Goal: Task Accomplishment & Management: Use online tool/utility

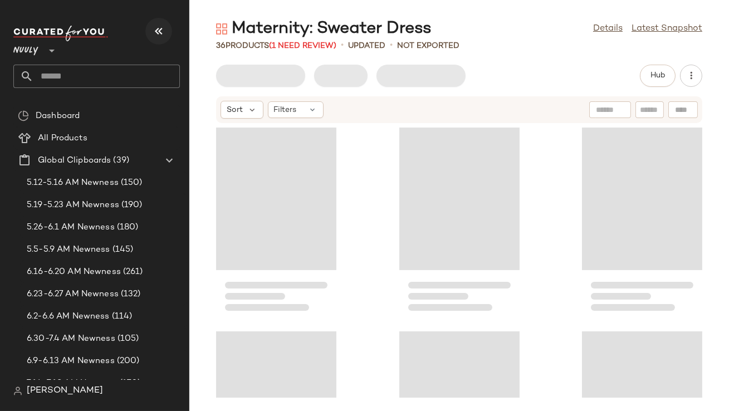
click at [156, 31] on icon "button" at bounding box center [158, 31] width 13 height 13
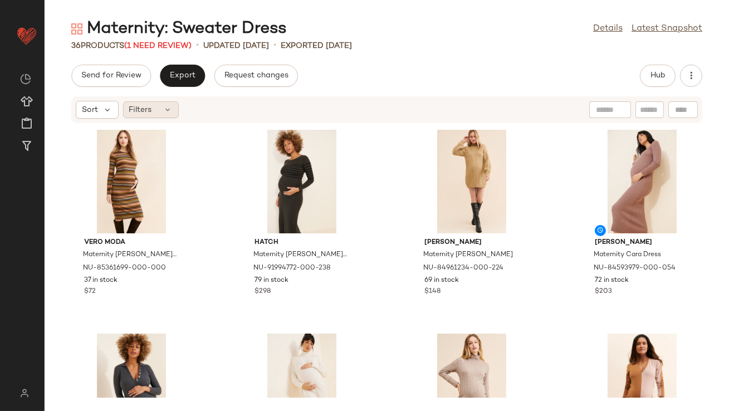
click at [150, 108] on span "Filters" at bounding box center [140, 110] width 23 height 12
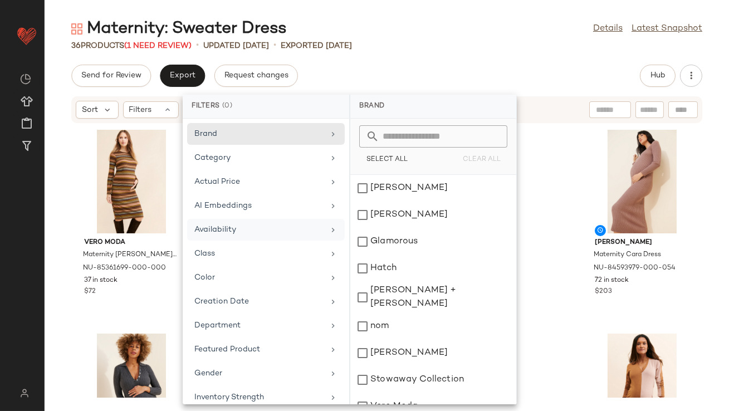
click at [218, 225] on div "Availability" at bounding box center [259, 230] width 130 height 12
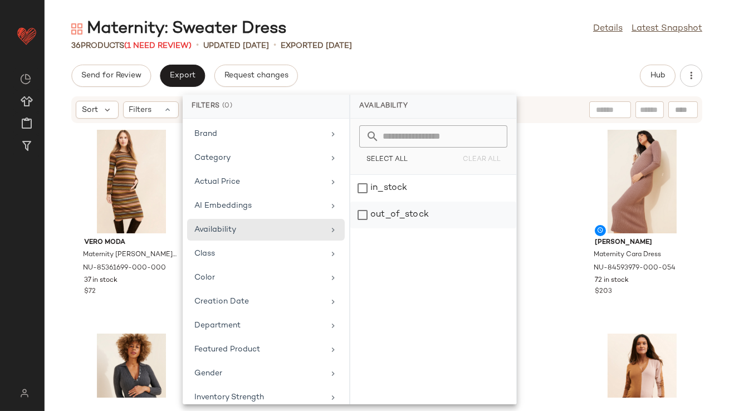
click at [387, 222] on div "out_of_stock" at bounding box center [433, 215] width 166 height 27
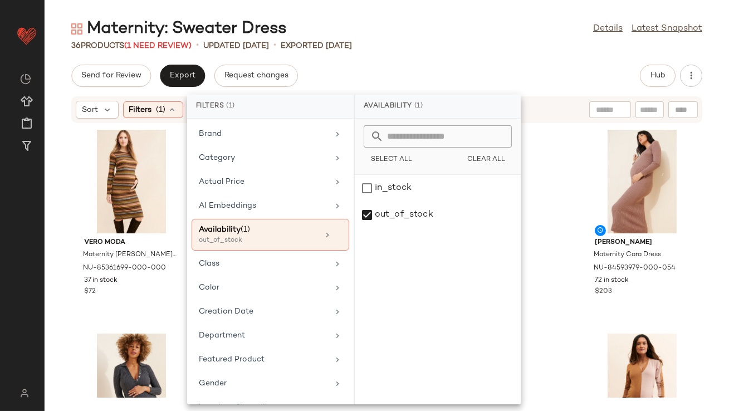
click at [400, 34] on div "Maternity: Sweater Dress Details Latest Snapshot" at bounding box center [387, 29] width 685 height 22
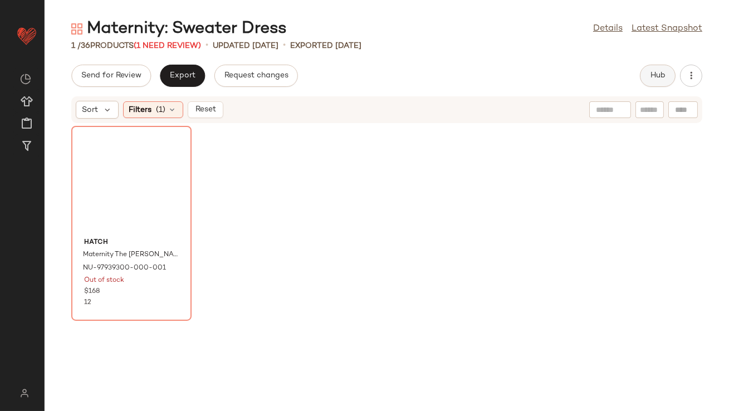
click at [655, 82] on button "Hub" at bounding box center [658, 76] width 36 height 22
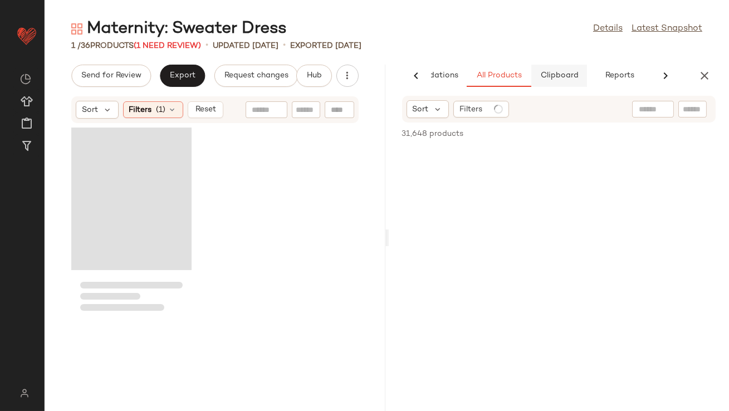
scroll to position [0, 62]
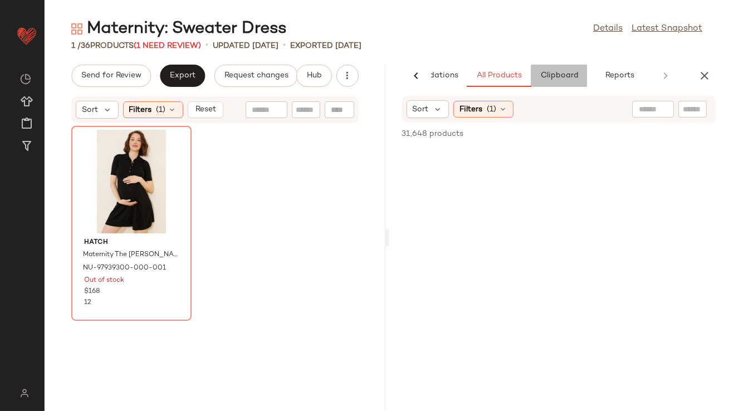
click at [542, 74] on span "Clipboard" at bounding box center [559, 75] width 38 height 9
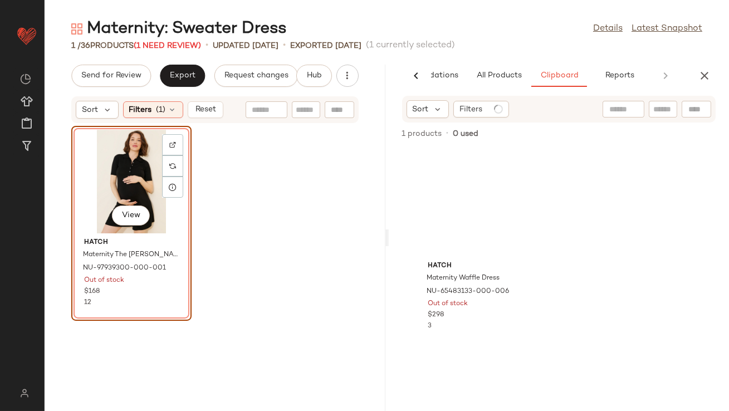
click at [128, 183] on div "View" at bounding box center [131, 182] width 113 height 104
click at [123, 169] on div "View" at bounding box center [131, 182] width 113 height 104
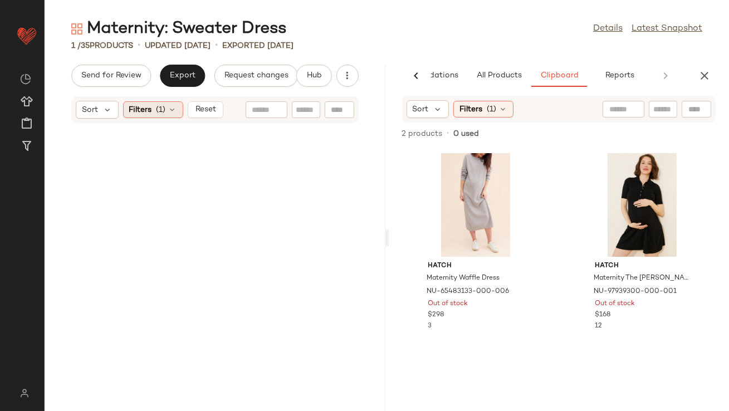
click at [170, 109] on icon at bounding box center [172, 109] width 9 height 9
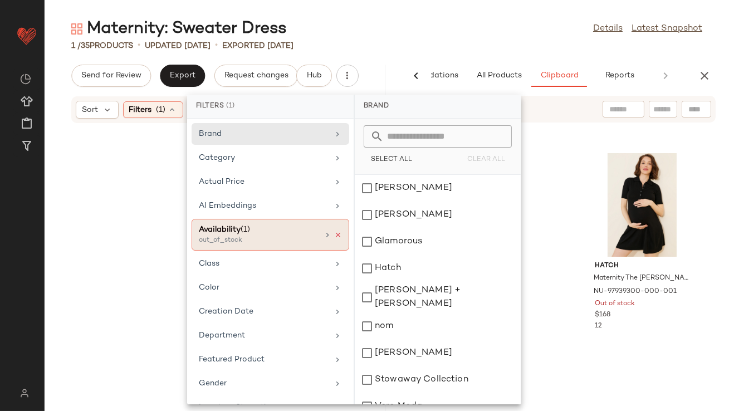
click at [334, 235] on icon at bounding box center [338, 235] width 8 height 8
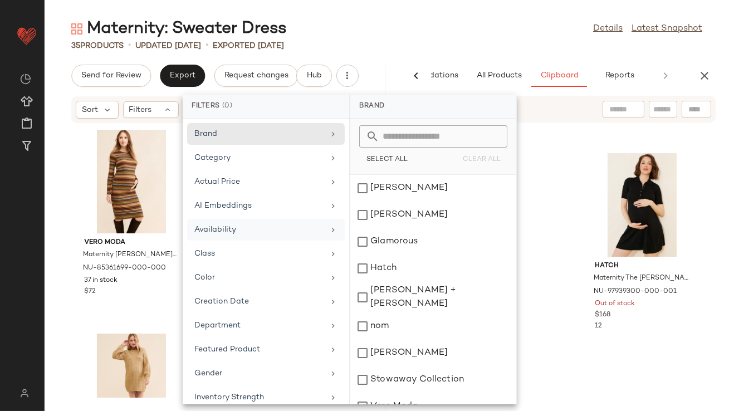
click at [493, 63] on div "Maternity: Sweater Dress Details Latest Snapshot 35 Products • updated Aug 27th…" at bounding box center [387, 214] width 685 height 393
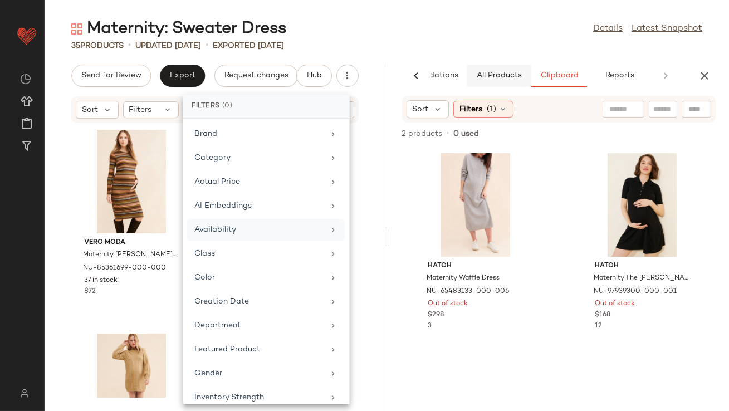
click at [493, 70] on button "All Products" at bounding box center [499, 76] width 65 height 22
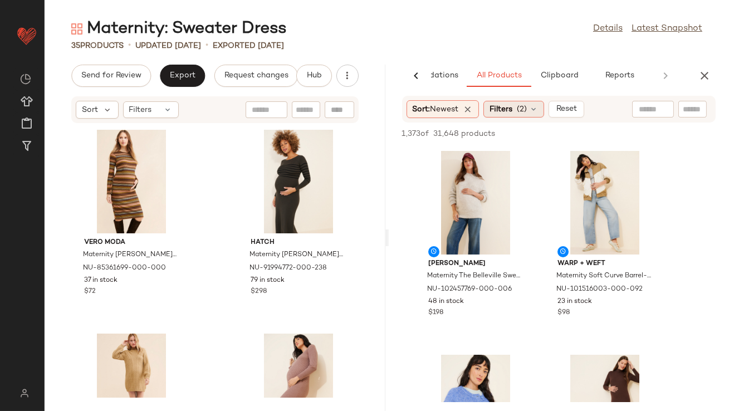
click at [513, 114] on span "Filters" at bounding box center [501, 110] width 23 height 12
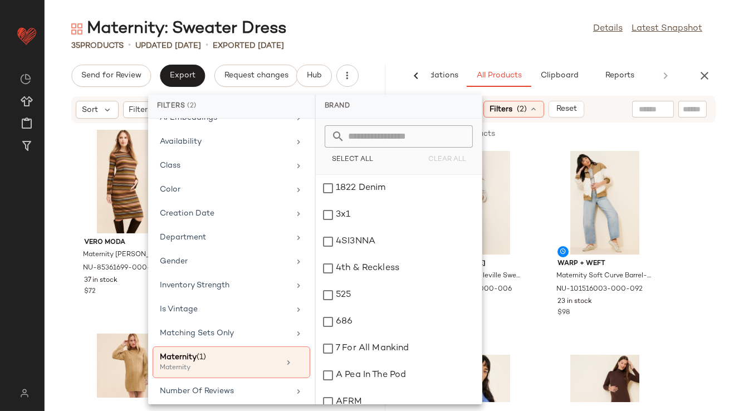
scroll to position [60, 0]
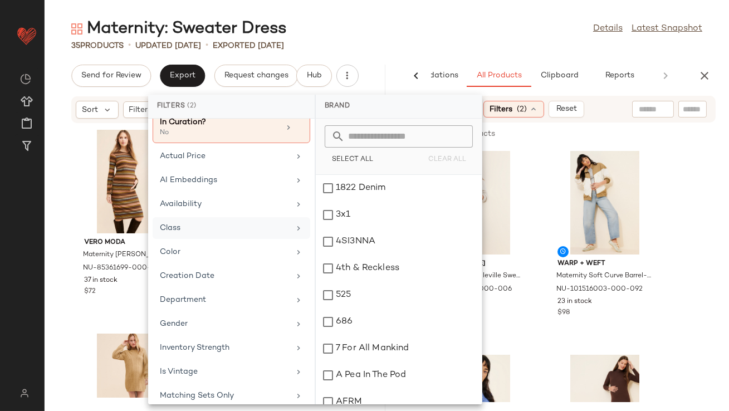
click at [218, 220] on div "Class" at bounding box center [232, 228] width 158 height 22
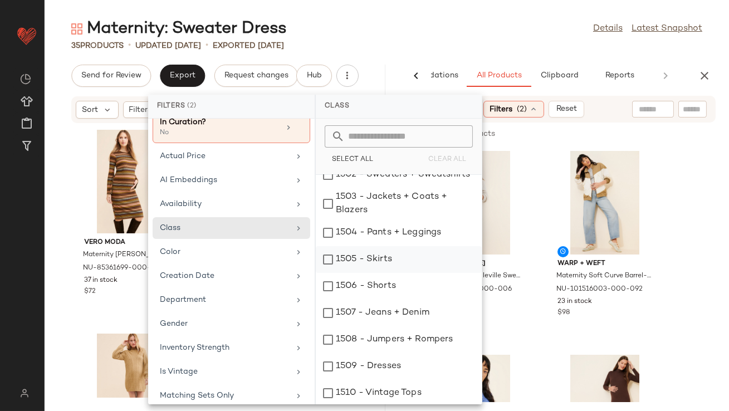
scroll to position [80, 0]
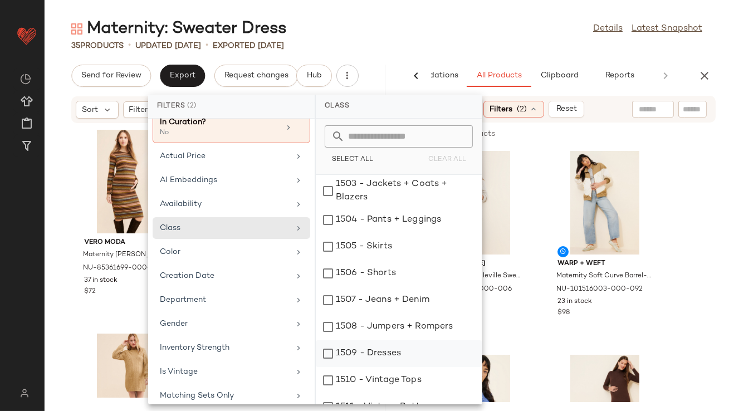
click at [326, 349] on div "1509 - Dresses" at bounding box center [399, 353] width 166 height 27
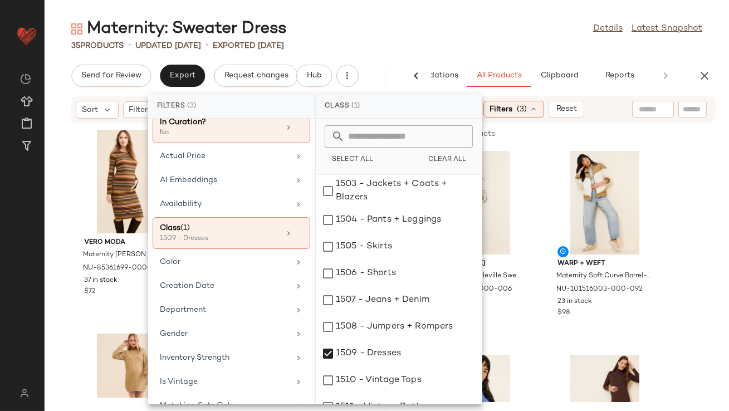
click at [425, 38] on div "Maternity: Sweater Dress Details Latest Snapshot" at bounding box center [387, 29] width 685 height 22
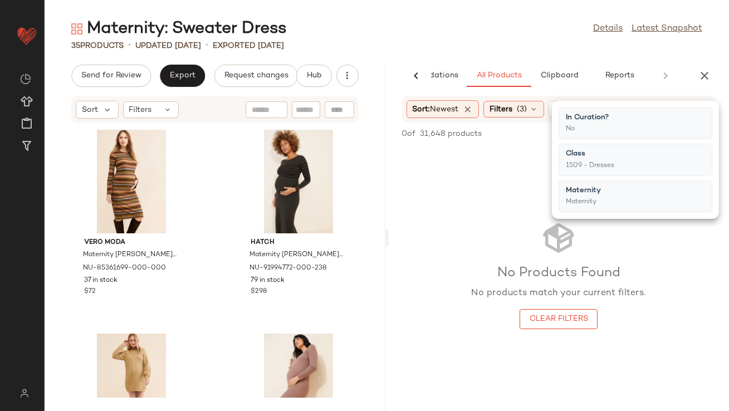
click at [425, 38] on div "Maternity: Sweater Dress Details Latest Snapshot" at bounding box center [387, 29] width 685 height 22
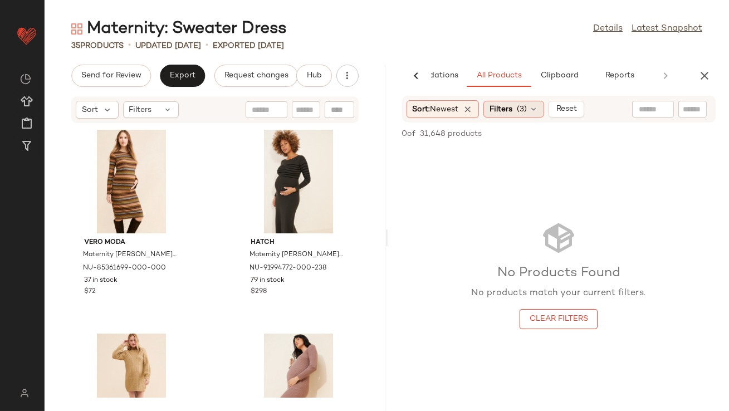
click at [521, 105] on span "(3)" at bounding box center [522, 110] width 10 height 12
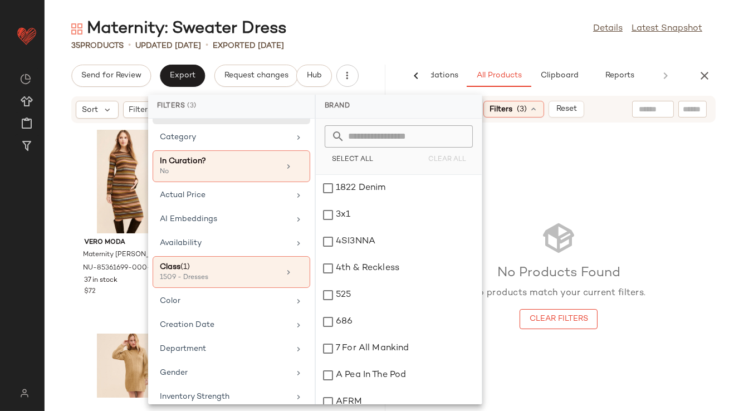
scroll to position [23, 0]
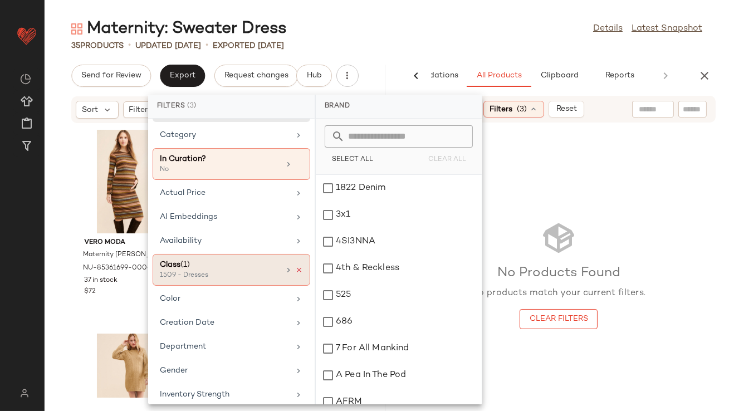
click at [296, 267] on icon at bounding box center [299, 270] width 8 height 8
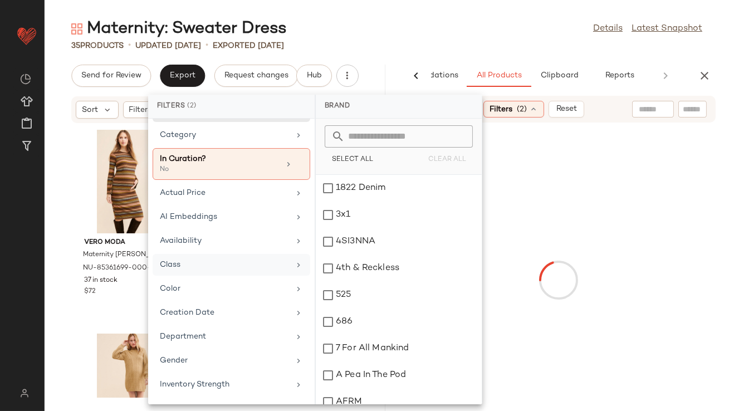
click at [489, 8] on main "Maternity: Sweater Dress Details Latest Snapshot 35 Products • updated Aug 27th…" at bounding box center [364, 205] width 729 height 411
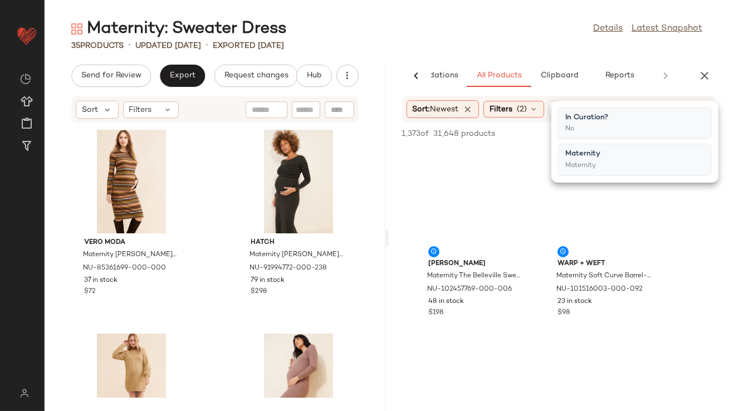
click at [489, 8] on main "Maternity: Sweater Dress Details Latest Snapshot 35 Products • updated Aug 27th…" at bounding box center [364, 205] width 729 height 411
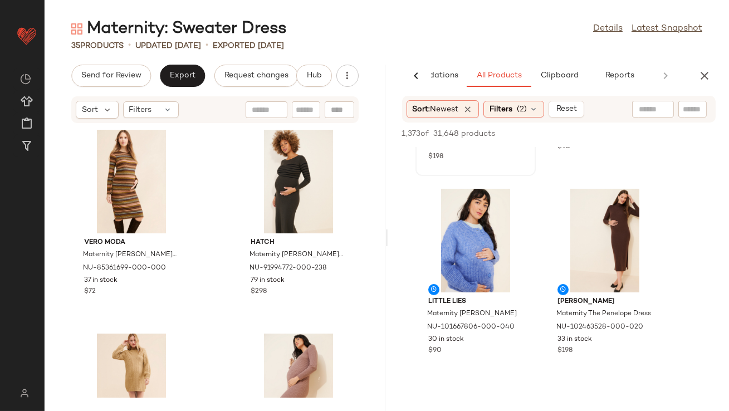
scroll to position [164, 0]
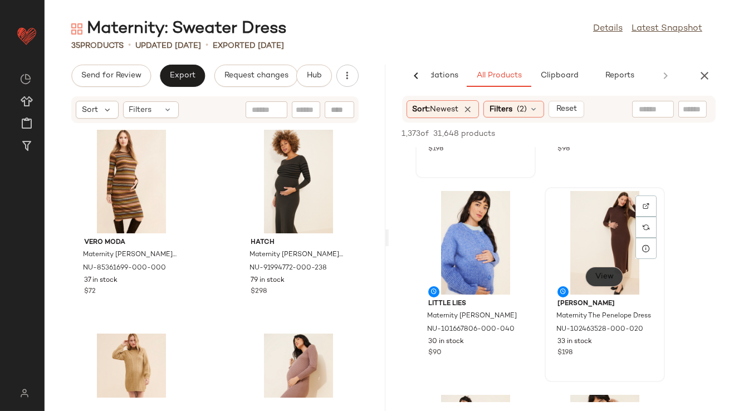
click at [606, 271] on button "View" at bounding box center [605, 277] width 38 height 20
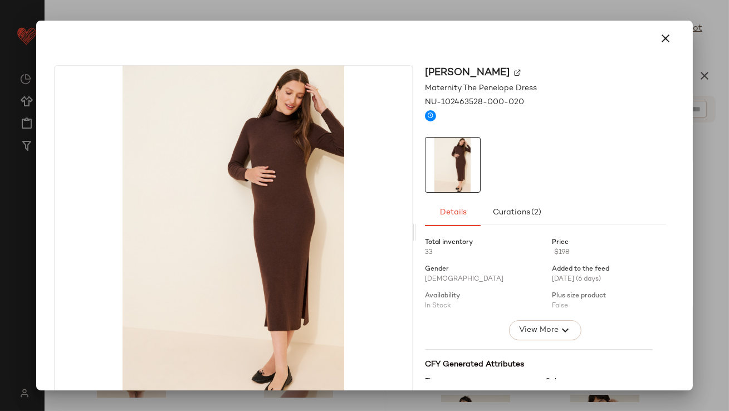
click at [660, 42] on icon "button" at bounding box center [666, 38] width 13 height 13
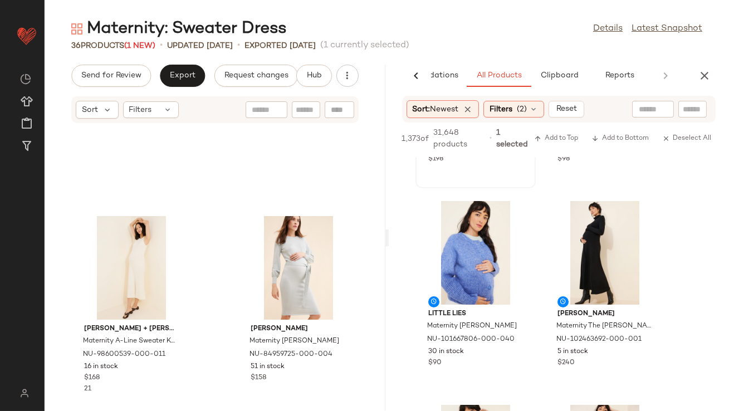
scroll to position [1546, 0]
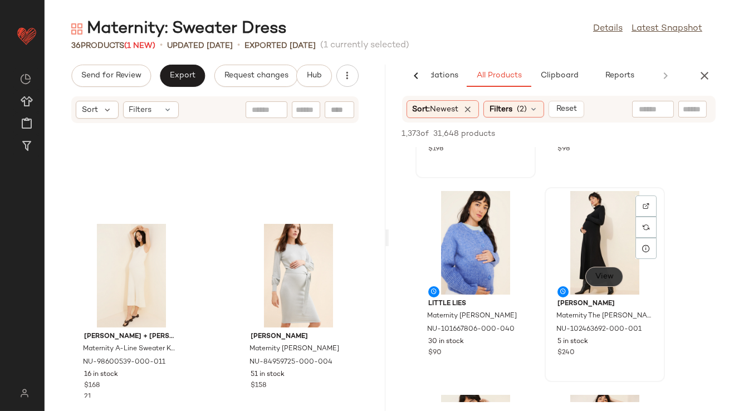
click at [598, 279] on button "View" at bounding box center [605, 277] width 38 height 20
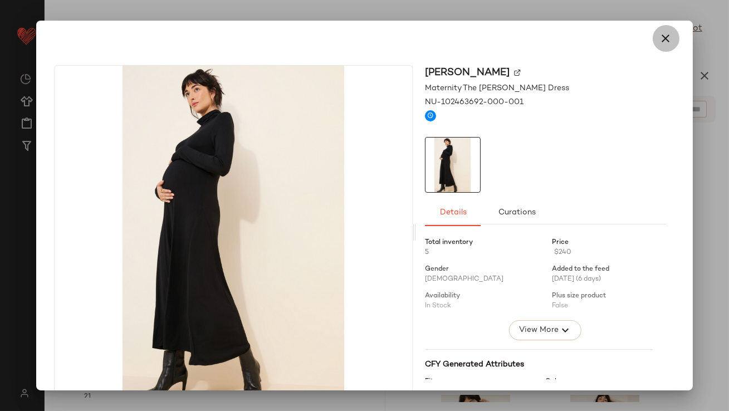
click at [660, 40] on icon "button" at bounding box center [666, 38] width 13 height 13
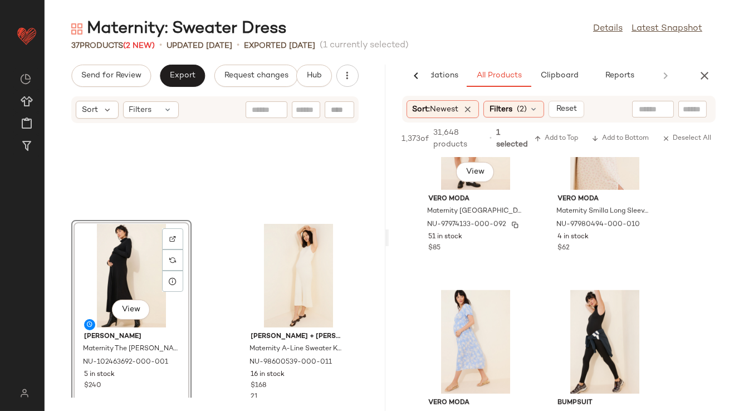
scroll to position [1585, 0]
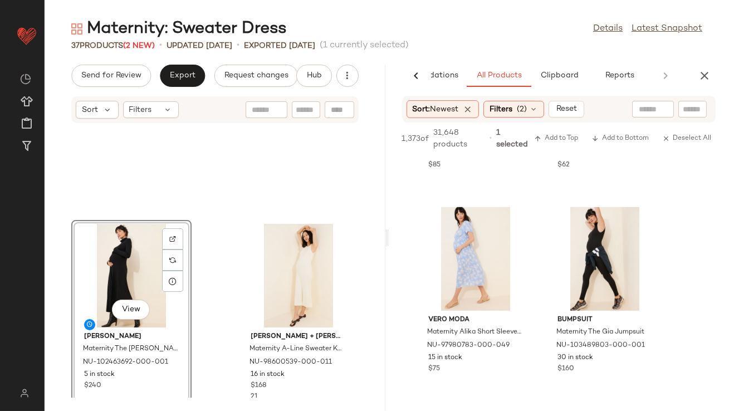
click at [706, 70] on icon "button" at bounding box center [704, 75] width 13 height 13
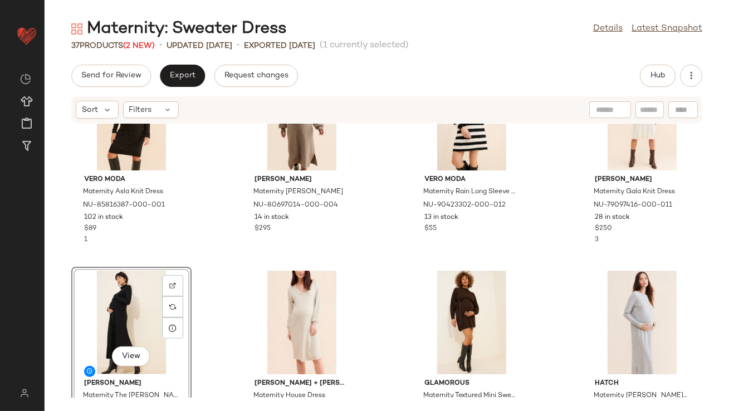
scroll to position [1328, 0]
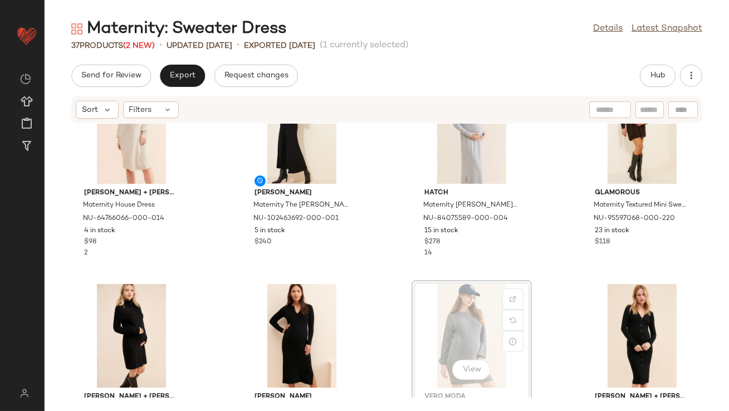
scroll to position [1489, 0]
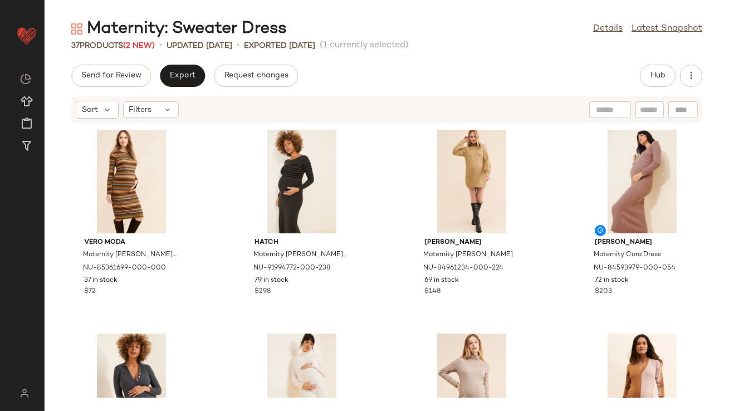
click at [183, 64] on div "Maternity: Sweater Dress Details Latest Snapshot 37 Products (2 New) • updated …" at bounding box center [387, 214] width 685 height 393
click at [184, 69] on button "Export" at bounding box center [182, 76] width 45 height 22
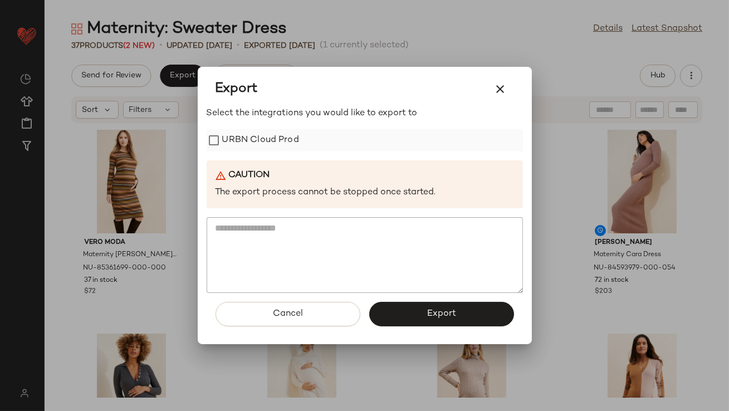
click at [248, 144] on label "URBN Cloud Prod" at bounding box center [260, 140] width 77 height 22
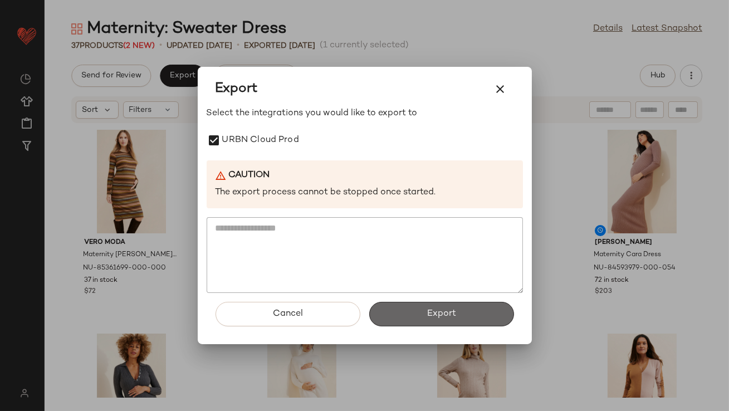
click at [417, 323] on button "Export" at bounding box center [441, 314] width 145 height 25
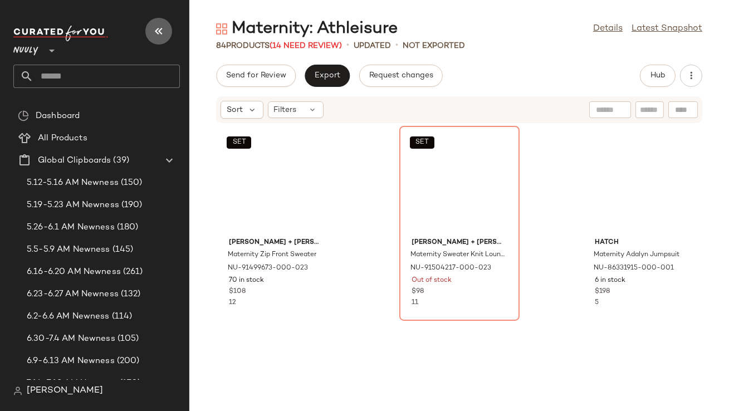
click at [159, 37] on icon "button" at bounding box center [158, 31] width 13 height 13
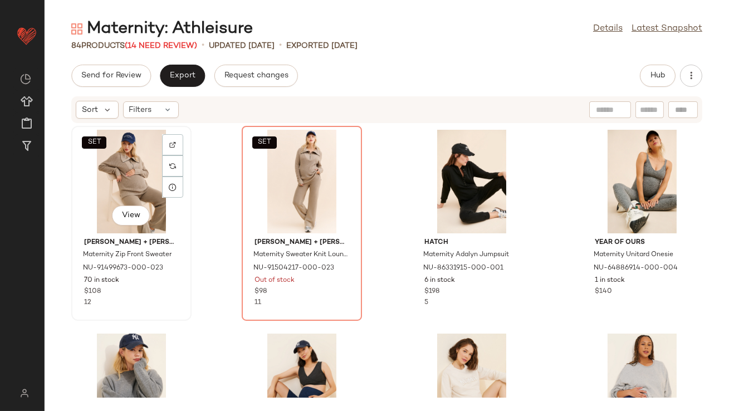
click at [141, 155] on div "SET View" at bounding box center [131, 182] width 113 height 104
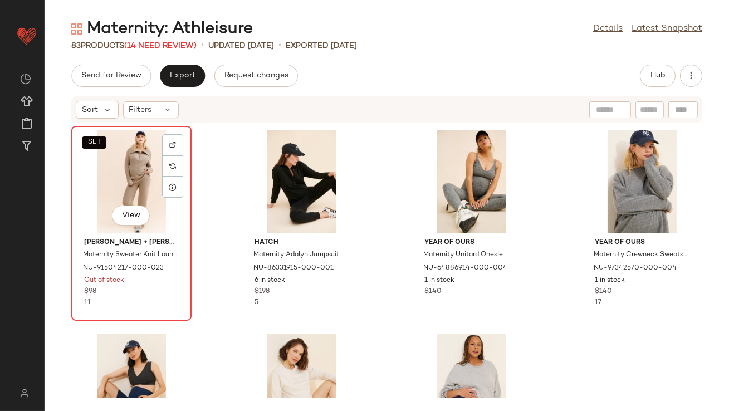
click at [137, 163] on div "SET View" at bounding box center [131, 182] width 113 height 104
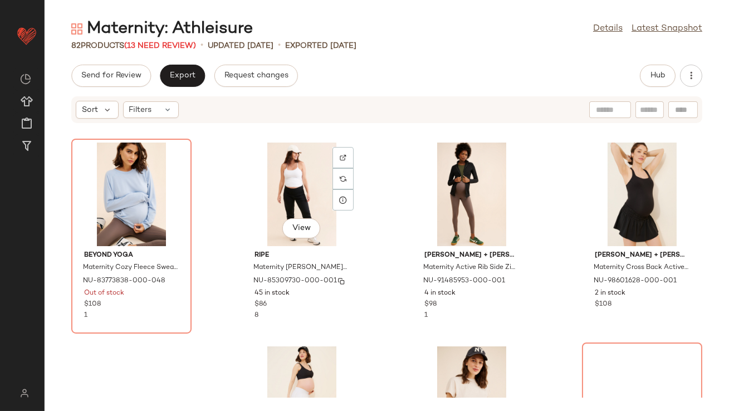
scroll to position [395, 0]
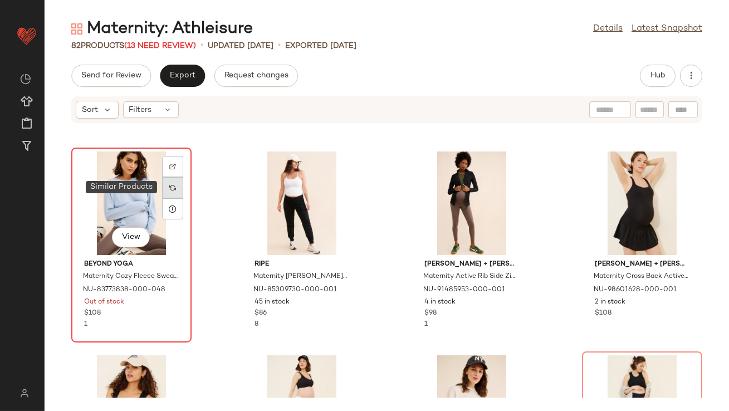
click at [176, 189] on img at bounding box center [172, 187] width 7 height 7
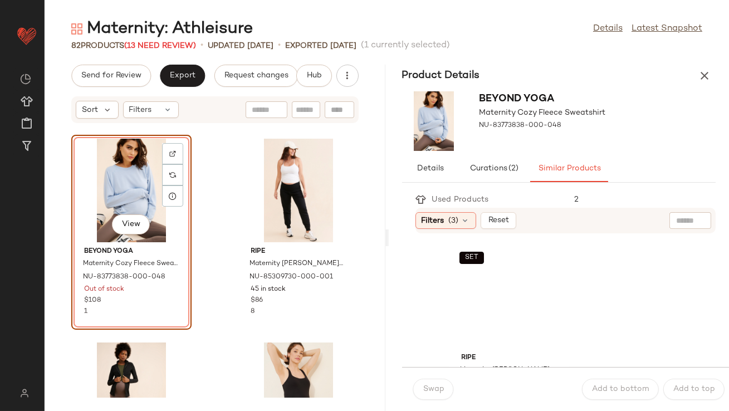
scroll to position [1052, 0]
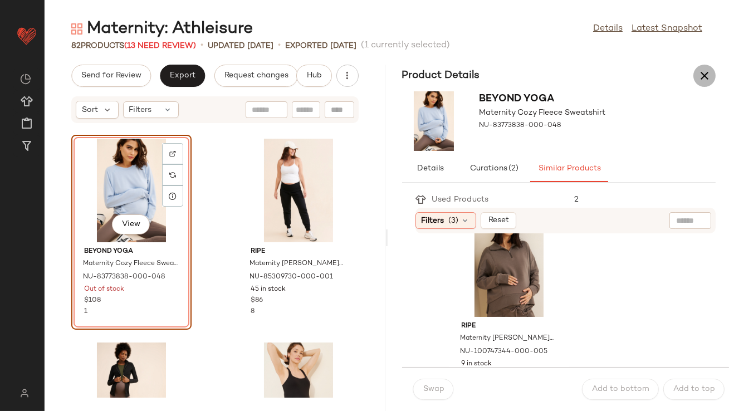
click at [694, 72] on button "button" at bounding box center [705, 76] width 22 height 22
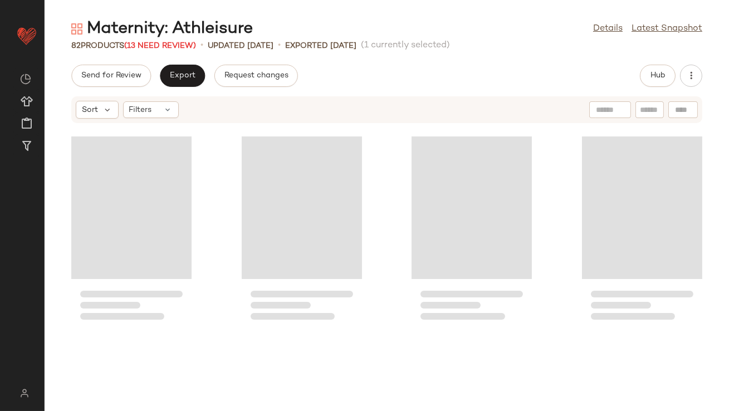
scroll to position [407, 0]
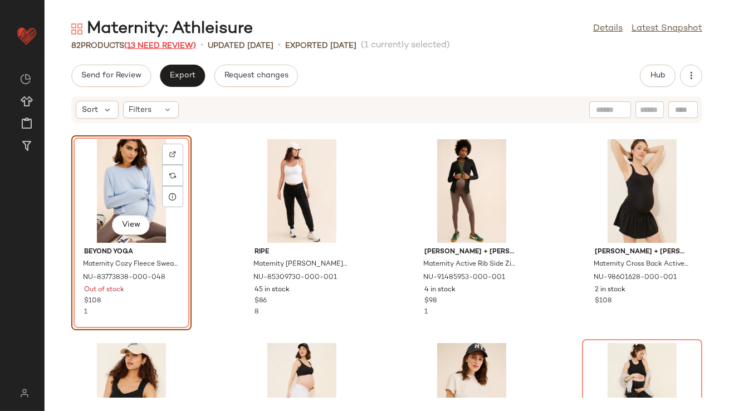
click at [148, 44] on span "(13 Need Review)" at bounding box center [160, 46] width 72 height 8
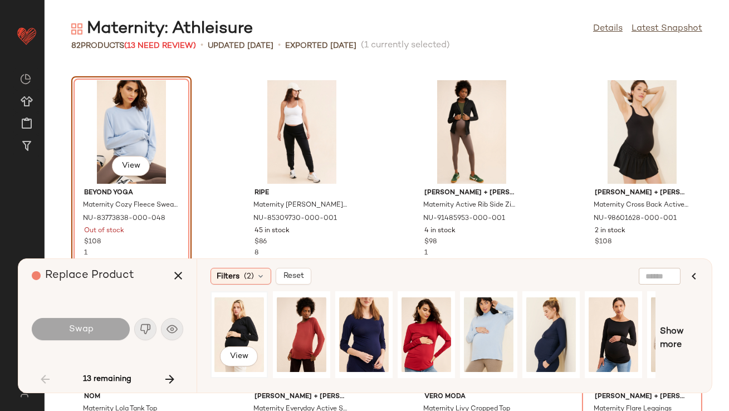
click at [254, 328] on div "View" at bounding box center [240, 334] width 50 height 79
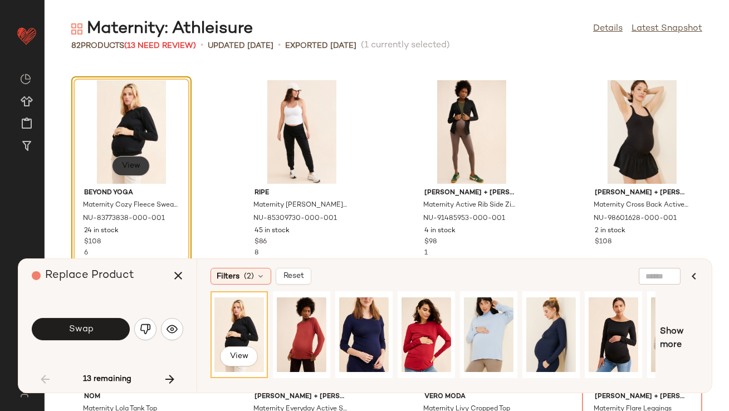
click at [142, 165] on button "View" at bounding box center [131, 166] width 38 height 20
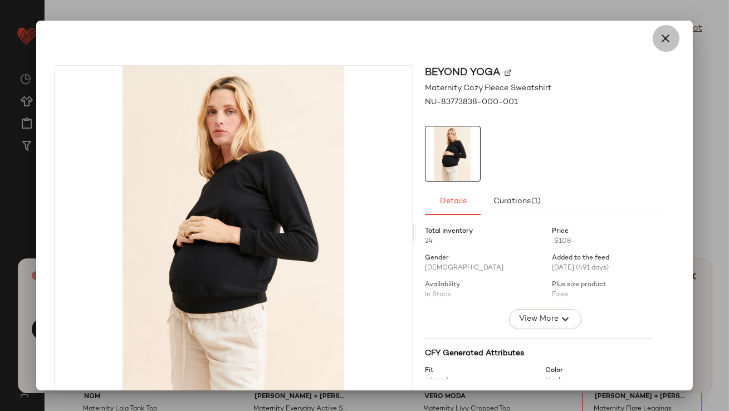
click at [660, 42] on icon "button" at bounding box center [666, 38] width 13 height 13
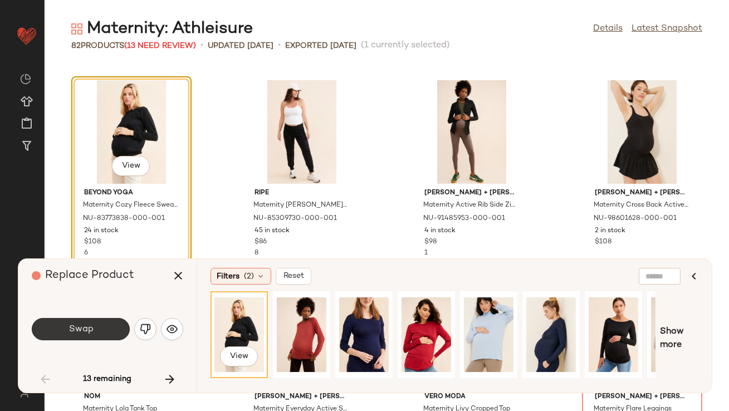
click at [102, 324] on button "Swap" at bounding box center [81, 329] width 98 height 22
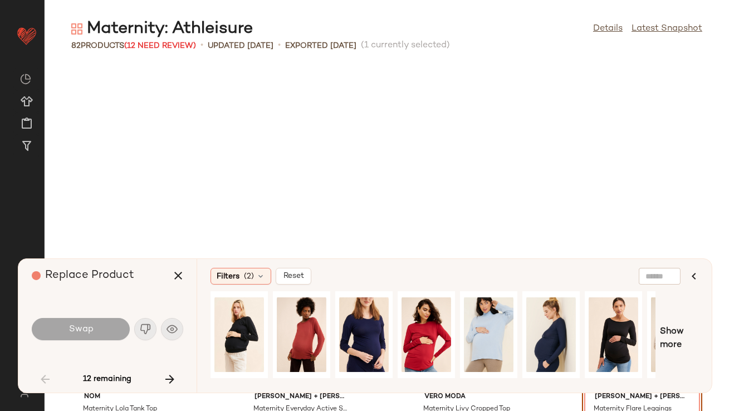
scroll to position [612, 0]
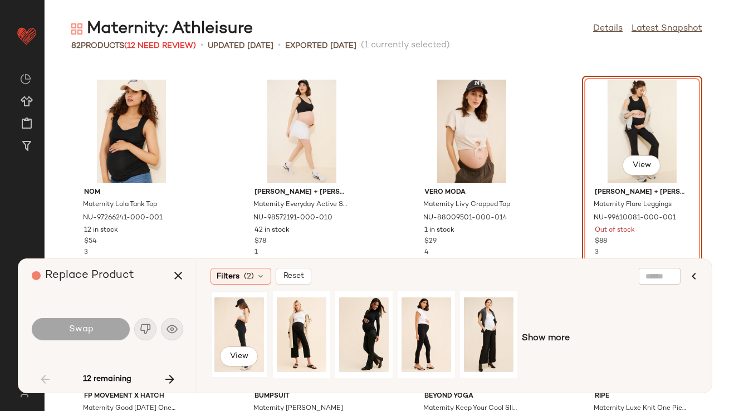
click at [223, 328] on div "View" at bounding box center [240, 334] width 50 height 79
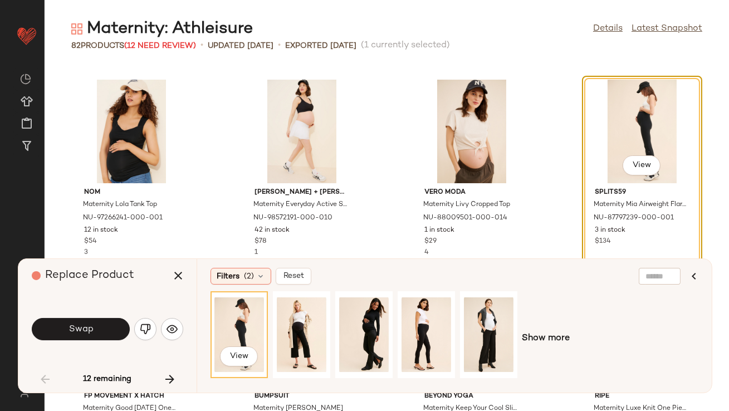
click at [560, 325] on div "View Show more" at bounding box center [455, 338] width 488 height 95
click at [553, 329] on div "View Show more" at bounding box center [455, 338] width 488 height 95
click at [546, 334] on span "Show more" at bounding box center [546, 338] width 48 height 13
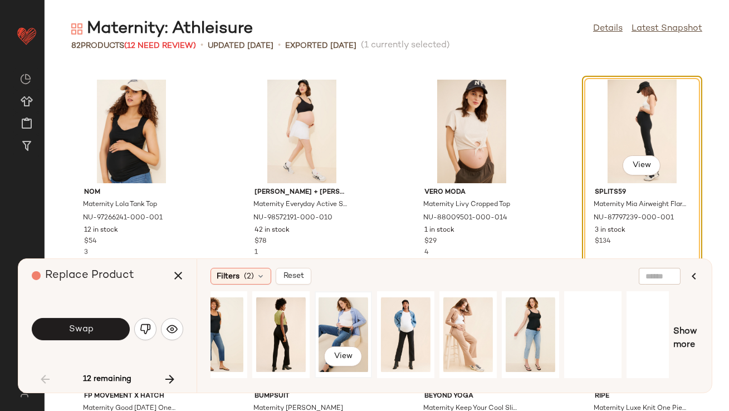
scroll to position [0, 410]
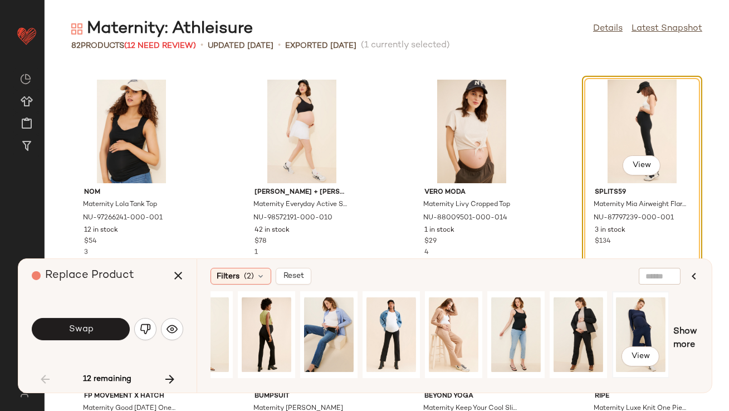
click at [638, 320] on div "View" at bounding box center [641, 334] width 50 height 79
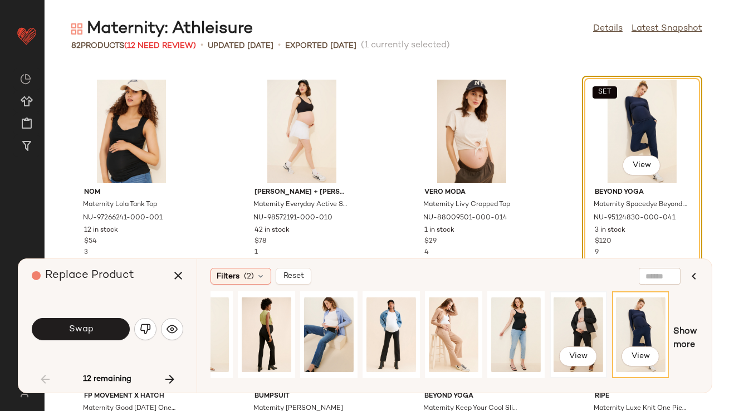
click at [576, 324] on div "View" at bounding box center [579, 334] width 50 height 79
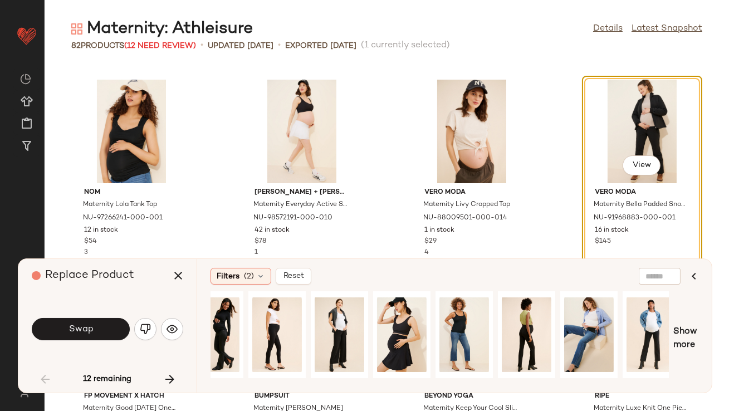
scroll to position [0, 0]
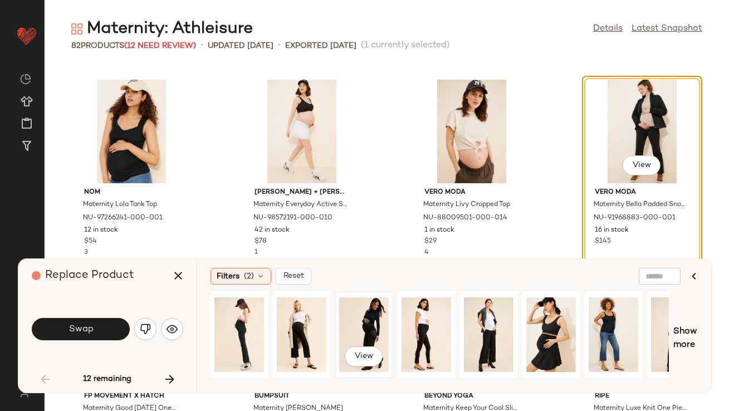
click at [365, 328] on div "View" at bounding box center [364, 334] width 50 height 79
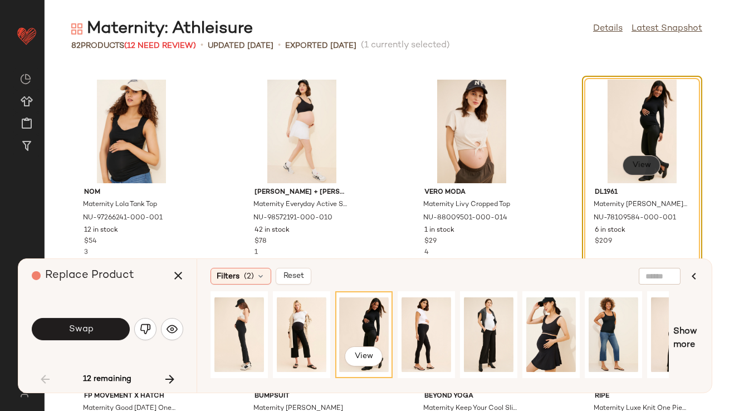
click at [623, 164] on button "View" at bounding box center [642, 165] width 38 height 20
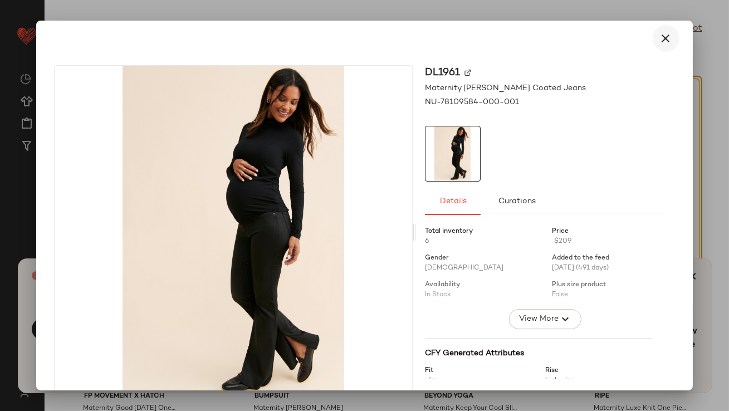
click at [661, 36] on icon "button" at bounding box center [666, 38] width 13 height 13
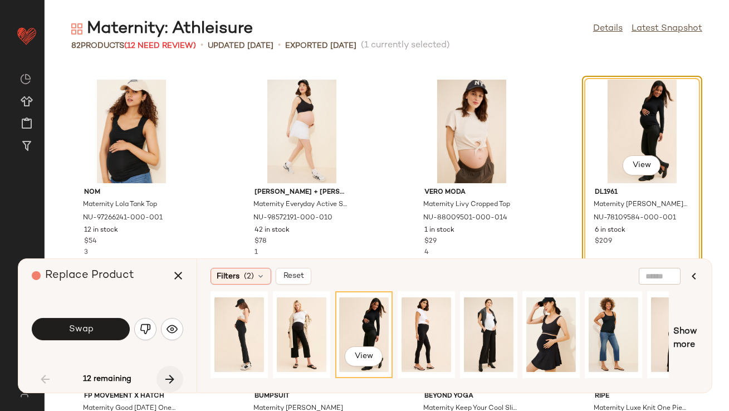
click at [170, 371] on button "button" at bounding box center [170, 379] width 27 height 27
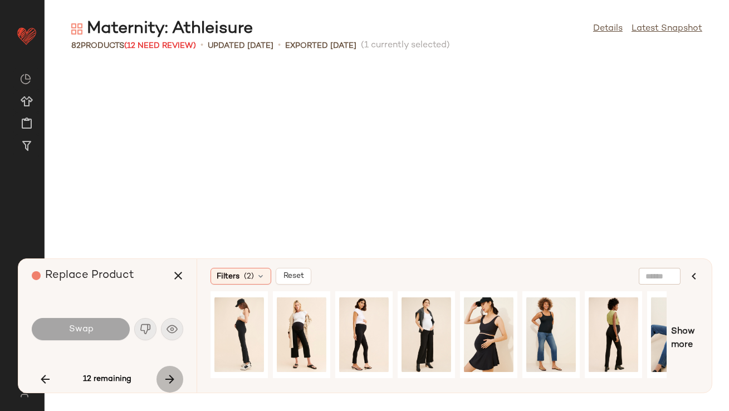
scroll to position [1427, 0]
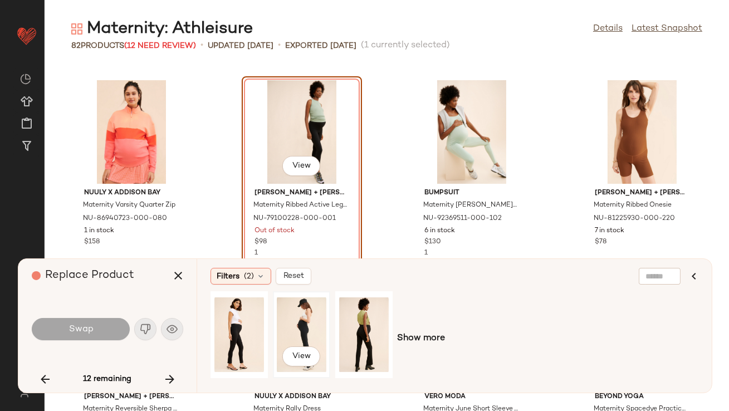
click at [287, 310] on div "View" at bounding box center [302, 334] width 50 height 79
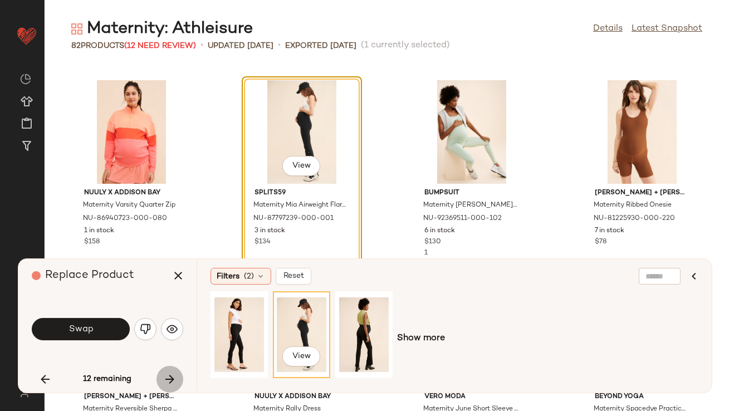
click at [175, 376] on icon "button" at bounding box center [169, 379] width 13 height 13
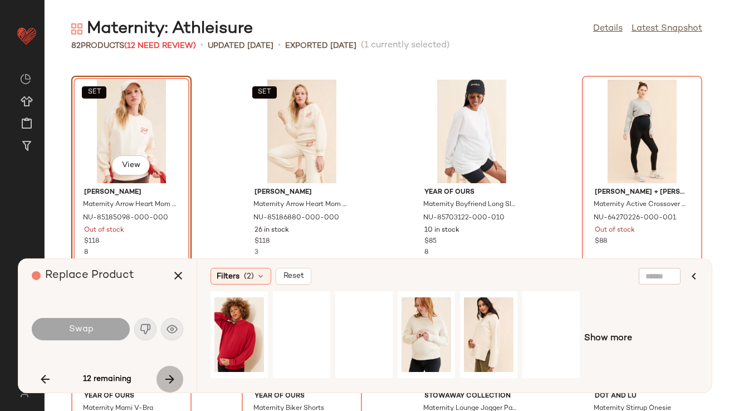
click at [175, 376] on icon "button" at bounding box center [169, 379] width 13 height 13
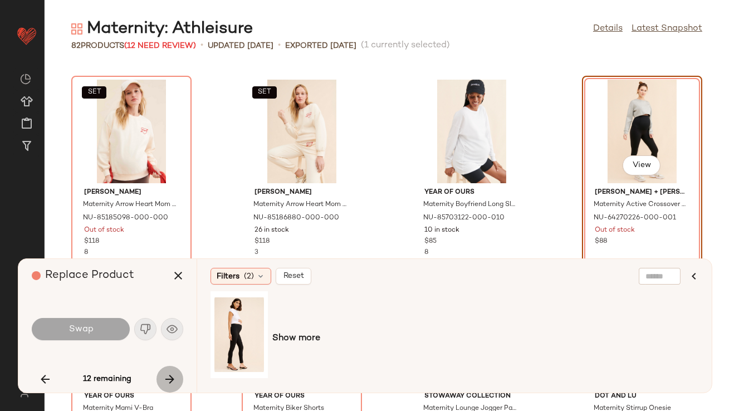
click at [175, 376] on icon "button" at bounding box center [169, 379] width 13 height 13
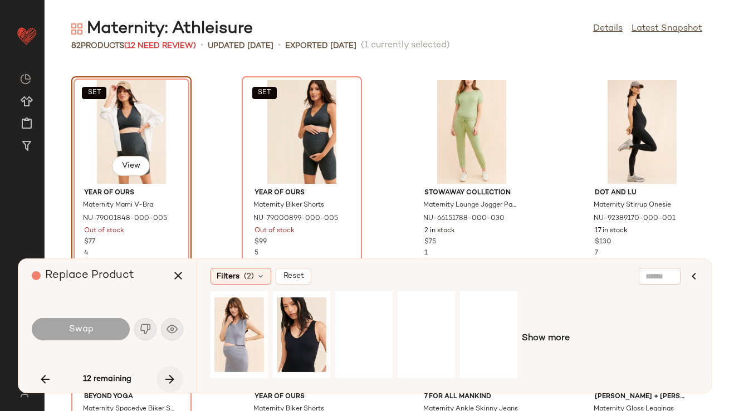
click at [176, 376] on icon "button" at bounding box center [169, 379] width 13 height 13
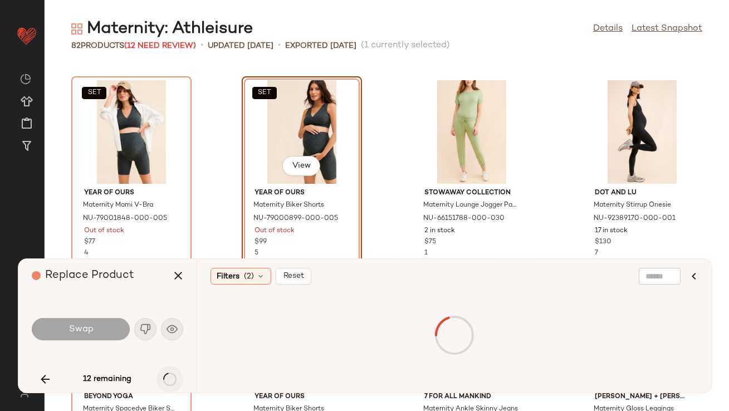
click at [176, 376] on div "12 remaining" at bounding box center [108, 379] width 152 height 27
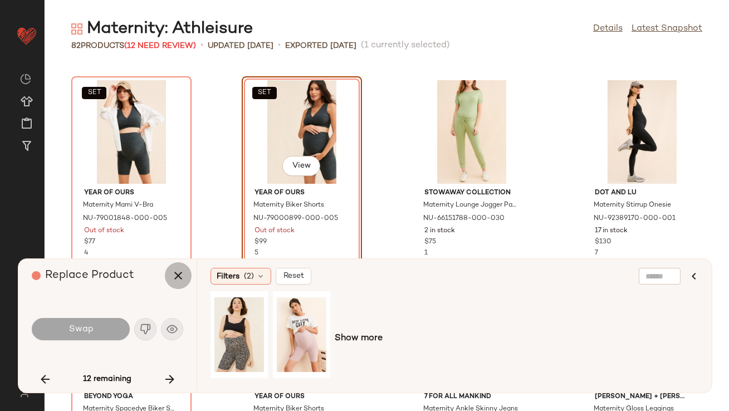
click at [182, 281] on icon "button" at bounding box center [178, 275] width 13 height 13
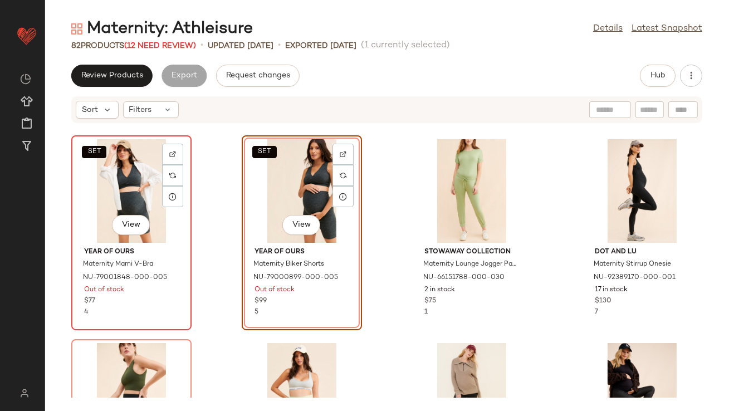
click at [127, 205] on div "SET View" at bounding box center [131, 191] width 113 height 104
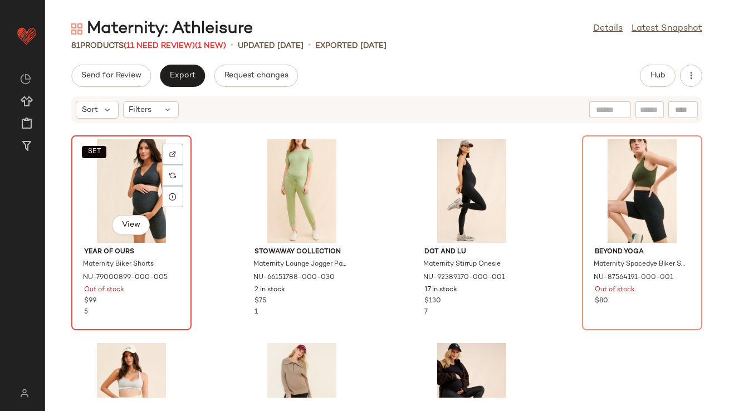
click at [133, 202] on div "SET View" at bounding box center [131, 191] width 113 height 104
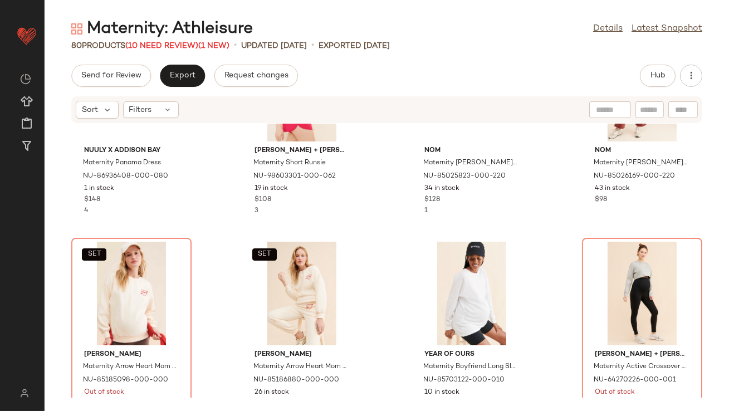
scroll to position [1934, 0]
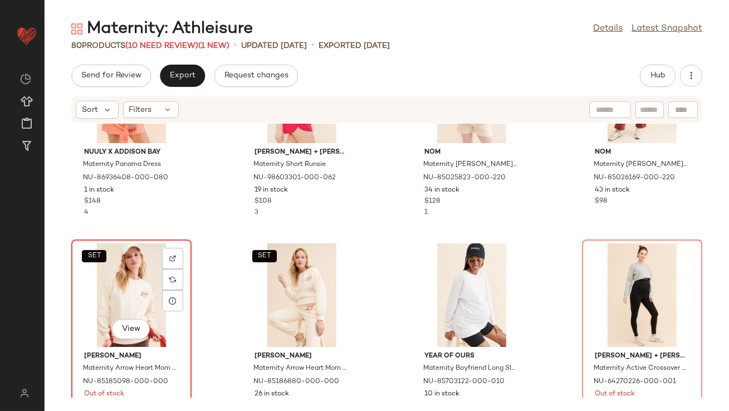
click at [152, 274] on div "SET View" at bounding box center [131, 295] width 113 height 104
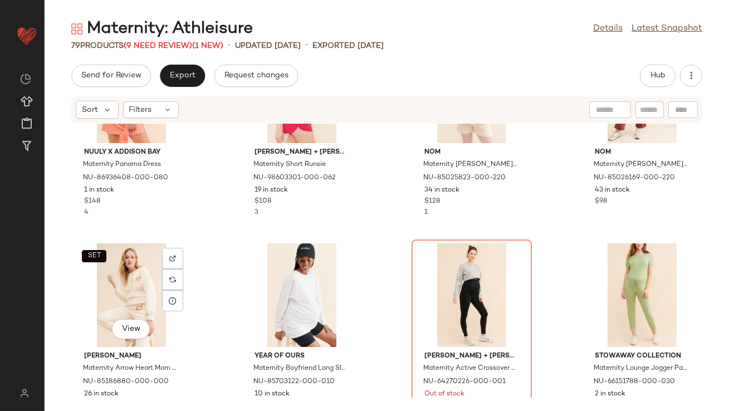
click at [152, 274] on div "SET View" at bounding box center [131, 295] width 113 height 104
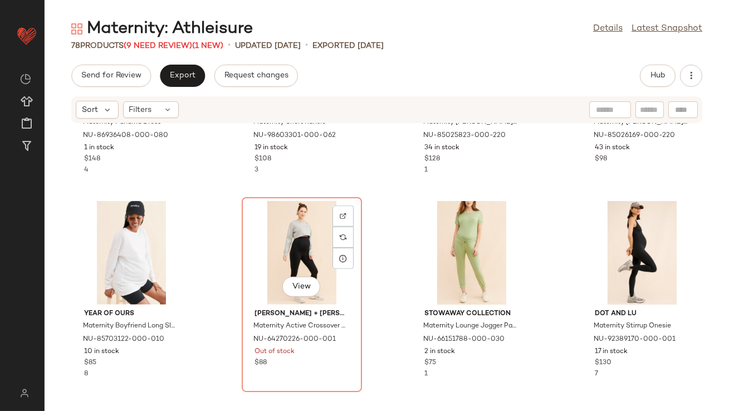
scroll to position [2230, 0]
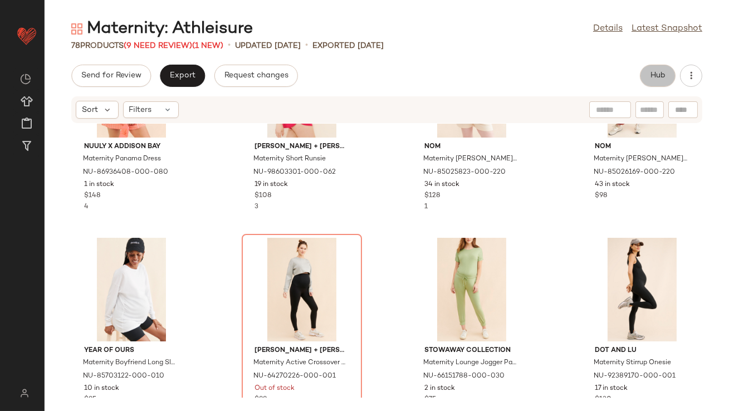
click at [652, 76] on span "Hub" at bounding box center [658, 75] width 16 height 9
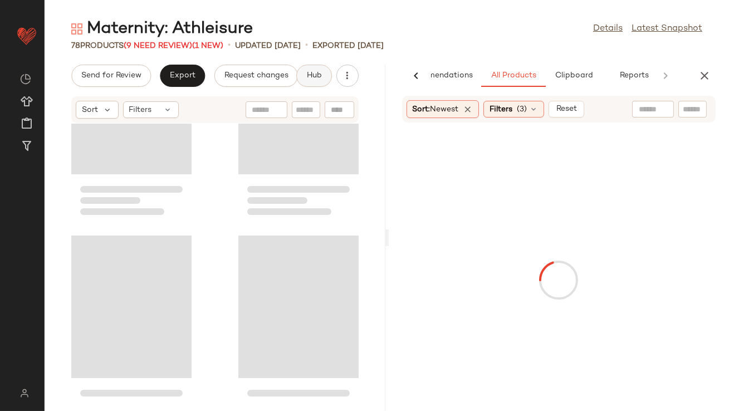
scroll to position [0, 62]
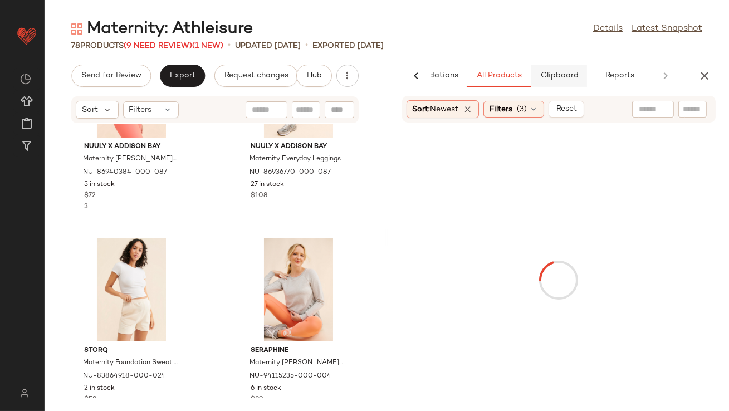
click at [561, 75] on span "Clipboard" at bounding box center [559, 75] width 38 height 9
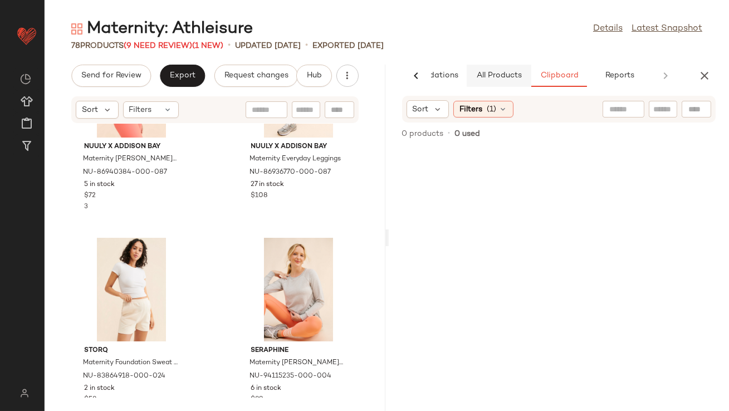
click at [489, 83] on button "All Products" at bounding box center [499, 76] width 65 height 22
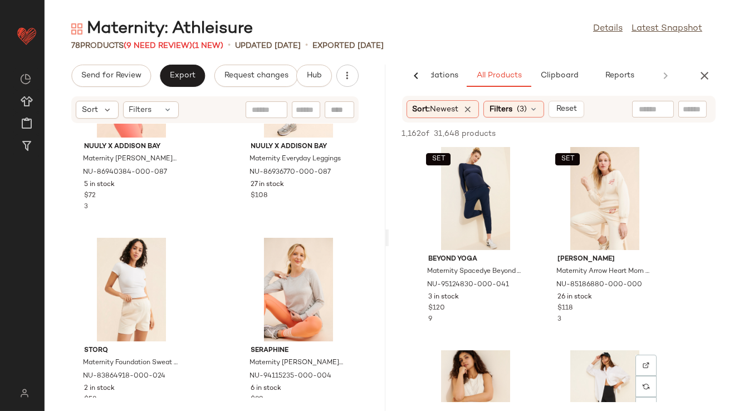
scroll to position [415, 0]
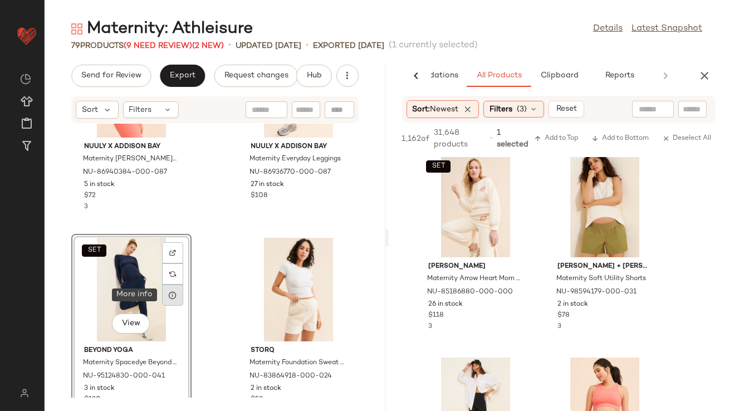
click at [179, 296] on div at bounding box center [172, 295] width 21 height 21
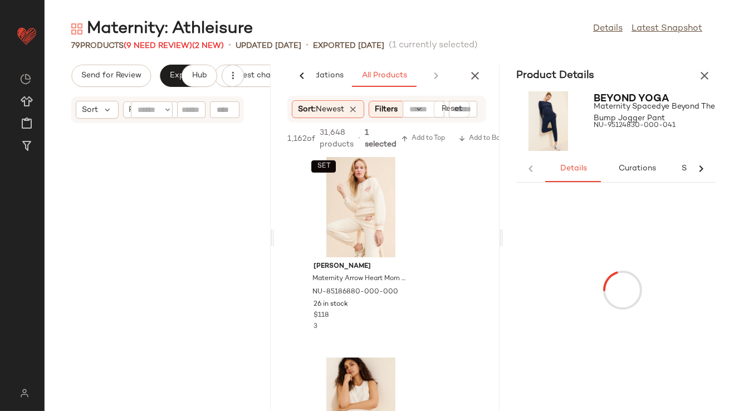
scroll to position [4894, 0]
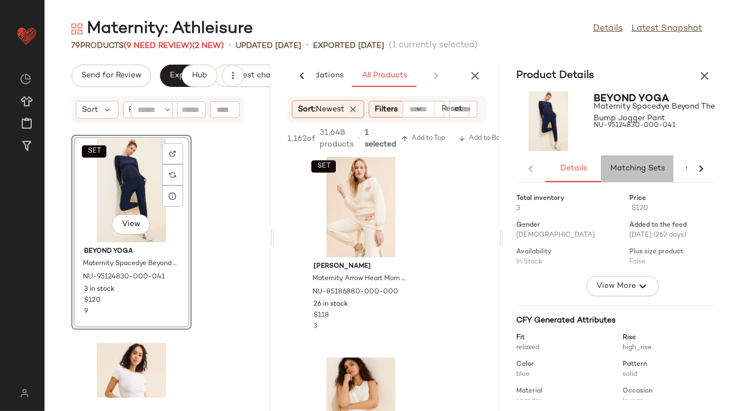
click at [622, 164] on button "Matching Sets" at bounding box center [637, 168] width 72 height 27
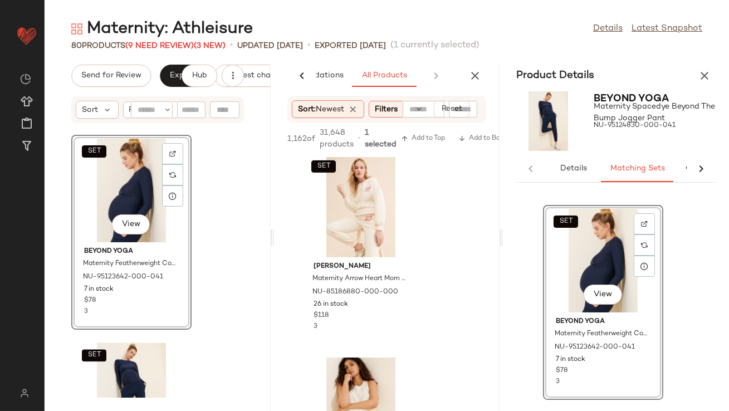
click at [703, 72] on icon "button" at bounding box center [704, 75] width 13 height 13
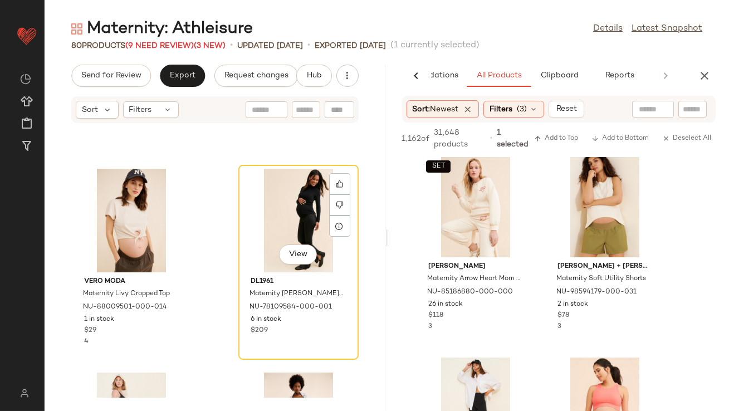
scroll to position [1386, 0]
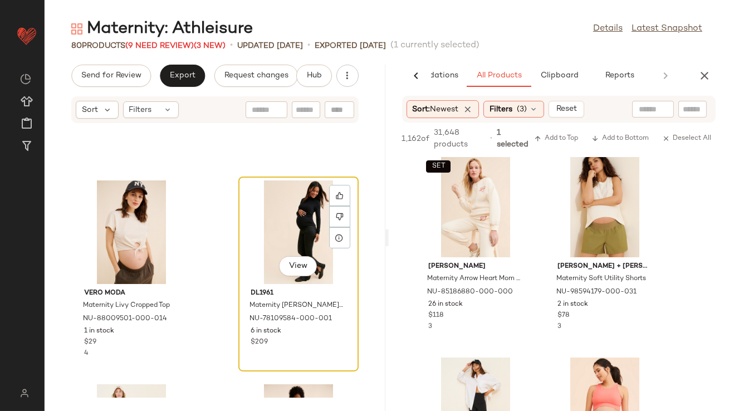
click at [280, 203] on div "View" at bounding box center [298, 233] width 113 height 104
click at [173, 40] on div "80 Products (9 Need Review) (3 New)" at bounding box center [148, 46] width 154 height 12
click at [171, 50] on div "80 Products (9 Need Review) (3 New)" at bounding box center [148, 46] width 154 height 12
click at [169, 46] on span "(9 Need Review)" at bounding box center [159, 46] width 69 height 8
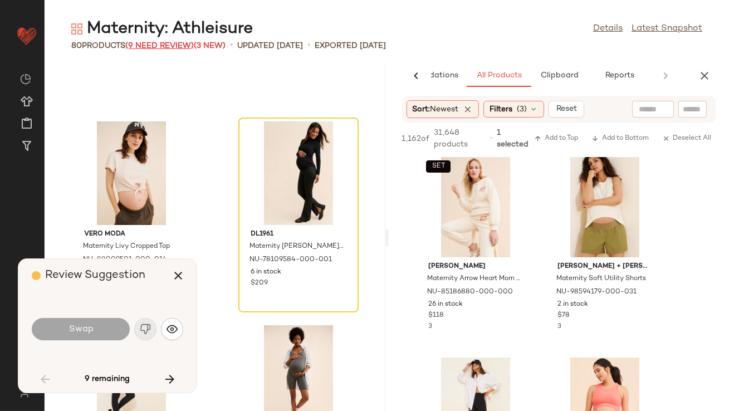
scroll to position [1427, 0]
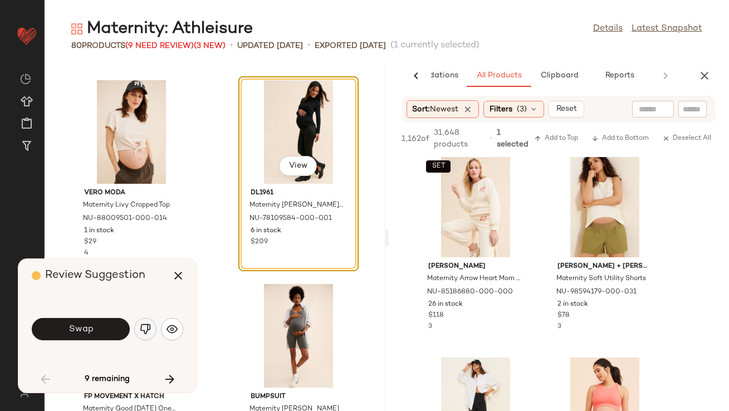
click at [148, 333] on img "button" at bounding box center [145, 329] width 11 height 11
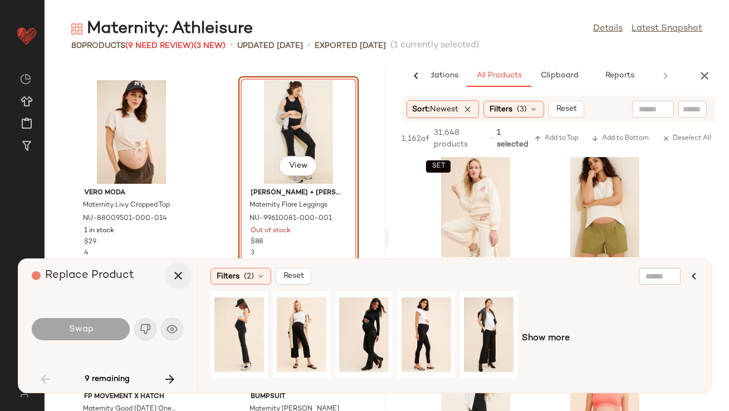
click at [183, 280] on icon "button" at bounding box center [178, 275] width 13 height 13
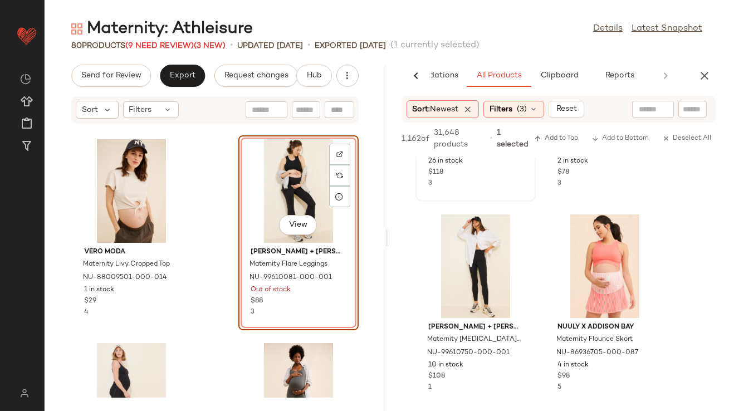
scroll to position [609, 0]
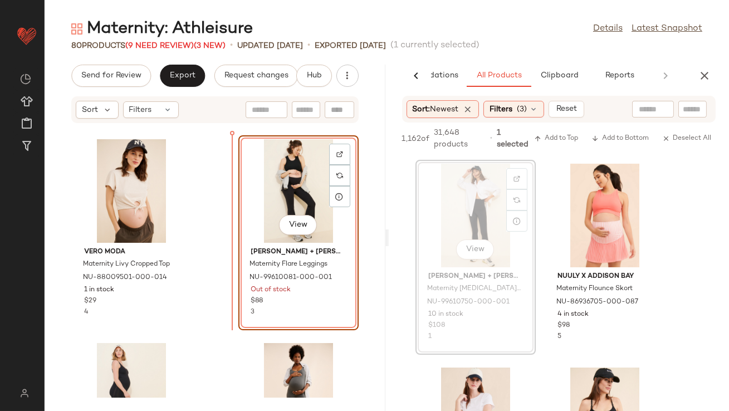
drag, startPoint x: 476, startPoint y: 197, endPoint x: 450, endPoint y: 199, distance: 25.7
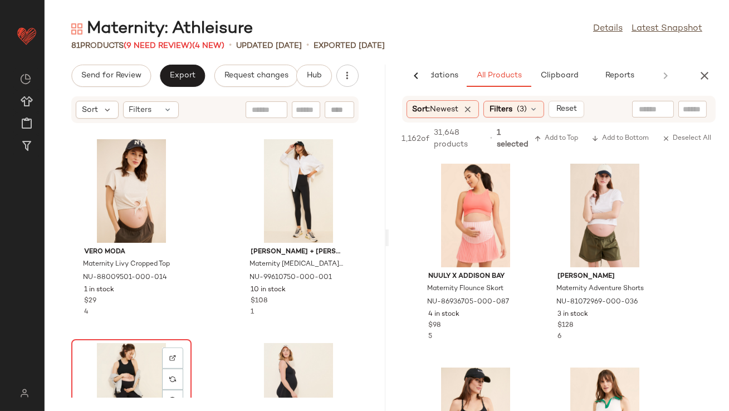
click at [129, 363] on div "View" at bounding box center [131, 395] width 113 height 104
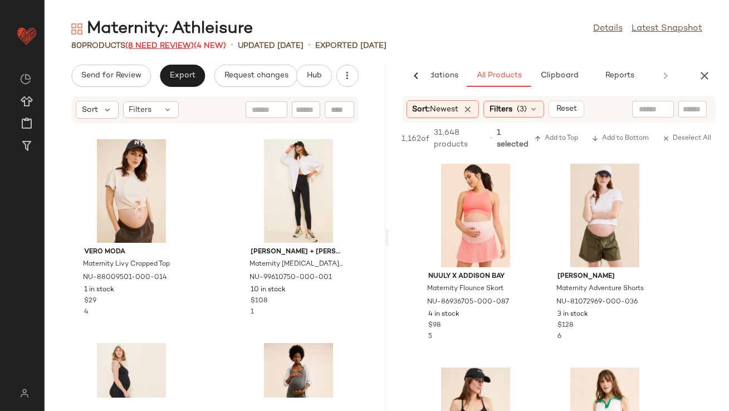
click at [145, 45] on span "(8 Need Review)" at bounding box center [159, 46] width 69 height 8
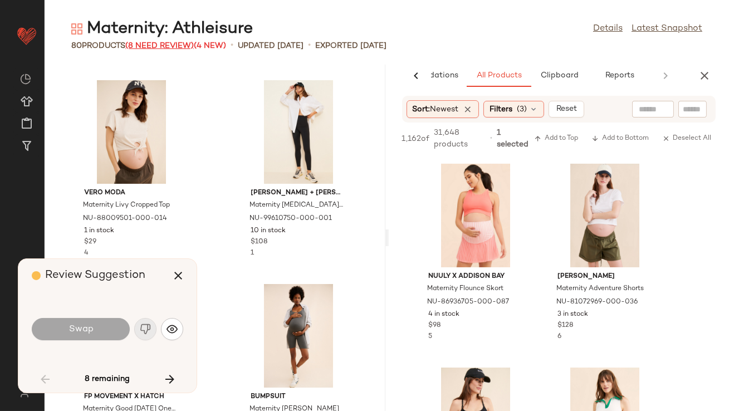
scroll to position [3059, 0]
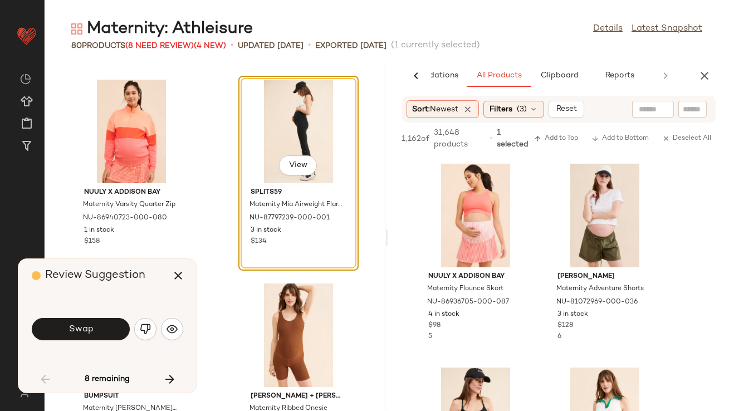
click at [144, 332] on img "button" at bounding box center [145, 329] width 11 height 11
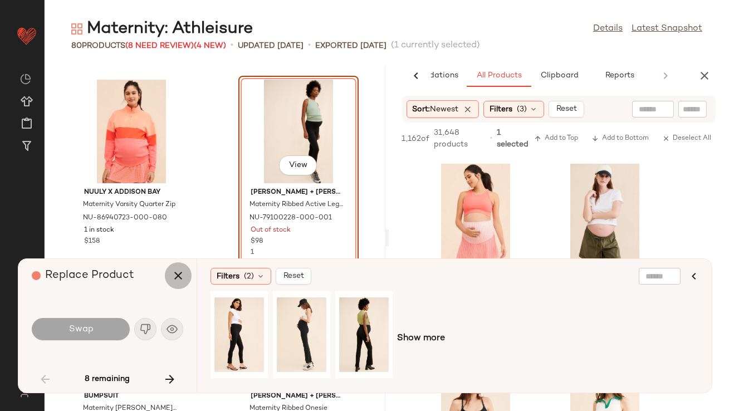
click at [187, 275] on button "button" at bounding box center [178, 275] width 27 height 27
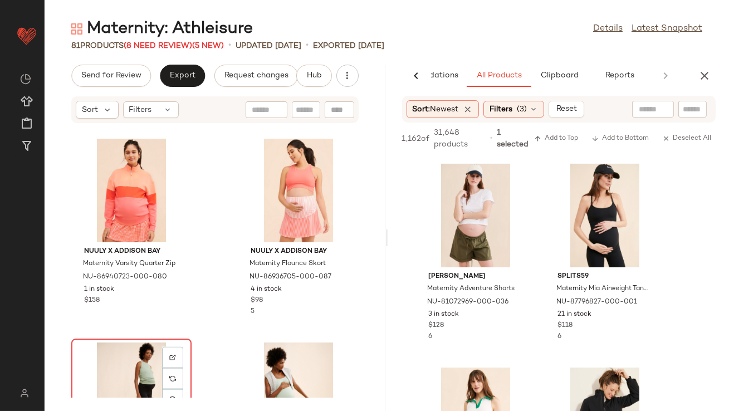
click at [143, 366] on div "View" at bounding box center [131, 395] width 113 height 104
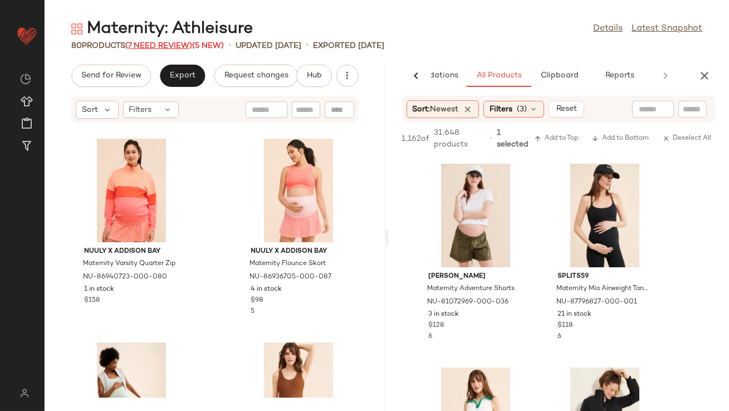
click at [169, 46] on span "(7 Need Review)" at bounding box center [158, 46] width 67 height 8
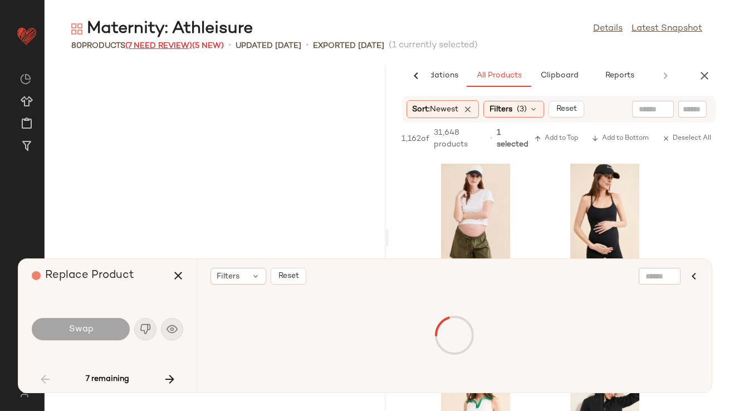
scroll to position [4282, 0]
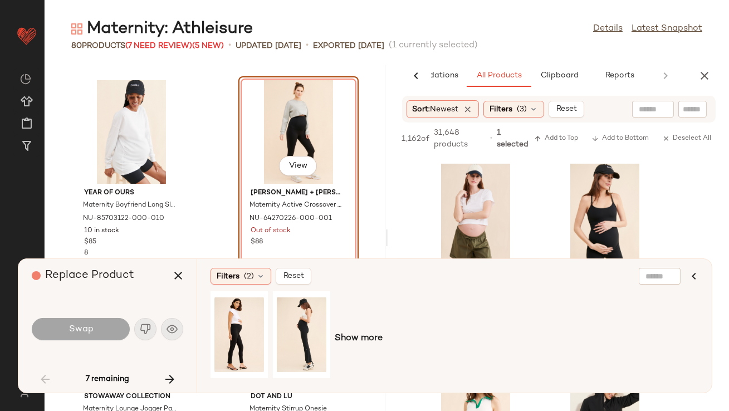
click at [147, 333] on div "Swap" at bounding box center [108, 329] width 152 height 27
click at [147, 325] on div "Swap" at bounding box center [108, 329] width 152 height 27
click at [177, 280] on icon "button" at bounding box center [178, 275] width 13 height 13
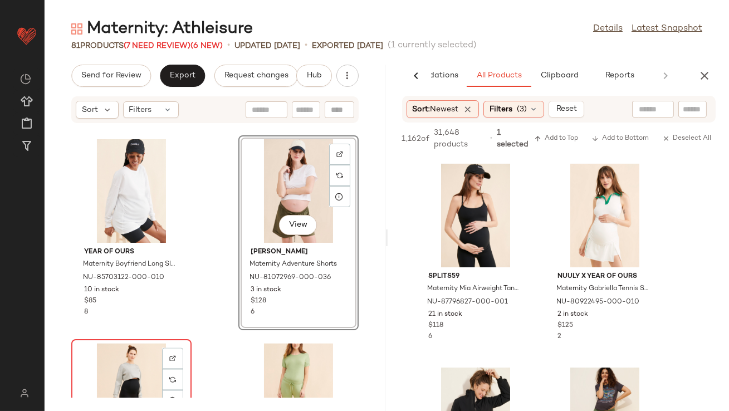
click at [133, 364] on div "View" at bounding box center [131, 395] width 113 height 104
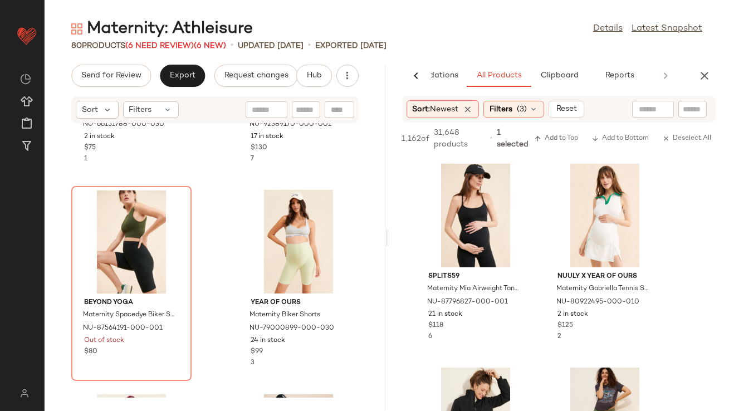
scroll to position [4641, 0]
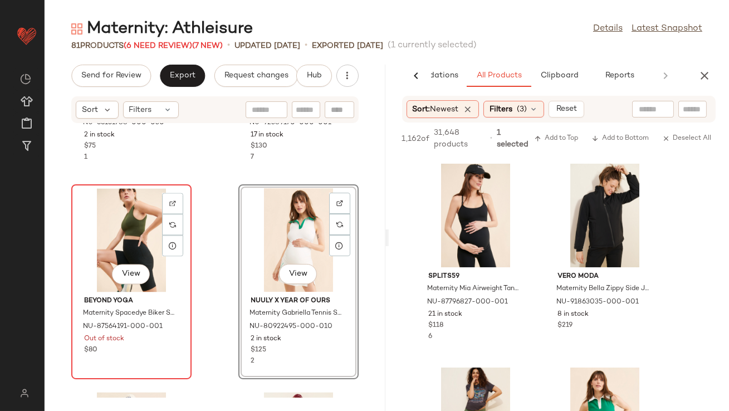
click at [140, 232] on div "View" at bounding box center [131, 240] width 113 height 104
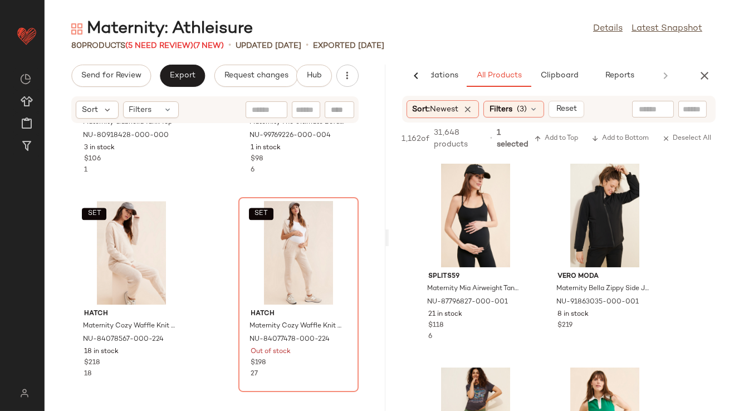
scroll to position [5512, 0]
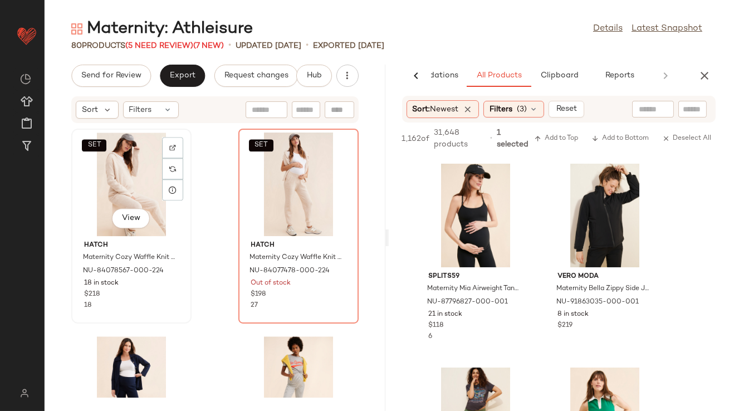
click at [104, 168] on div "SET View" at bounding box center [131, 185] width 113 height 104
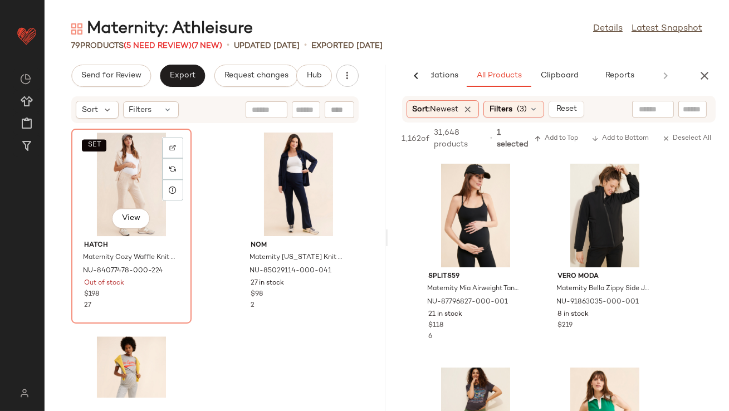
click at [104, 168] on div "SET View" at bounding box center [131, 185] width 113 height 104
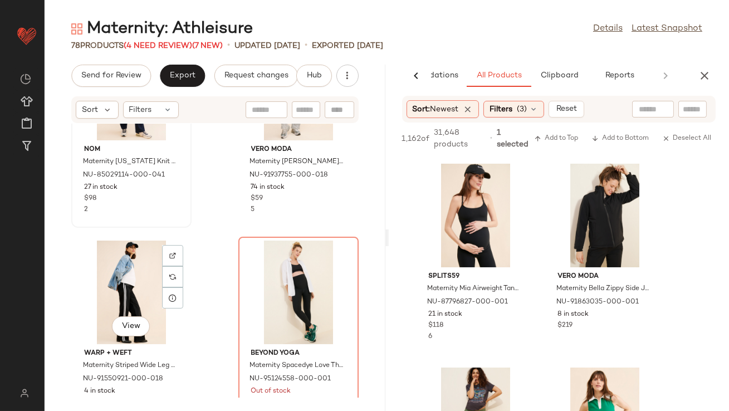
scroll to position [5702, 0]
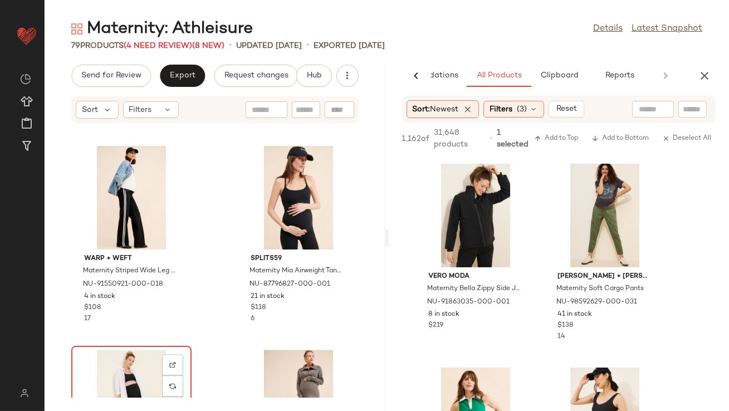
click at [106, 371] on div "View" at bounding box center [131, 402] width 113 height 104
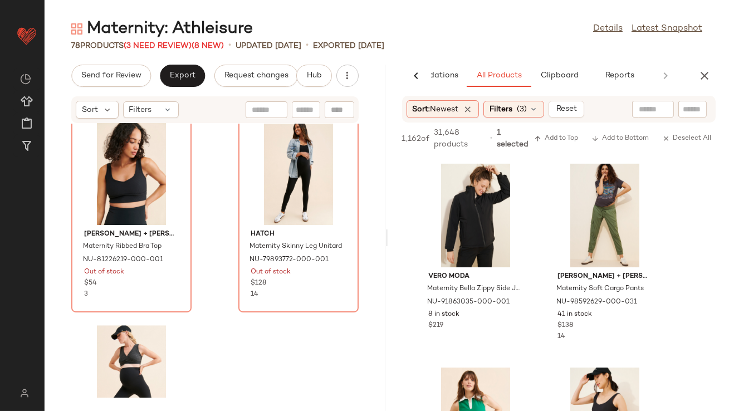
scroll to position [6107, 0]
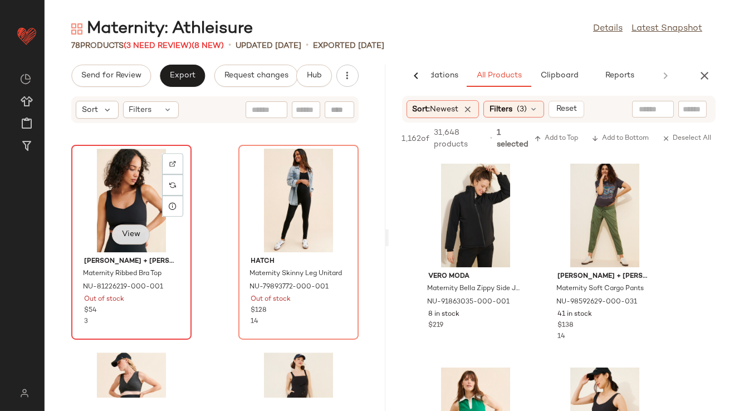
click at [123, 230] on span "View" at bounding box center [130, 234] width 19 height 9
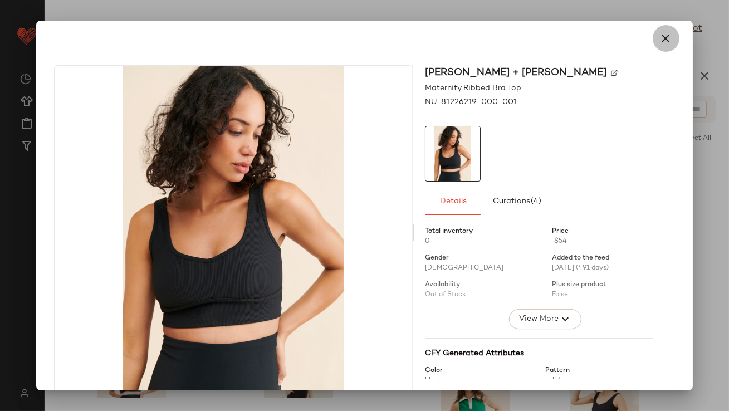
click at [660, 32] on icon "button" at bounding box center [666, 38] width 13 height 13
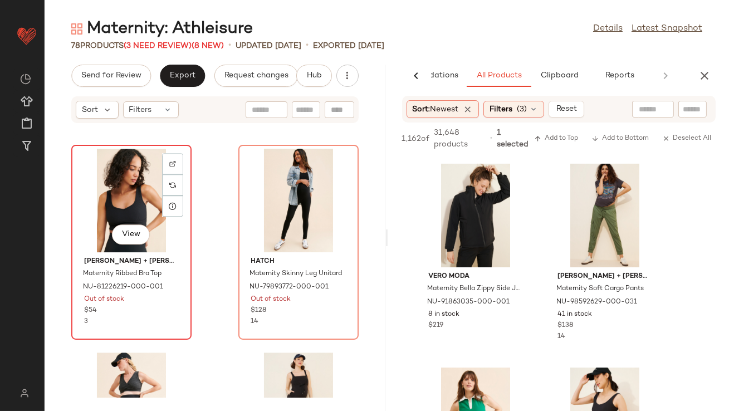
click at [149, 184] on div "View" at bounding box center [131, 201] width 113 height 104
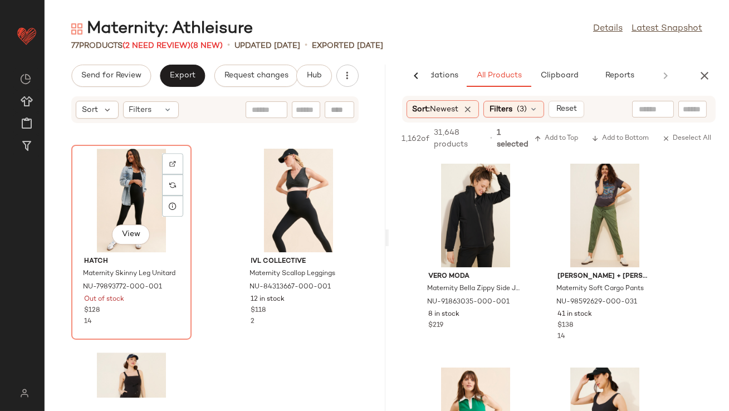
click at [149, 184] on div "View" at bounding box center [131, 201] width 113 height 104
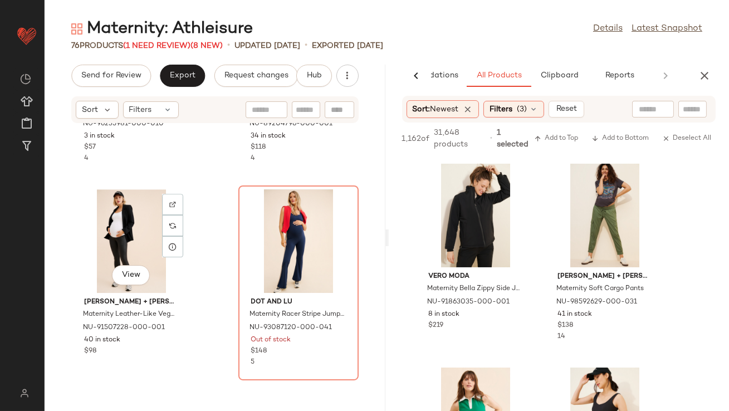
scroll to position [6689, 0]
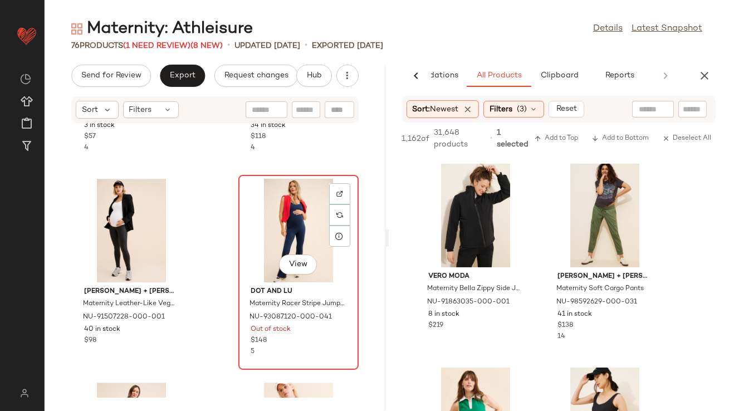
click at [261, 222] on div "View" at bounding box center [298, 231] width 113 height 104
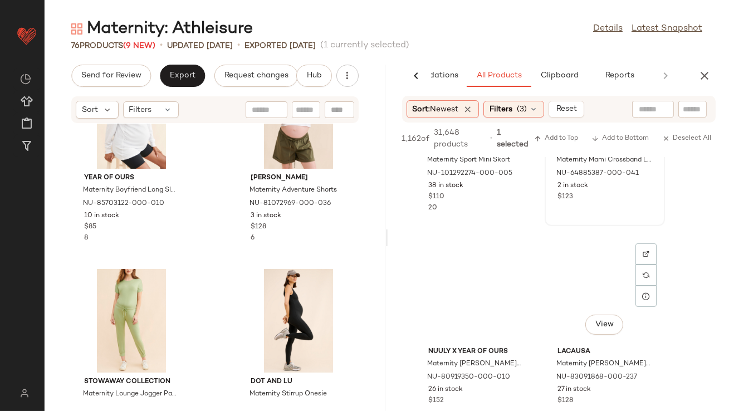
scroll to position [945, 0]
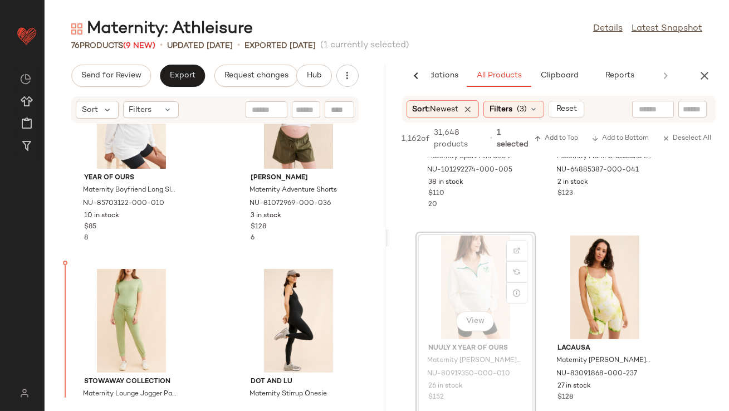
drag, startPoint x: 484, startPoint y: 274, endPoint x: 406, endPoint y: 279, distance: 78.2
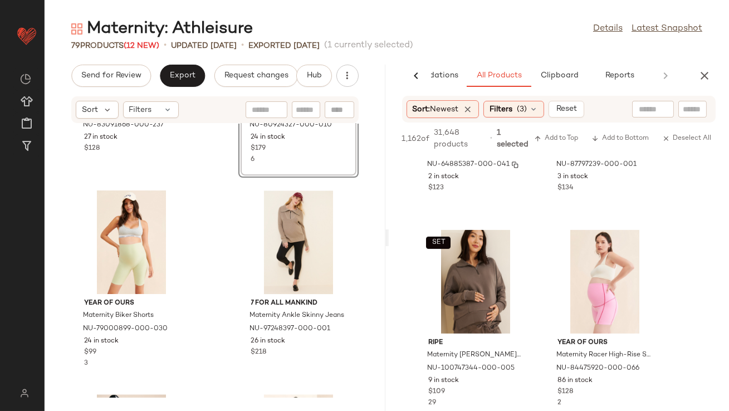
scroll to position [981, 0]
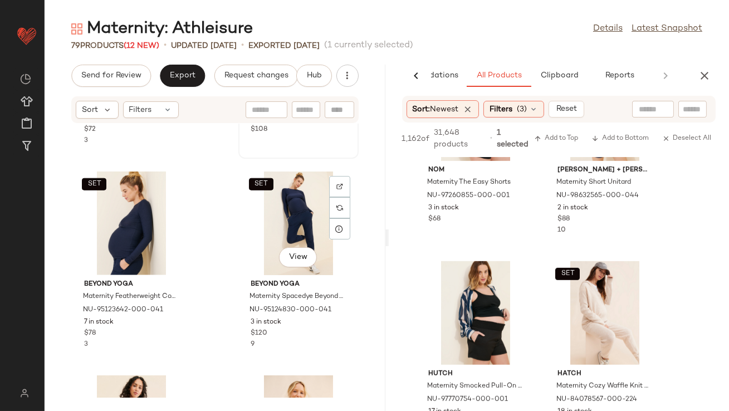
scroll to position [2412, 0]
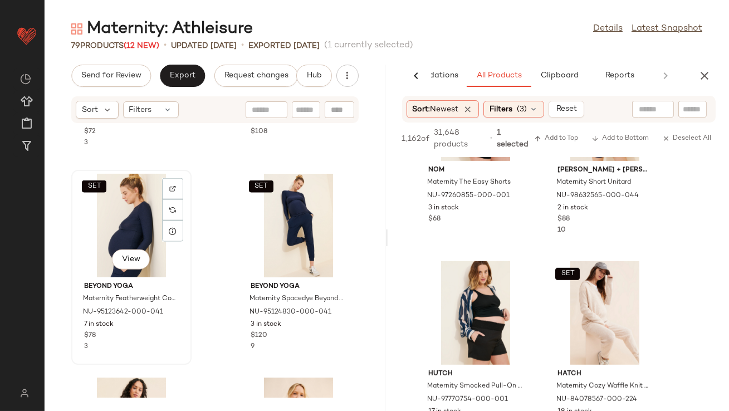
click at [104, 208] on div "SET View" at bounding box center [131, 226] width 113 height 104
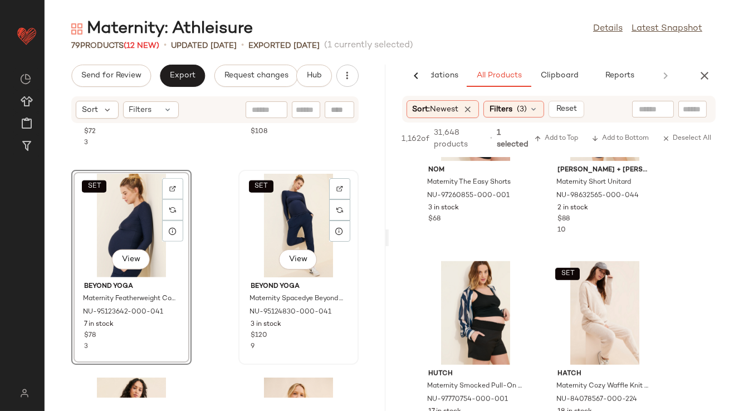
click at [297, 213] on div "SET View" at bounding box center [298, 226] width 113 height 104
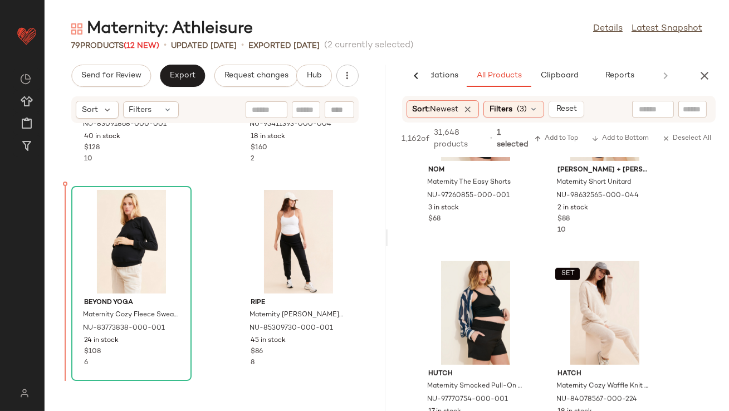
scroll to position [983, 0]
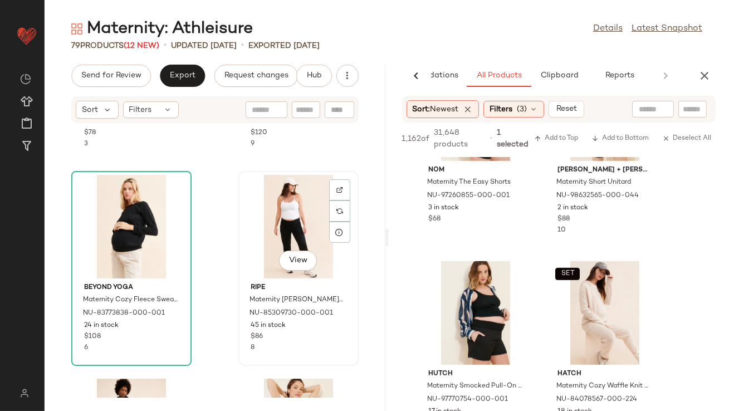
click at [238, 231] on div "View ripe Maternity Taylor Over Tummy Jogger Pant NU-85309730-000-001 45 in sto…" at bounding box center [298, 268] width 120 height 195
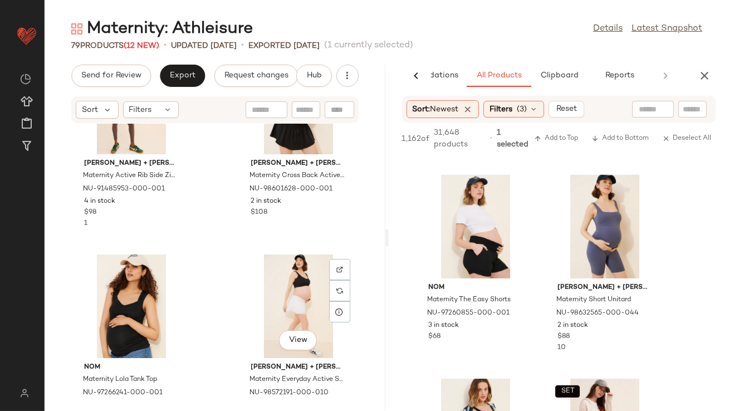
scroll to position [1313, 0]
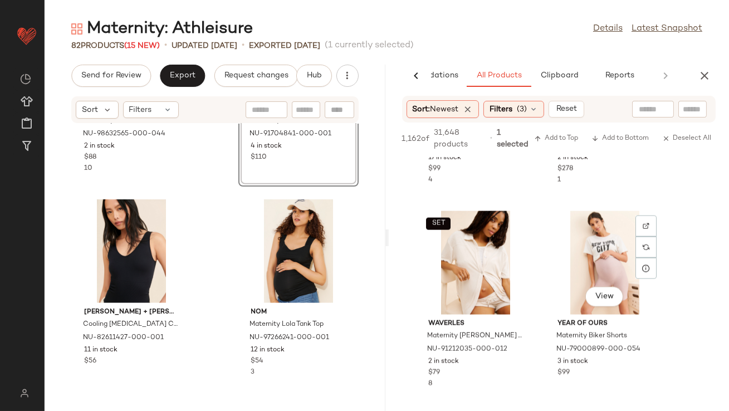
scroll to position [3040, 0]
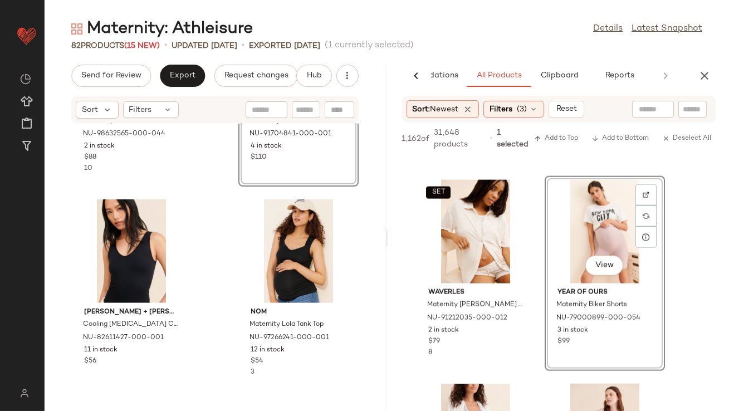
drag, startPoint x: 611, startPoint y: 238, endPoint x: 220, endPoint y: 285, distance: 394.5
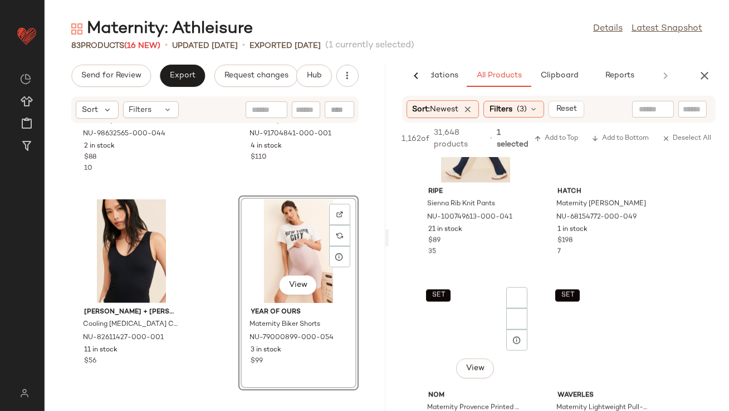
scroll to position [3572, 0]
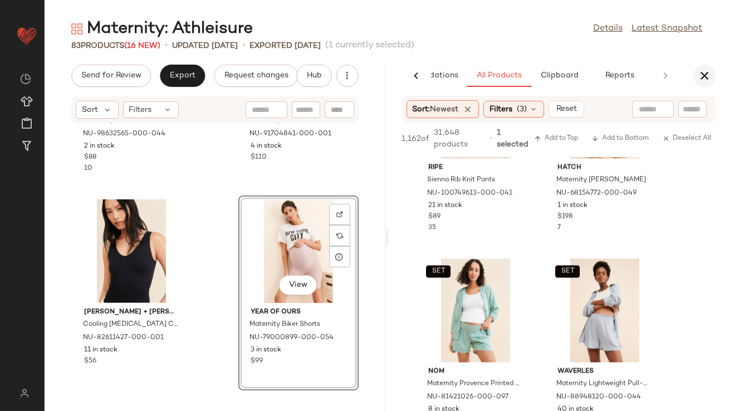
click at [706, 75] on icon "button" at bounding box center [704, 75] width 13 height 13
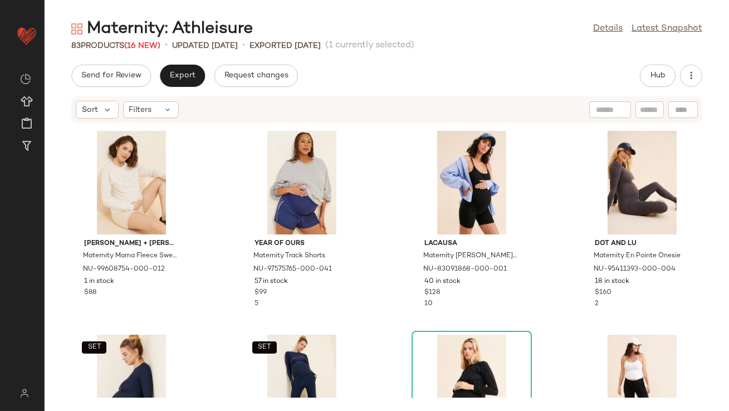
scroll to position [190, 0]
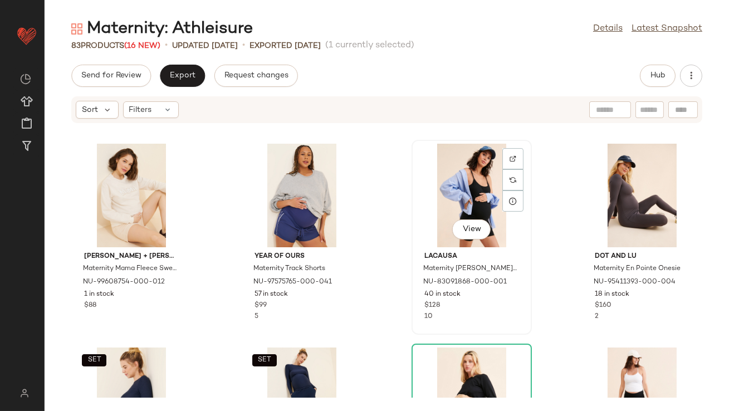
click at [458, 192] on div "View" at bounding box center [472, 196] width 113 height 104
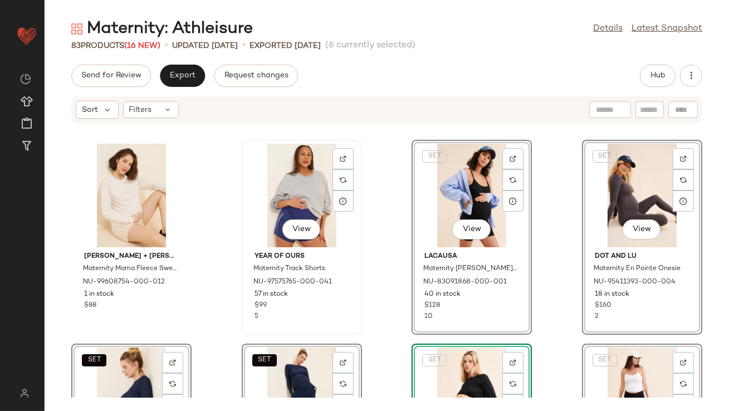
click at [335, 221] on div "View" at bounding box center [302, 196] width 113 height 104
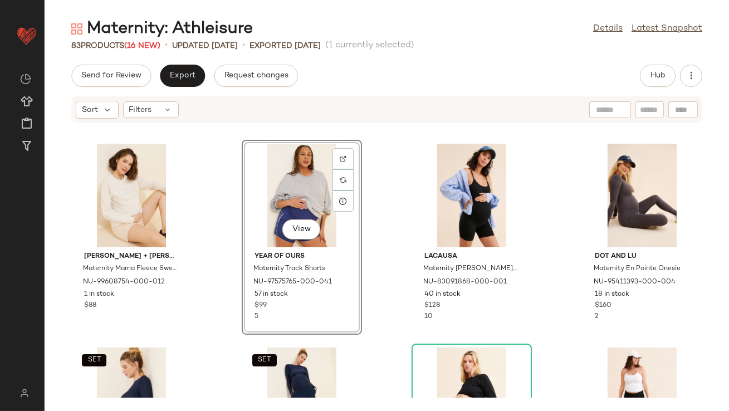
click at [384, 220] on div "Hatch Maternity Adalyn Jumpsuit NU-86331915-000-001 6 in stock $198 5 Year Of O…" at bounding box center [387, 261] width 685 height 274
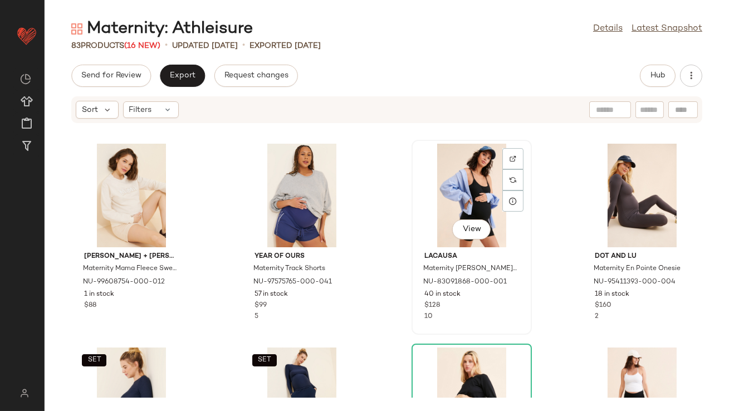
click at [446, 203] on div "View" at bounding box center [472, 196] width 113 height 104
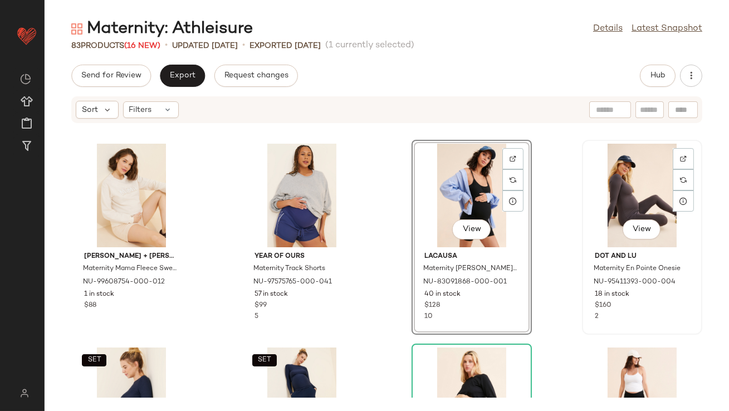
click at [620, 183] on div "View" at bounding box center [642, 196] width 113 height 104
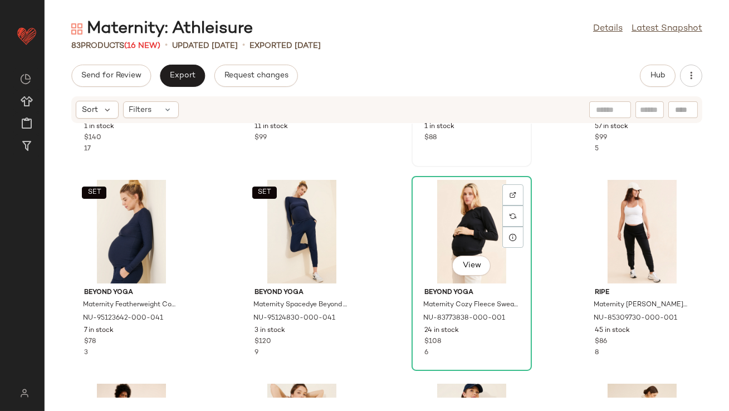
scroll to position [369, 0]
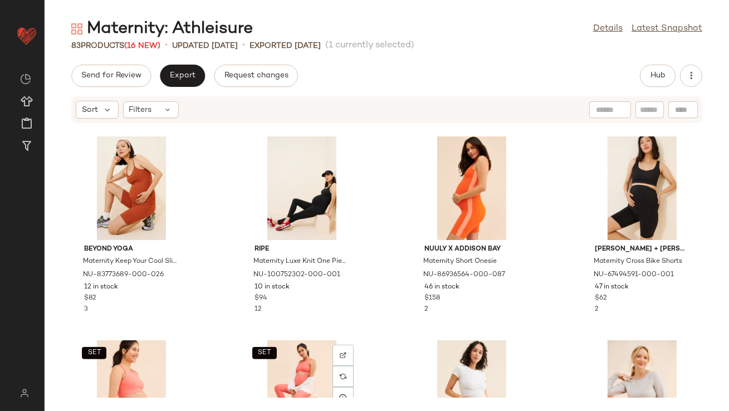
scroll to position [1166, 0]
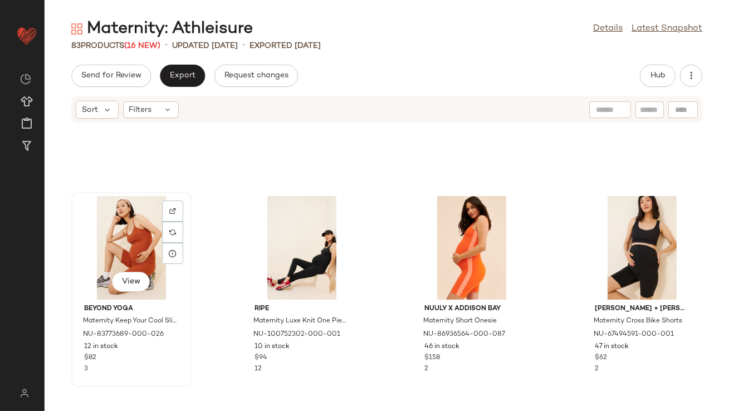
click at [134, 233] on div "View" at bounding box center [131, 248] width 113 height 104
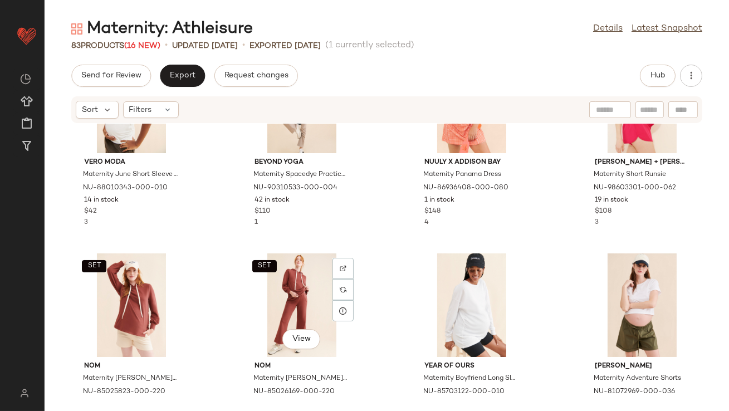
scroll to position [2163, 0]
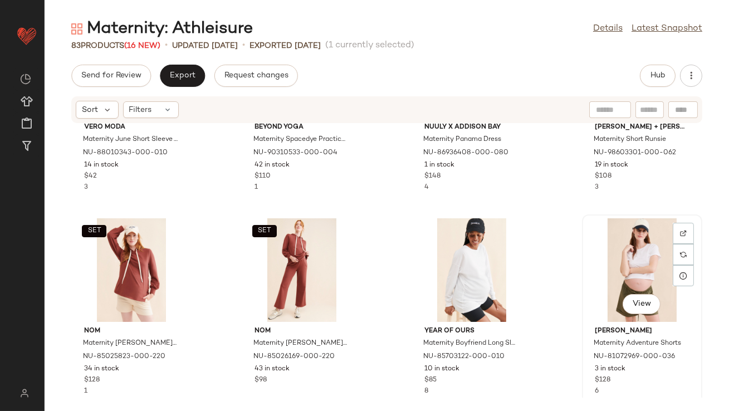
drag, startPoint x: 595, startPoint y: 255, endPoint x: 601, endPoint y: 266, distance: 12.7
click at [595, 255] on div "View" at bounding box center [642, 270] width 113 height 104
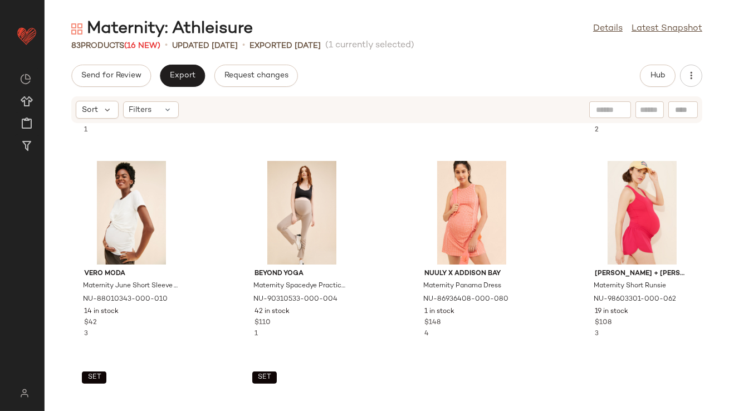
scroll to position [793, 0]
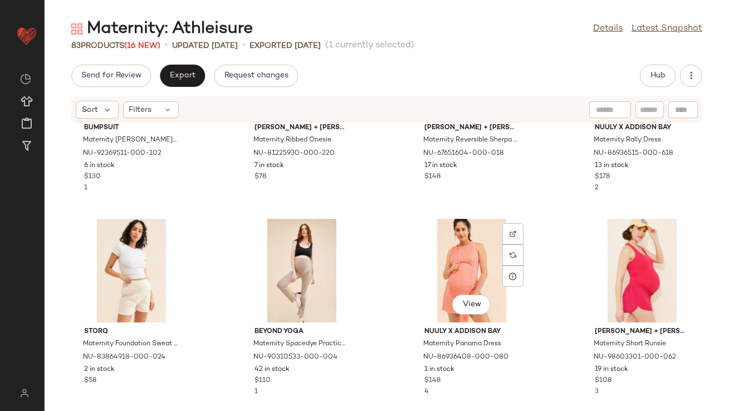
scroll to position [743, 0]
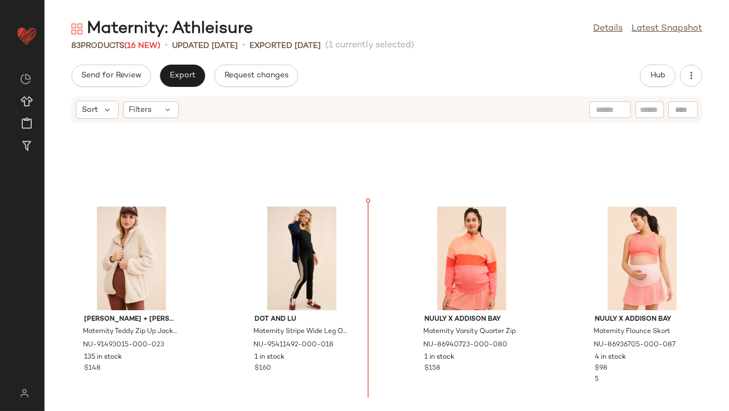
scroll to position [333, 0]
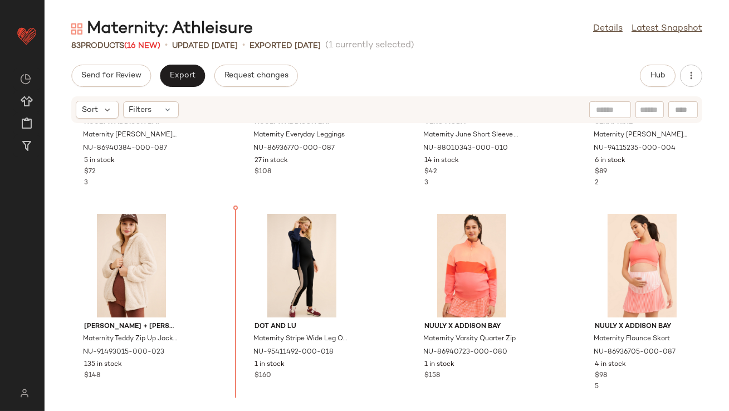
drag, startPoint x: 314, startPoint y: 266, endPoint x: 318, endPoint y: 259, distance: 9.0
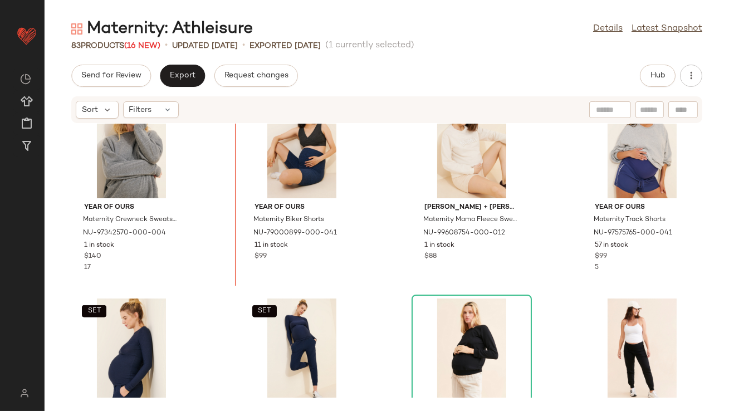
scroll to position [1479, 0]
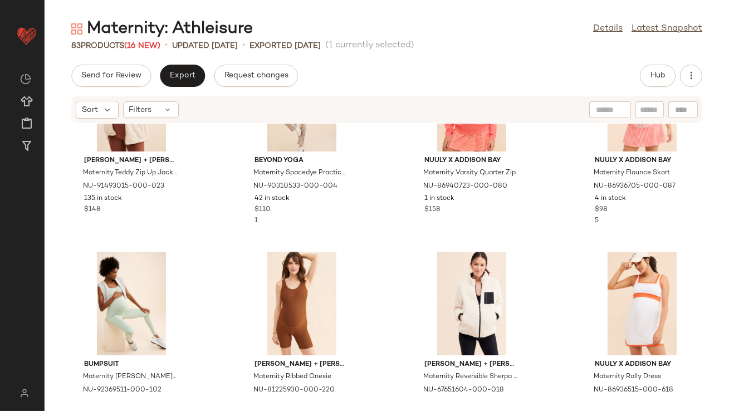
scroll to position [532, 0]
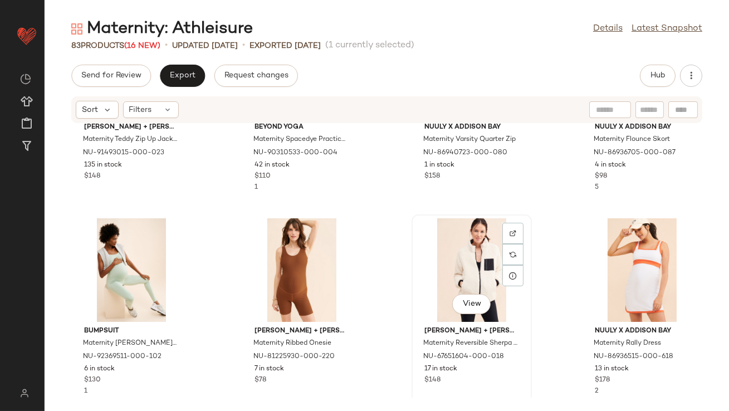
click at [441, 273] on div "View" at bounding box center [472, 270] width 113 height 104
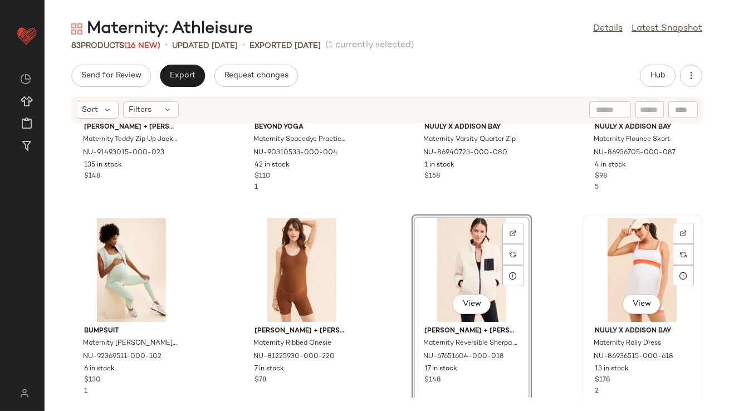
click at [597, 268] on div "View" at bounding box center [642, 270] width 113 height 104
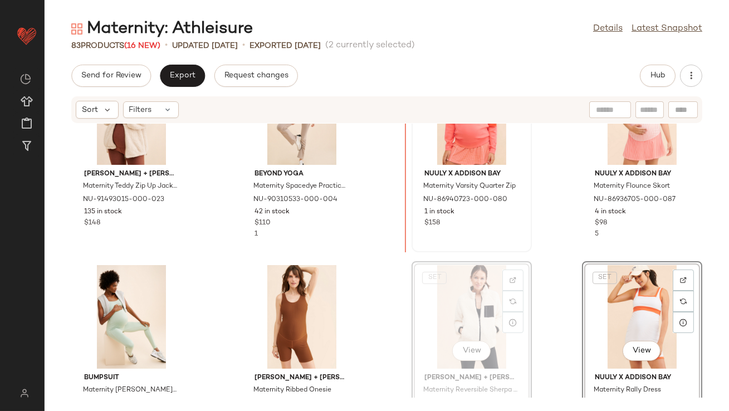
scroll to position [456, 0]
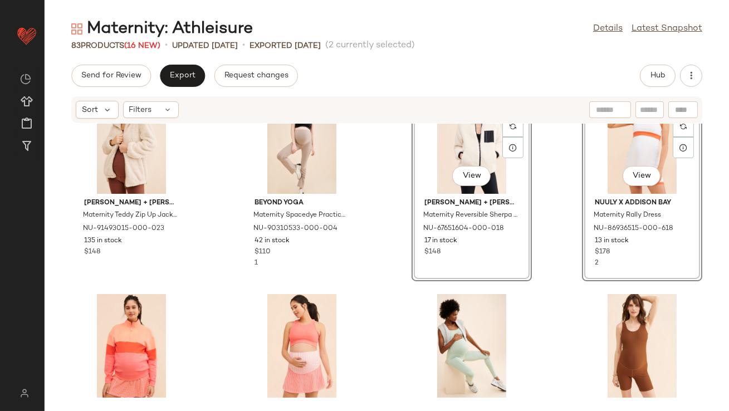
click at [400, 218] on div "Ingrid + Isabel Maternity Teddy Zip Up Jacket NU-91493015-000-023 135 in stock …" at bounding box center [387, 261] width 685 height 274
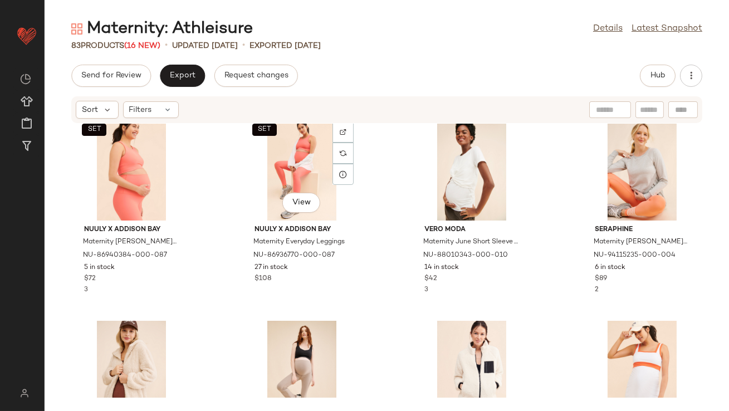
scroll to position [371, 0]
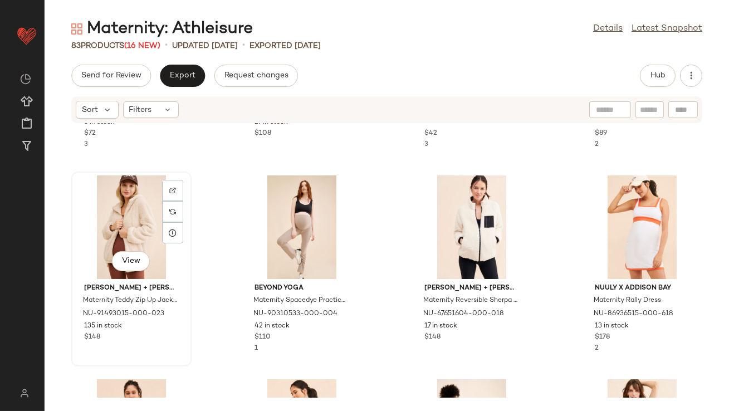
click at [120, 217] on div "View" at bounding box center [131, 228] width 113 height 104
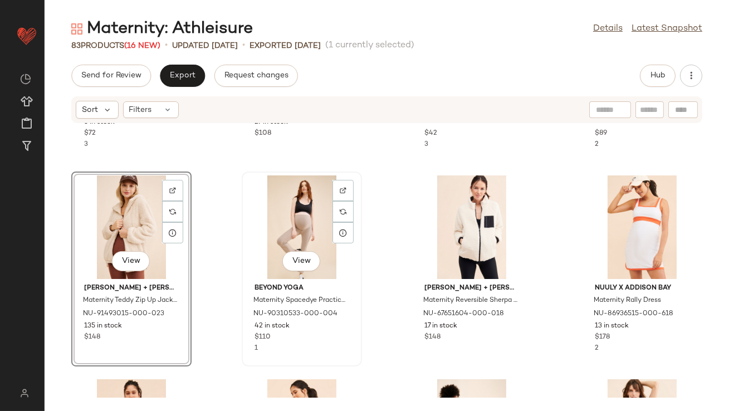
click at [282, 228] on div "View" at bounding box center [302, 228] width 113 height 104
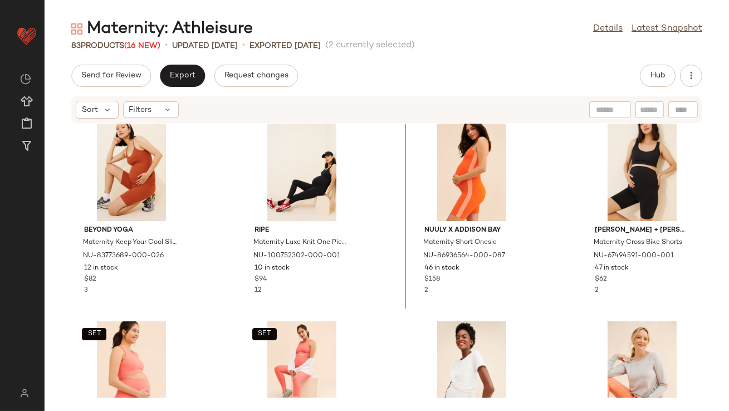
scroll to position [12, 0]
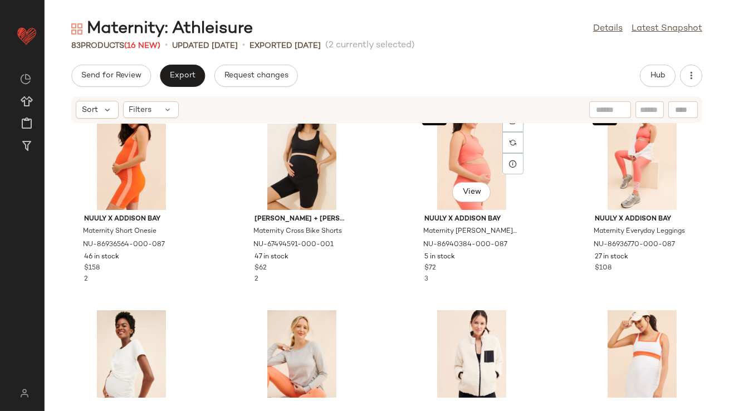
scroll to position [316, 0]
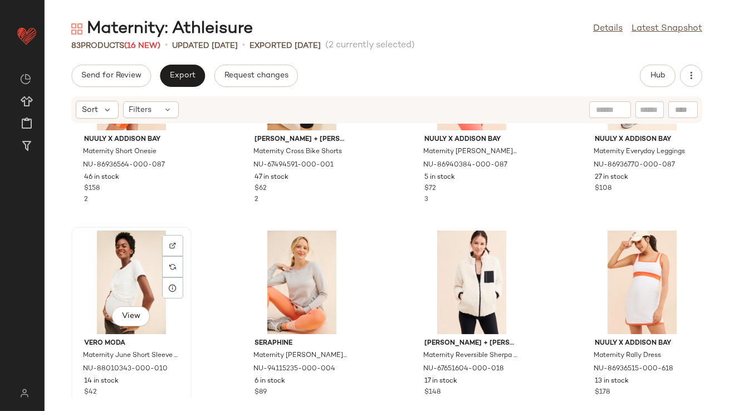
click at [134, 276] on div "View" at bounding box center [131, 283] width 113 height 104
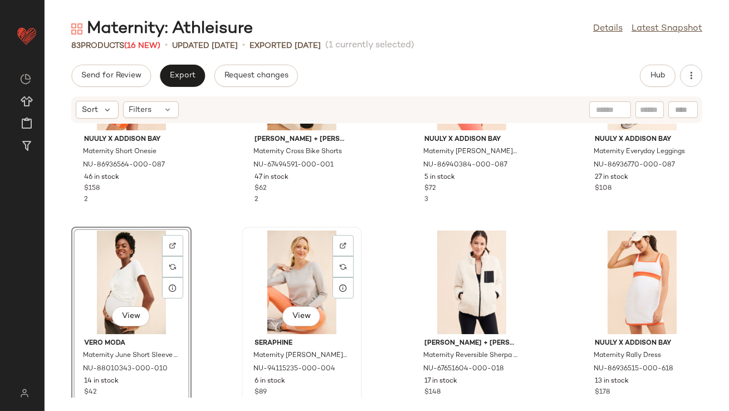
click at [275, 279] on div "View" at bounding box center [302, 283] width 113 height 104
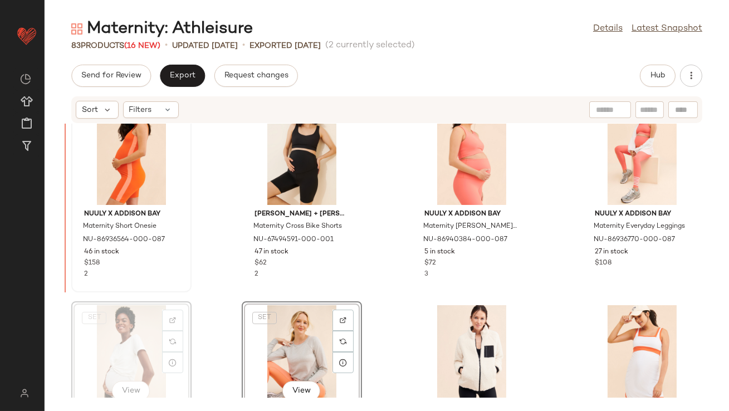
scroll to position [208, 0]
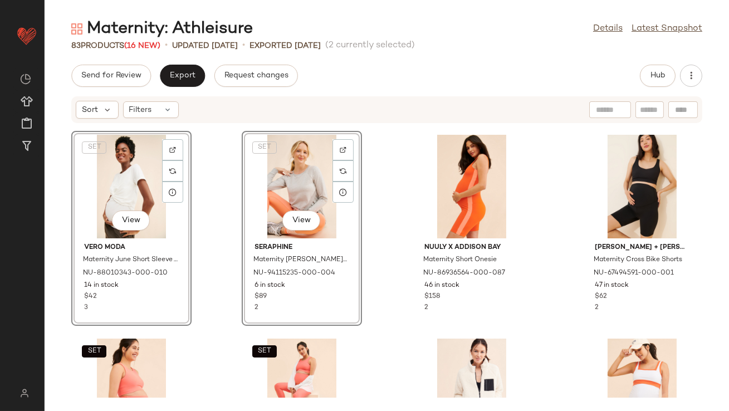
click at [194, 213] on div "SET View Vero Moda Maternity June Short Sleeve Top NU-88010343-000-010 14 in st…" at bounding box center [387, 261] width 685 height 274
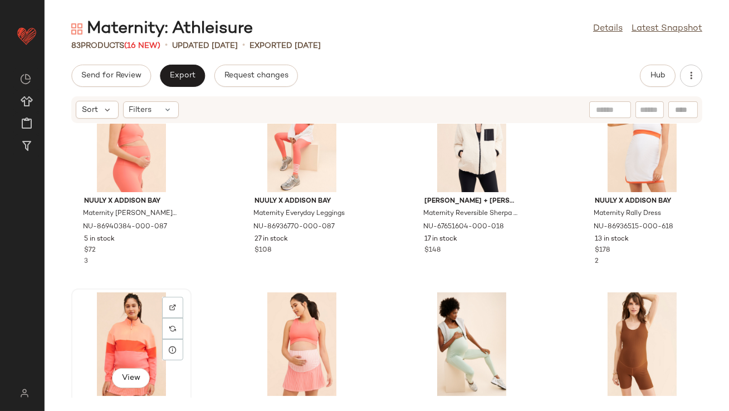
click at [118, 314] on div "View" at bounding box center [131, 345] width 113 height 104
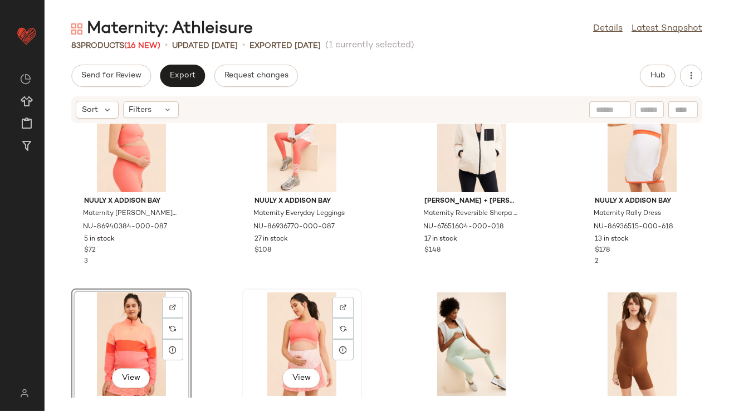
click at [288, 319] on div "View" at bounding box center [302, 345] width 113 height 104
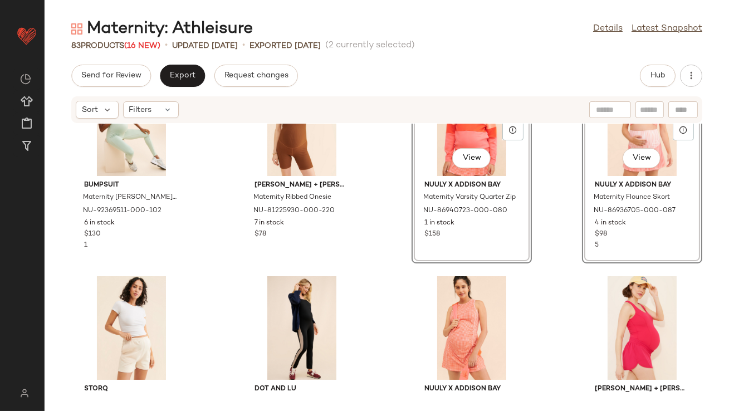
click at [544, 291] on div "BUMPSUIT Maternity Lucy Jumpsuit NU-92369511-000-102 6 in stock $130 1 Ingrid +…" at bounding box center [387, 261] width 685 height 274
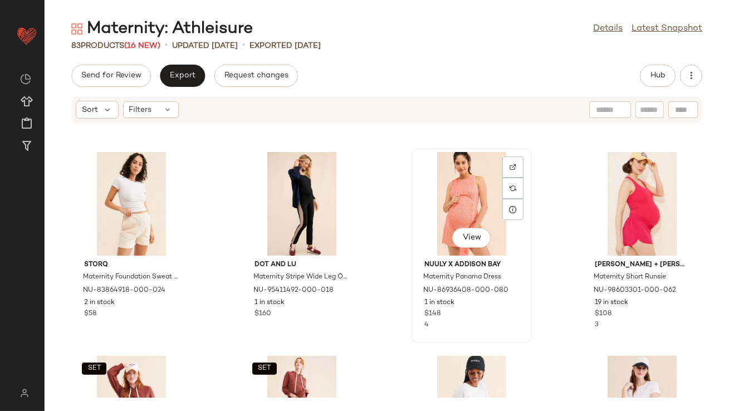
click at [454, 193] on div "View" at bounding box center [472, 204] width 113 height 104
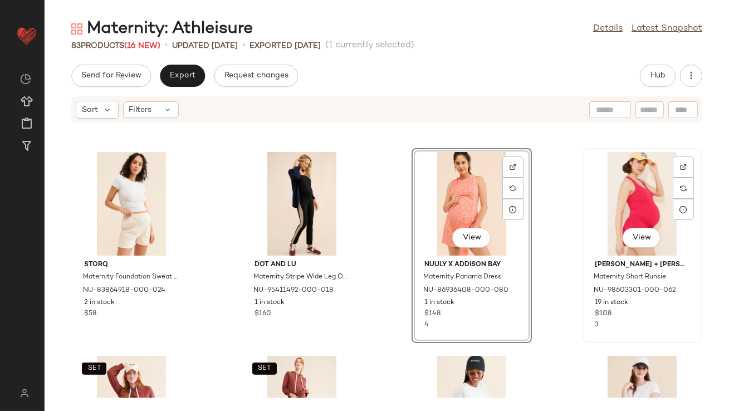
click at [646, 189] on div "View" at bounding box center [642, 204] width 113 height 104
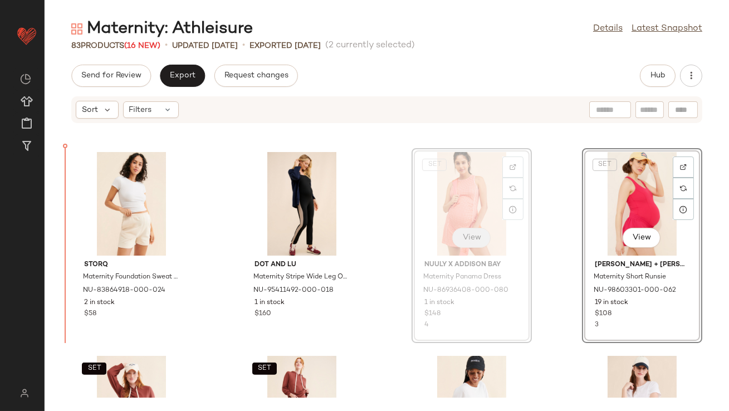
drag, startPoint x: 461, startPoint y: 207, endPoint x: 123, endPoint y: 232, distance: 338.5
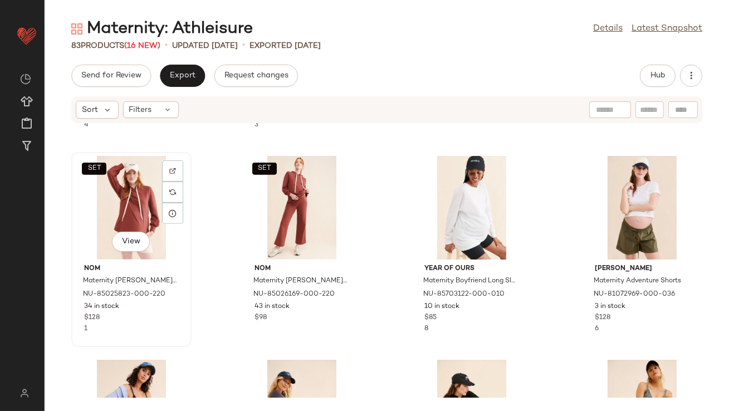
click at [113, 186] on div "SET View" at bounding box center [131, 208] width 113 height 104
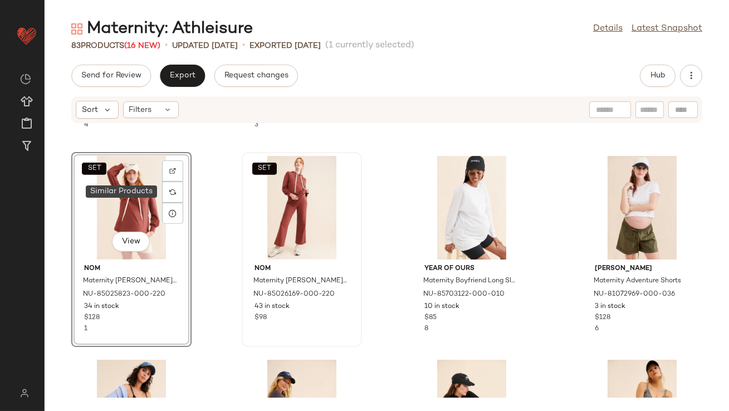
click at [269, 192] on div "SET" at bounding box center [302, 208] width 113 height 104
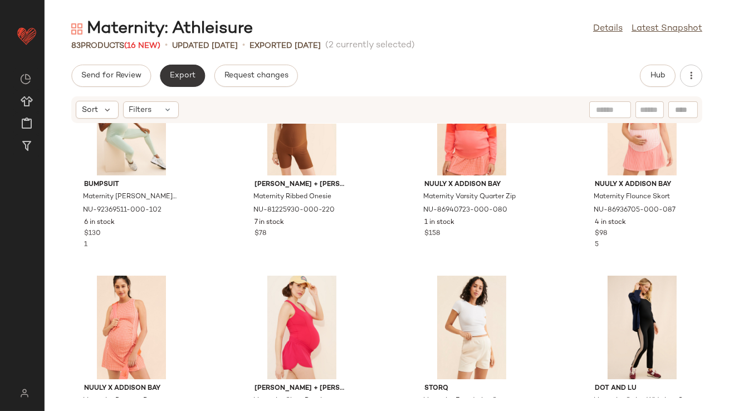
click at [184, 85] on button "Export" at bounding box center [182, 76] width 45 height 22
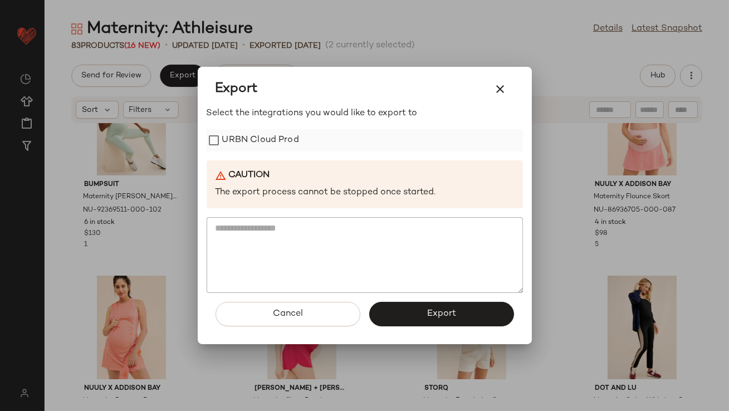
click at [286, 142] on label "URBN Cloud Prod" at bounding box center [260, 140] width 77 height 22
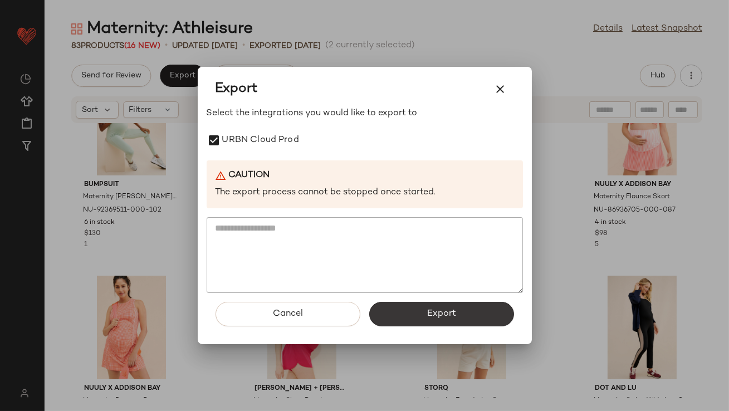
click at [427, 304] on button "Export" at bounding box center [441, 314] width 145 height 25
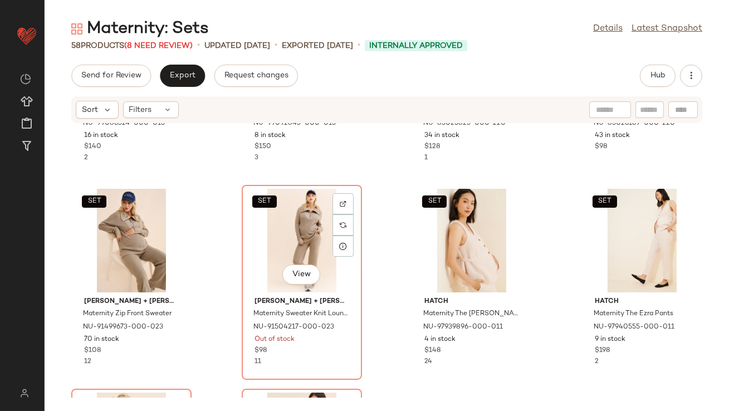
scroll to position [367, 0]
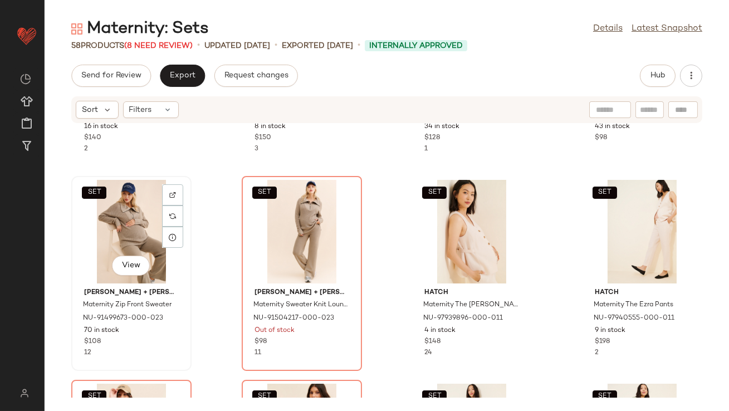
click at [125, 226] on div "SET View" at bounding box center [131, 232] width 113 height 104
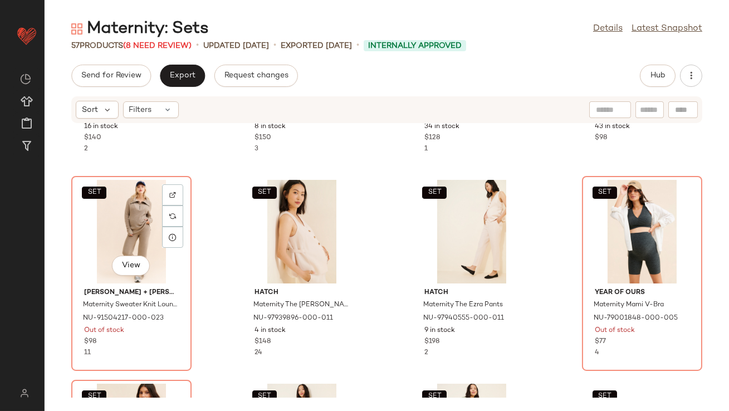
click at [125, 226] on div "SET View" at bounding box center [131, 232] width 113 height 104
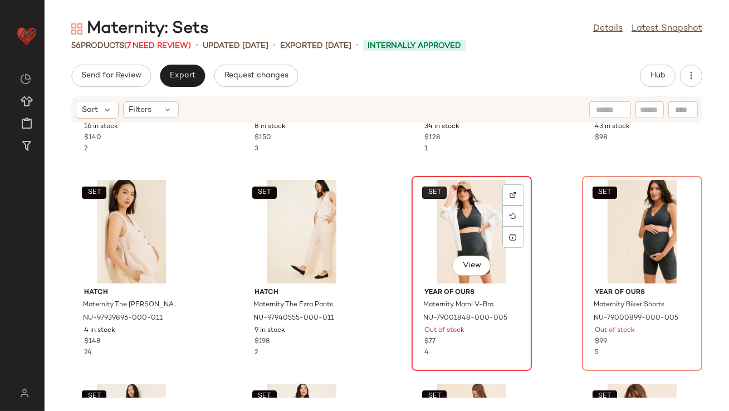
click at [439, 194] on button "SET" at bounding box center [434, 193] width 25 height 12
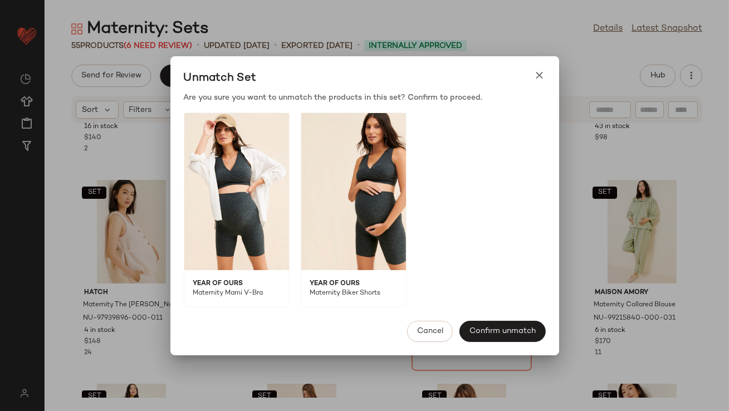
click at [535, 69] on div "Unmatch Set" at bounding box center [364, 78] width 389 height 27
click at [540, 79] on icon at bounding box center [540, 76] width 12 height 12
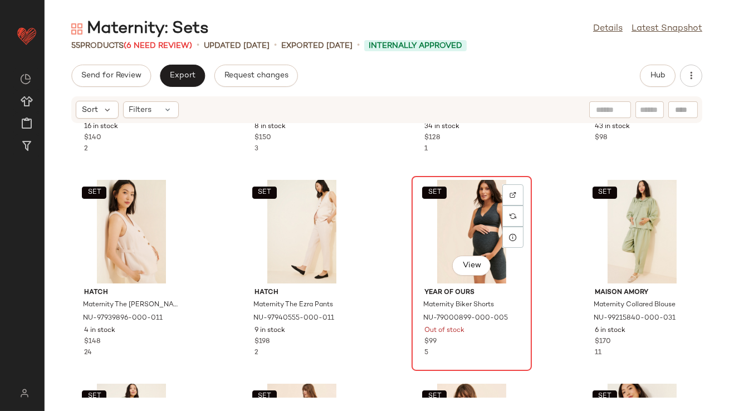
click at [469, 200] on div "SET View" at bounding box center [472, 232] width 113 height 104
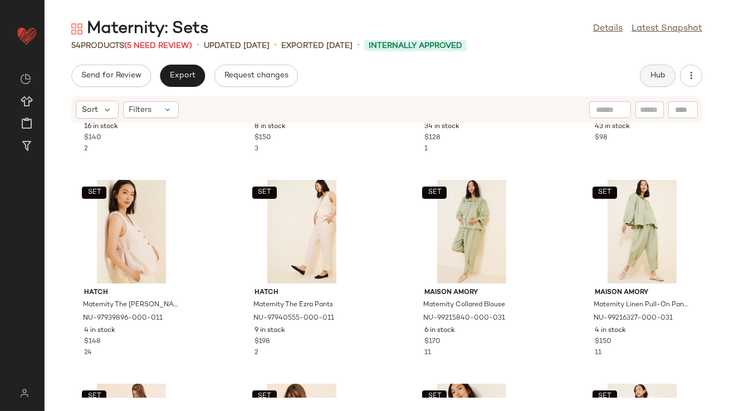
click at [657, 71] on span "Hub" at bounding box center [658, 75] width 16 height 9
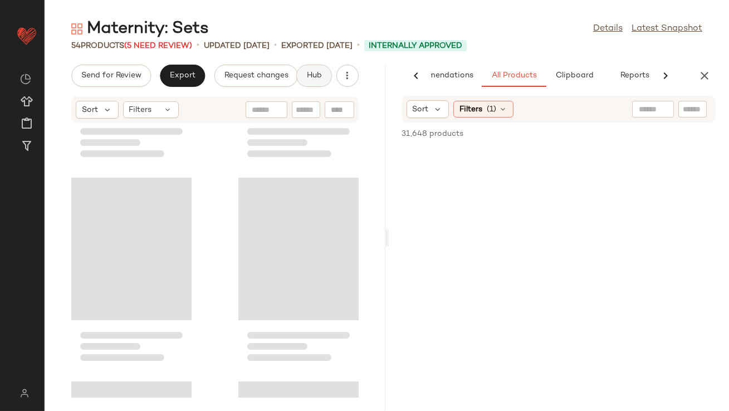
scroll to position [0, 48]
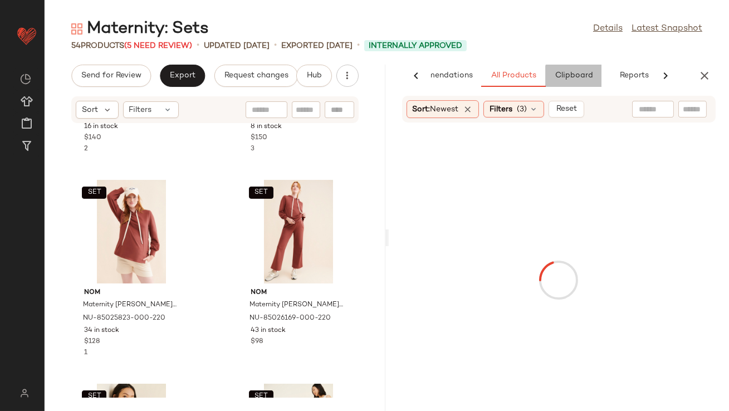
click at [588, 77] on span "Clipboard" at bounding box center [573, 75] width 38 height 9
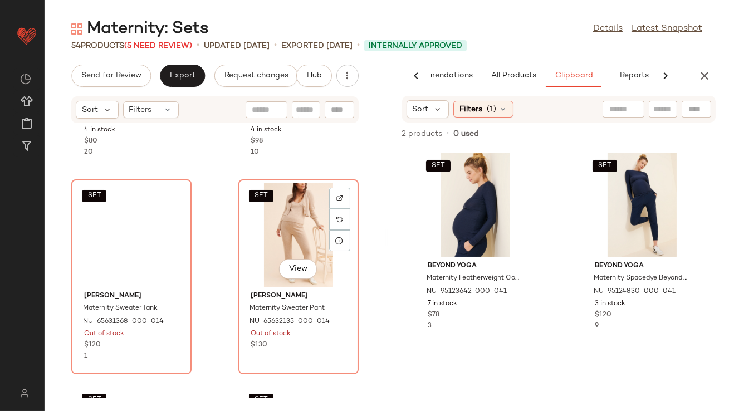
scroll to position [3434, 0]
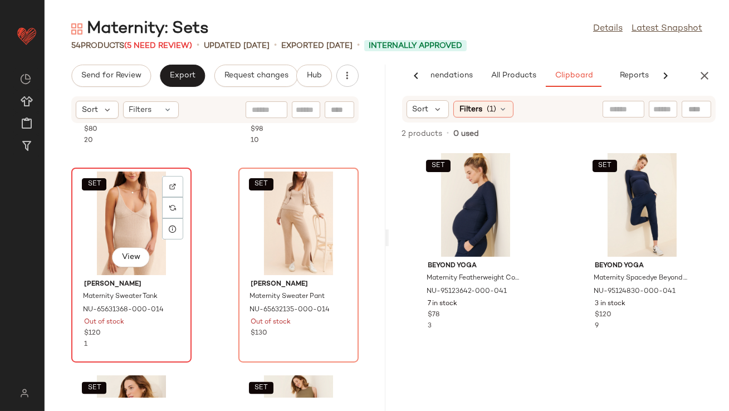
click at [129, 212] on div "SET View" at bounding box center [131, 224] width 113 height 104
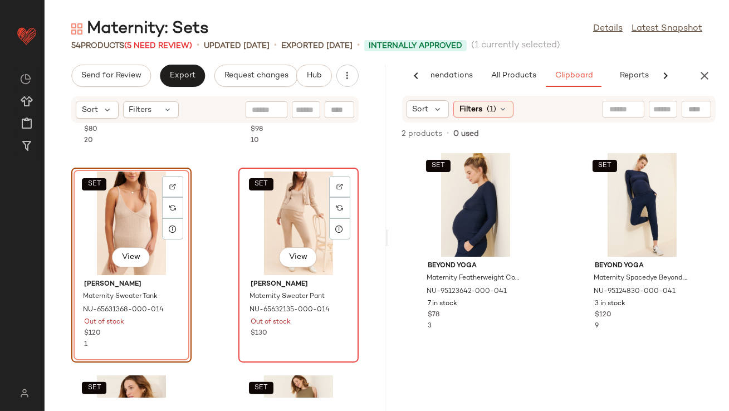
click at [296, 210] on div "SET View" at bounding box center [298, 224] width 113 height 104
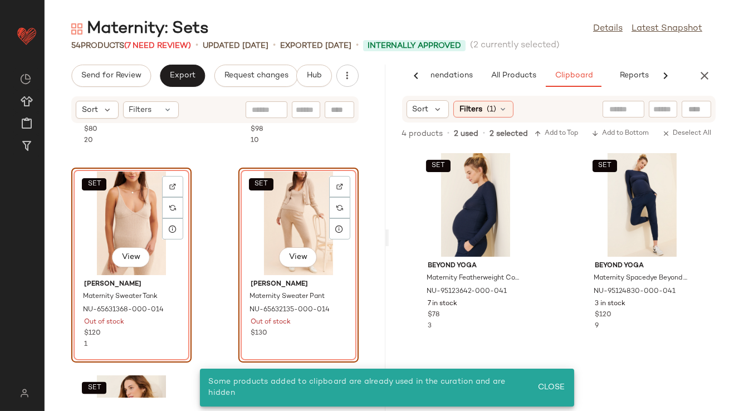
click at [149, 220] on div "SET View" at bounding box center [131, 224] width 113 height 104
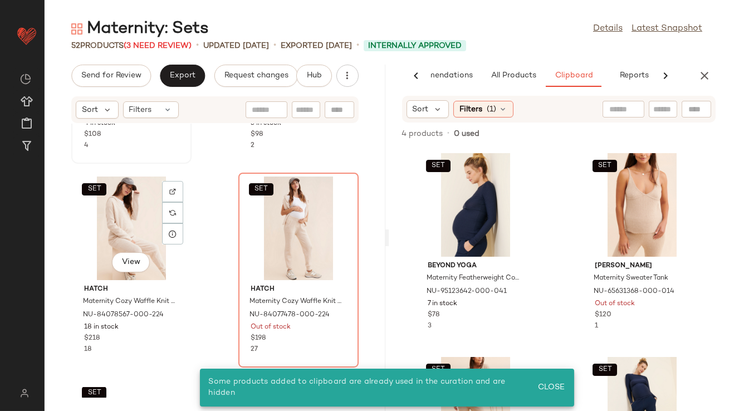
scroll to position [3634, 0]
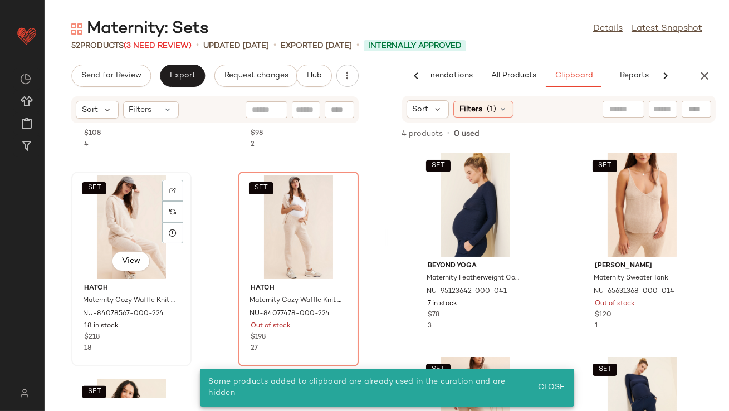
click at [101, 205] on div "SET View" at bounding box center [131, 228] width 113 height 104
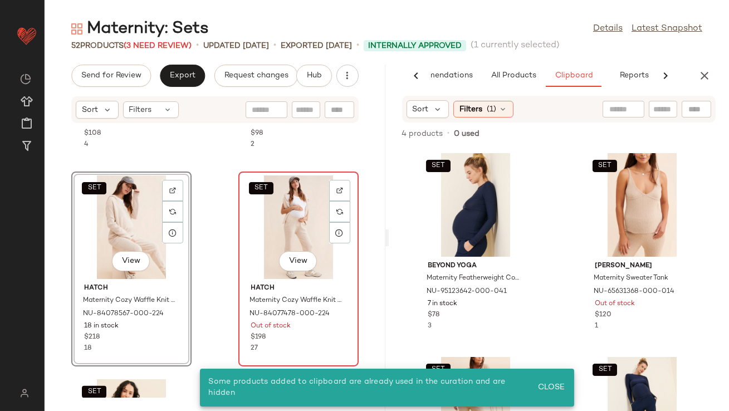
click at [296, 218] on div "SET View" at bounding box center [298, 228] width 113 height 104
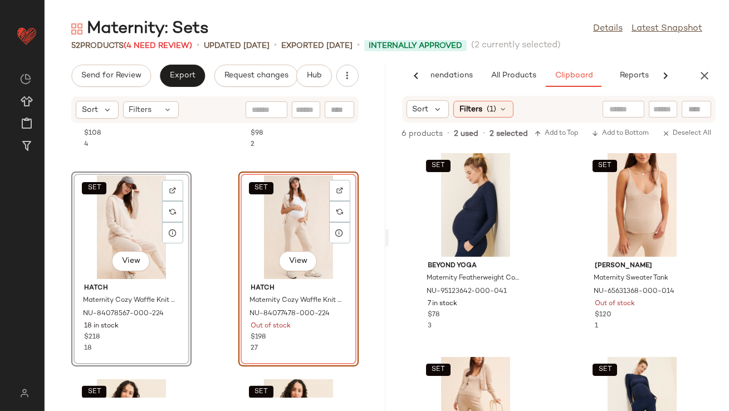
click at [140, 238] on div "SET View" at bounding box center [131, 228] width 113 height 104
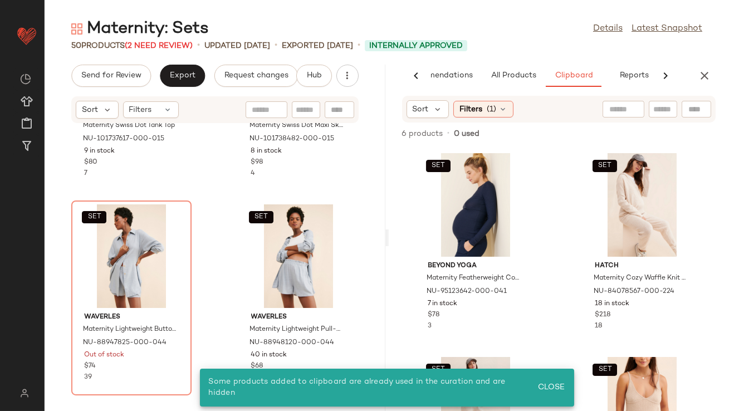
scroll to position [4256, 0]
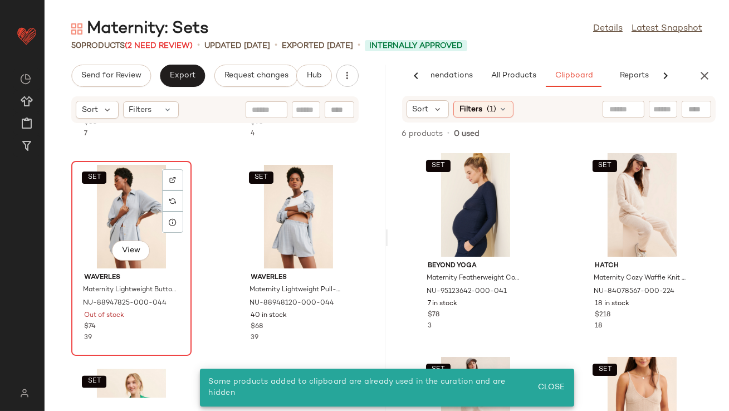
click at [127, 226] on div "SET View" at bounding box center [131, 217] width 113 height 104
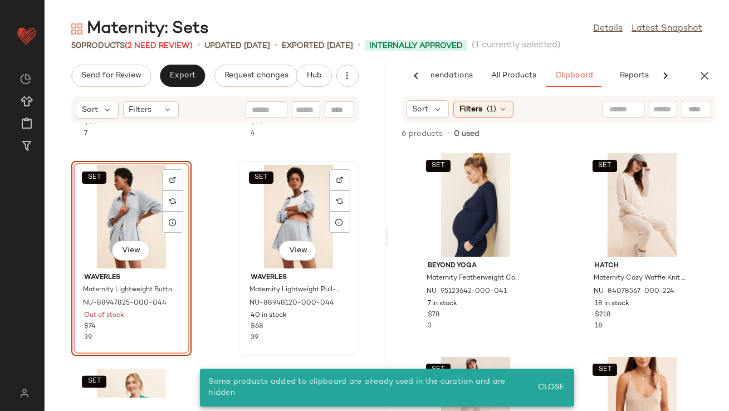
click at [287, 223] on div "SET View" at bounding box center [298, 217] width 113 height 104
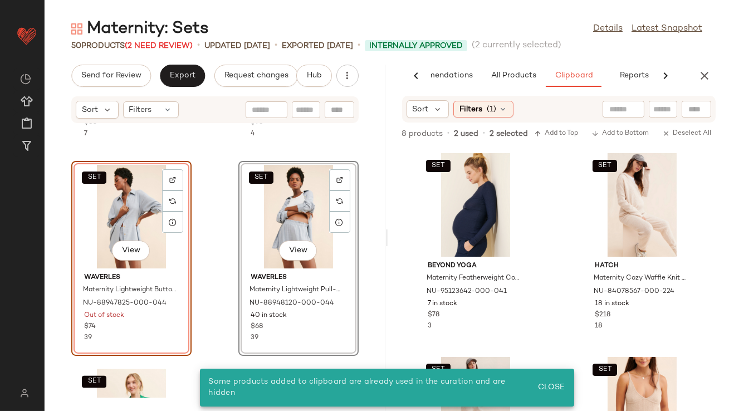
click at [137, 211] on div "SET View" at bounding box center [131, 217] width 113 height 104
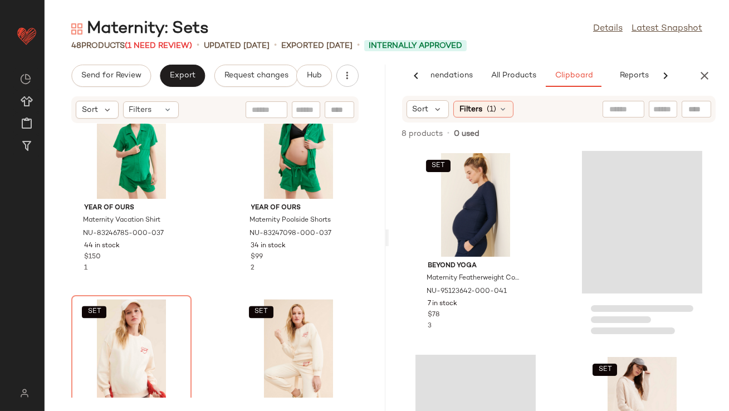
scroll to position [4513, 0]
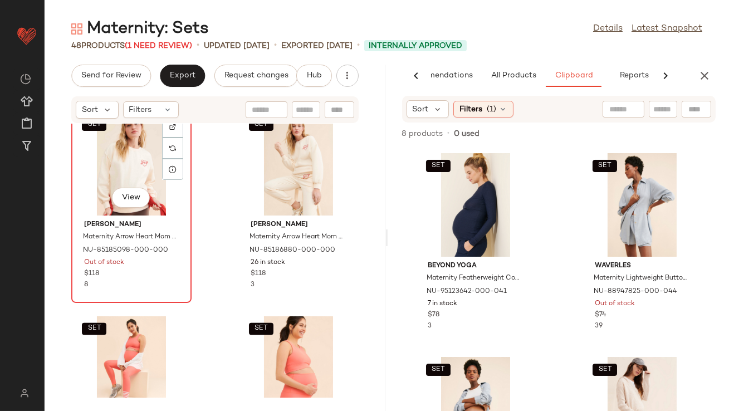
click at [121, 168] on div "SET View" at bounding box center [131, 164] width 113 height 104
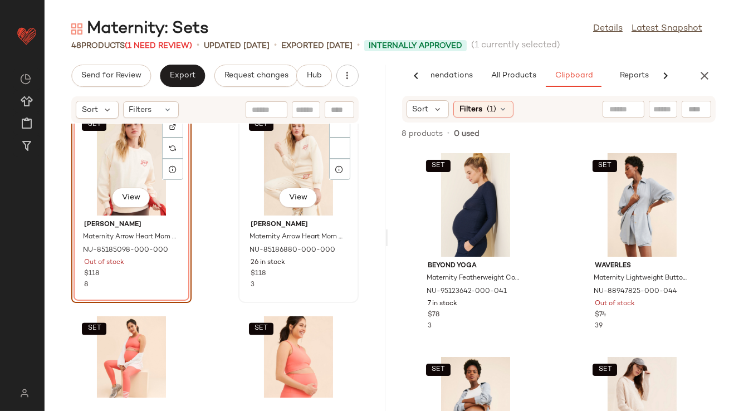
click at [295, 169] on div "SET View" at bounding box center [298, 164] width 113 height 104
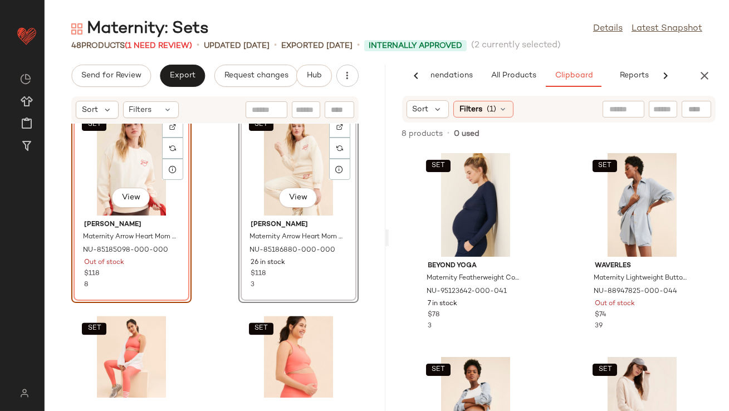
scroll to position [4510, 0]
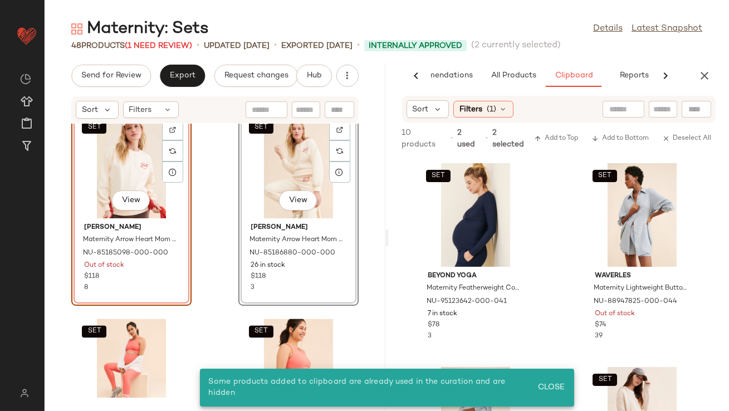
click at [123, 162] on div "SET View" at bounding box center [131, 167] width 113 height 104
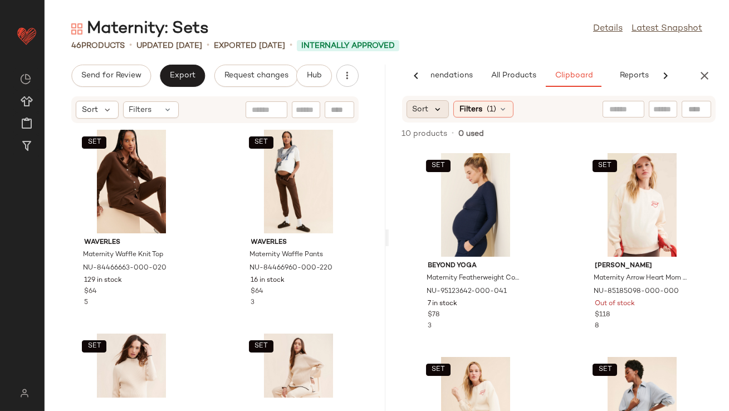
click at [441, 109] on icon at bounding box center [438, 109] width 10 height 10
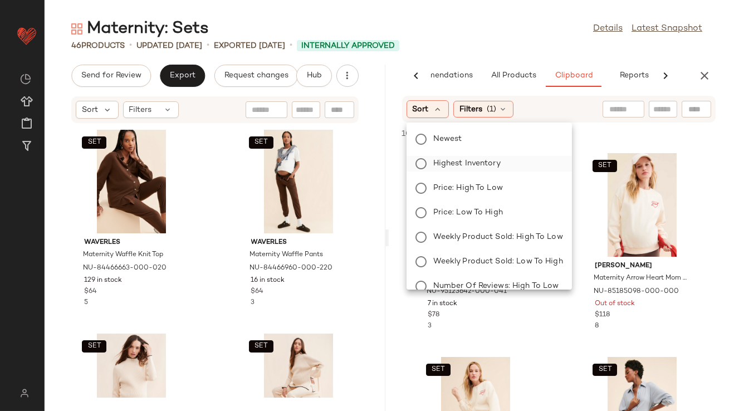
click at [456, 161] on span "Highest Inventory" at bounding box center [466, 164] width 67 height 12
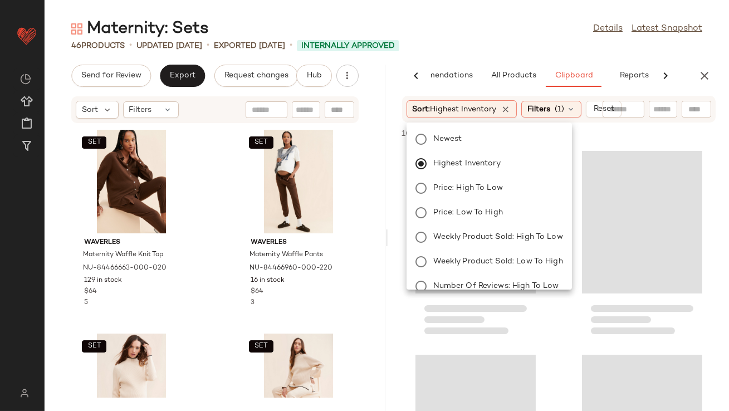
click at [521, 31] on div "Maternity: Sets Details Latest Snapshot" at bounding box center [387, 29] width 685 height 22
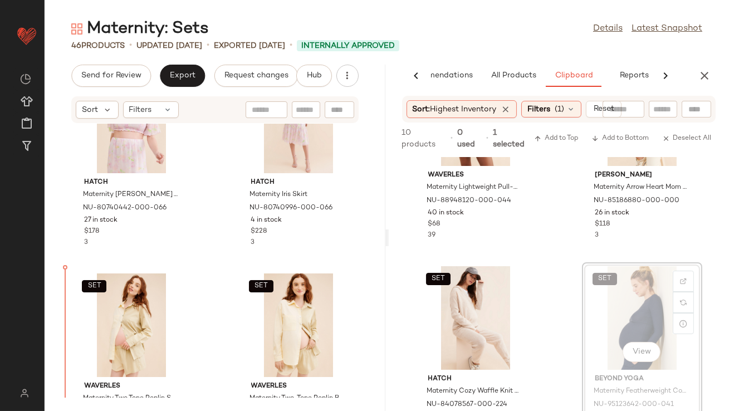
scroll to position [1976, 0]
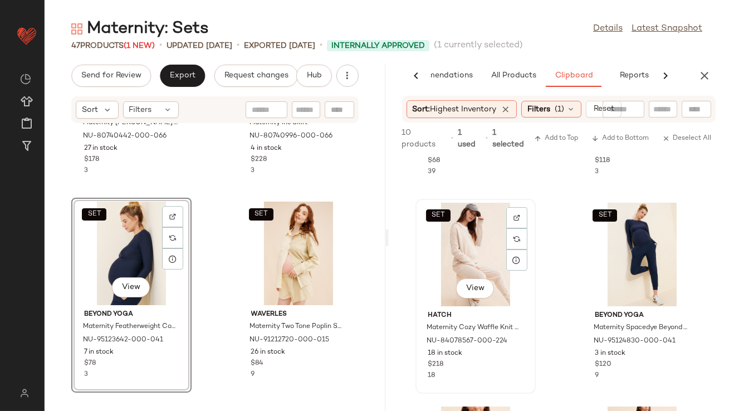
scroll to position [189, 0]
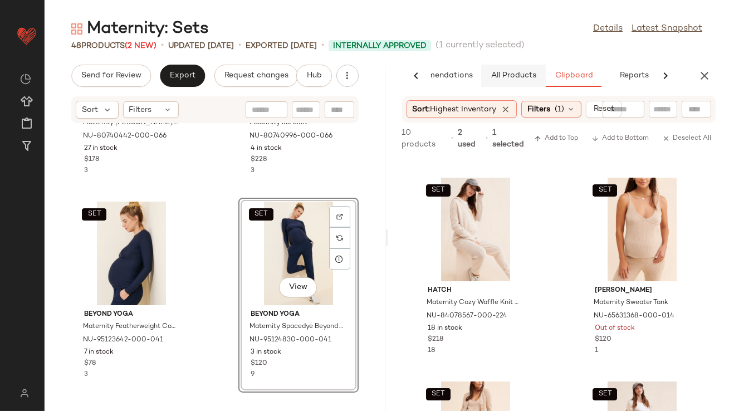
click at [523, 84] on button "All Products" at bounding box center [513, 76] width 65 height 22
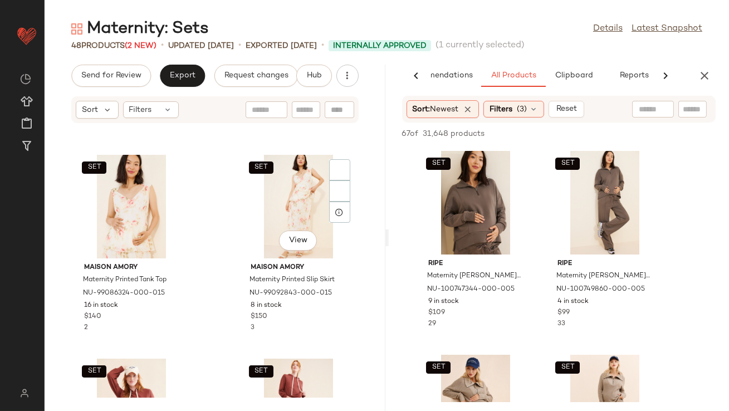
scroll to position [407, 0]
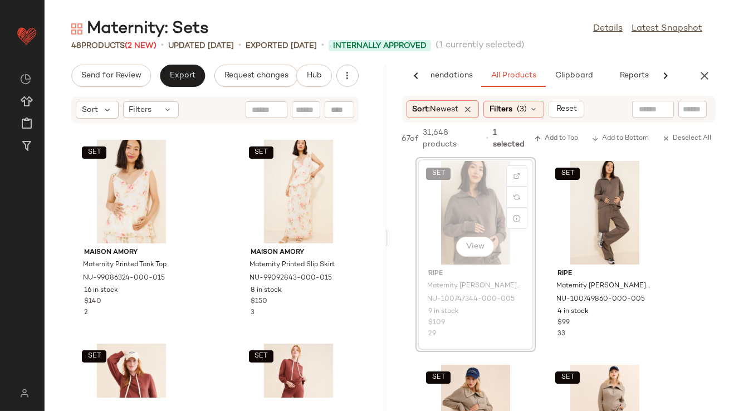
drag, startPoint x: 459, startPoint y: 195, endPoint x: 451, endPoint y: 195, distance: 7.2
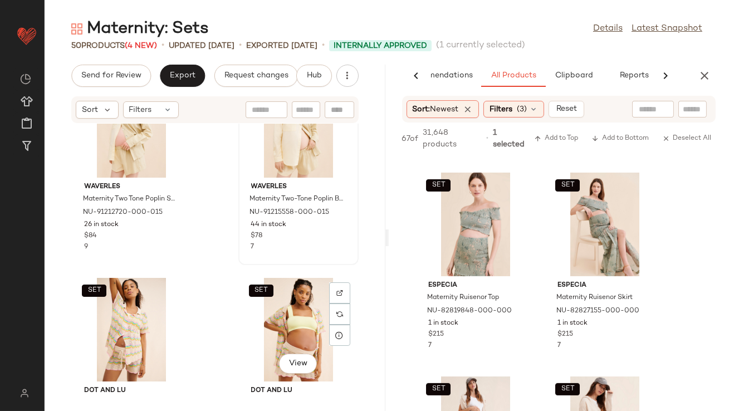
scroll to position [2514, 0]
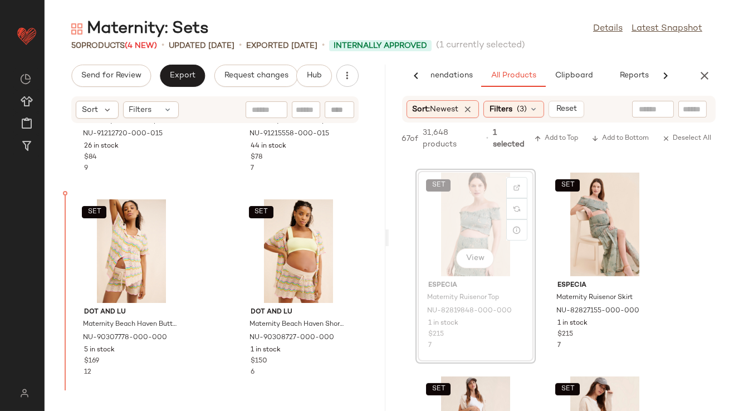
drag, startPoint x: 430, startPoint y: 257, endPoint x: 423, endPoint y: 261, distance: 7.3
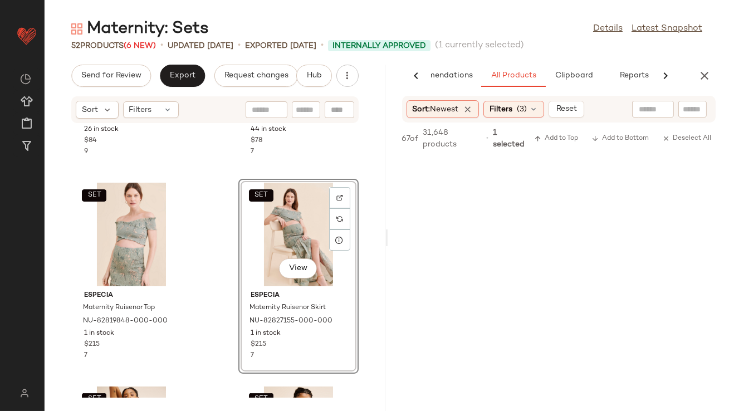
scroll to position [1753, 0]
click at [692, 65] on div "AI Recommendations All Products Clipboard Reports" at bounding box center [541, 76] width 305 height 22
click at [705, 79] on icon "button" at bounding box center [704, 75] width 13 height 13
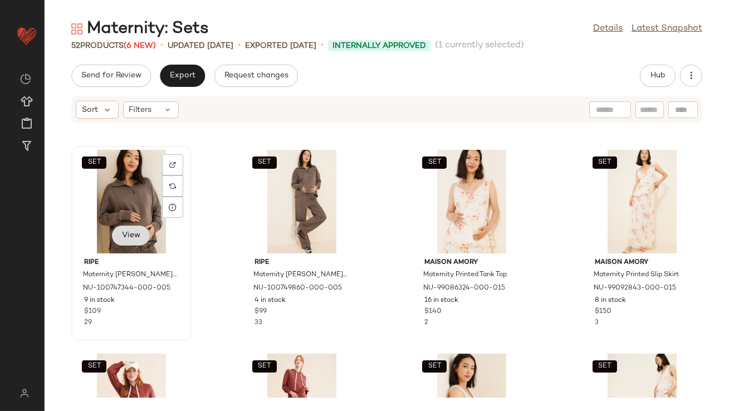
scroll to position [183, 0]
click at [96, 192] on div "SET View" at bounding box center [131, 202] width 113 height 104
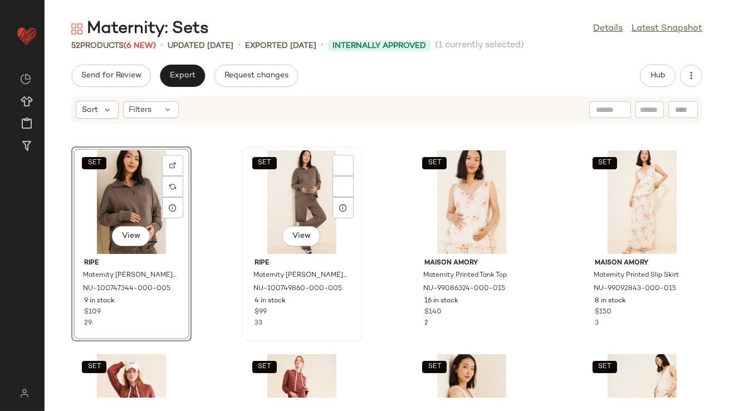
click at [262, 187] on div "SET View" at bounding box center [302, 202] width 113 height 104
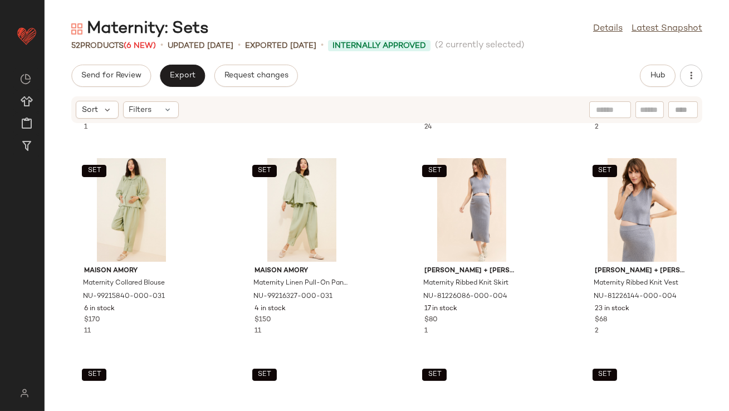
scroll to position [723, 0]
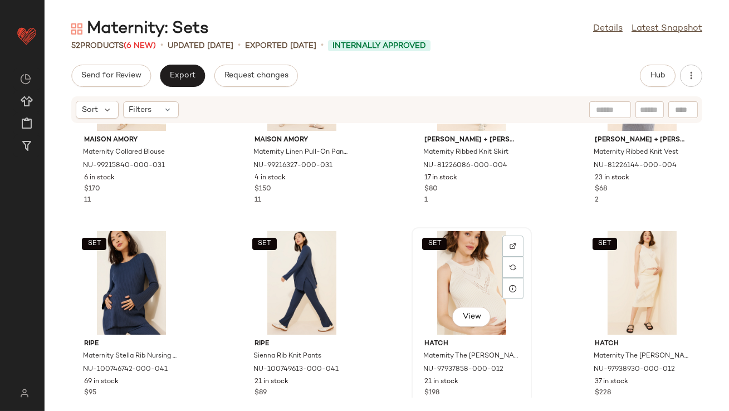
click at [476, 293] on div "SET View" at bounding box center [472, 283] width 113 height 104
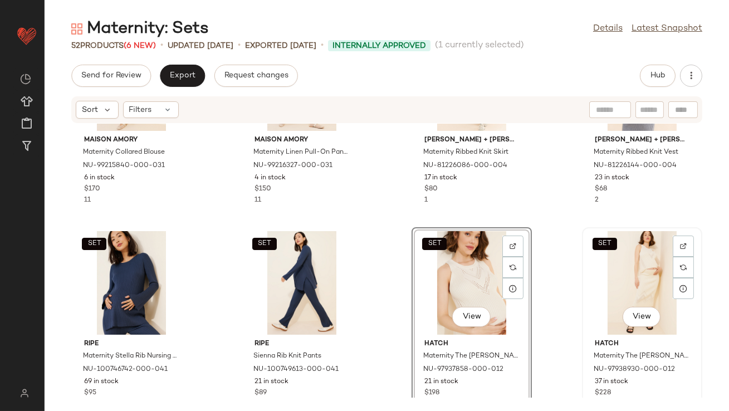
click at [633, 280] on div "SET View" at bounding box center [642, 283] width 113 height 104
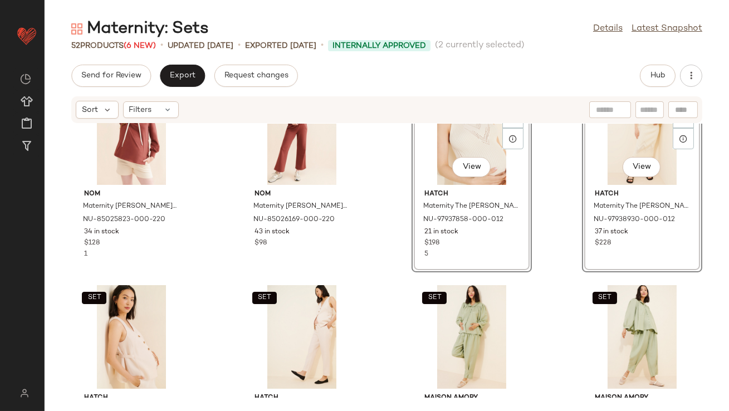
scroll to position [493, 0]
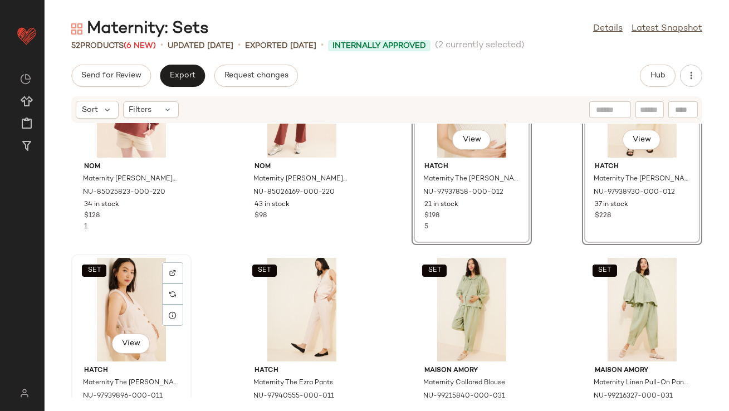
click at [111, 322] on div "SET View" at bounding box center [131, 310] width 113 height 104
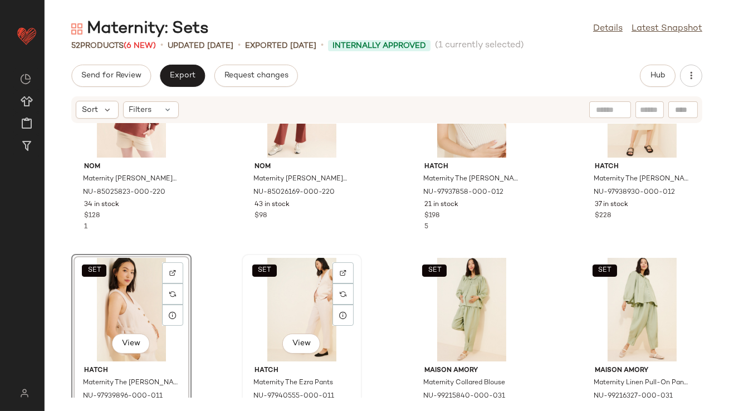
click at [302, 315] on div "SET View" at bounding box center [302, 310] width 113 height 104
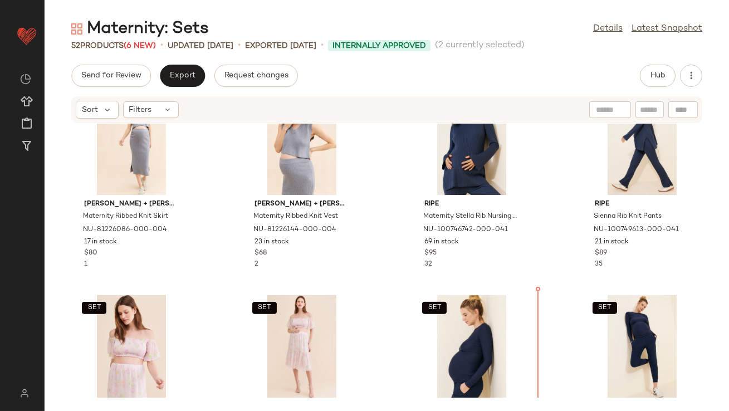
scroll to position [863, 0]
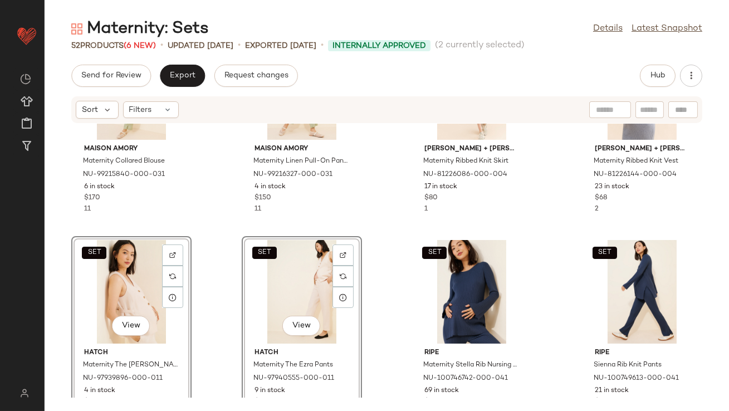
scroll to position [744, 0]
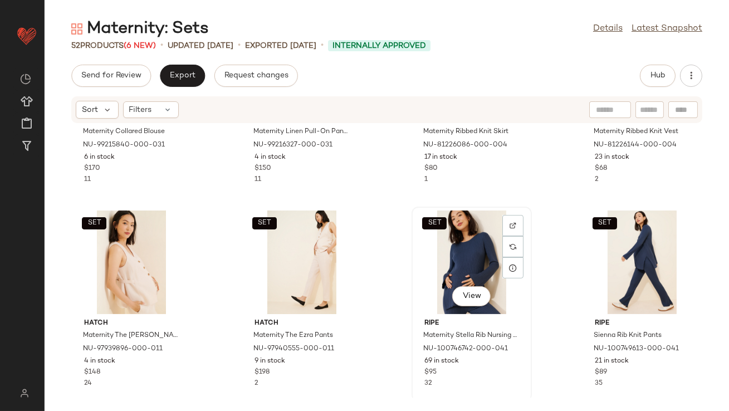
click at [449, 251] on div "SET View" at bounding box center [472, 263] width 113 height 104
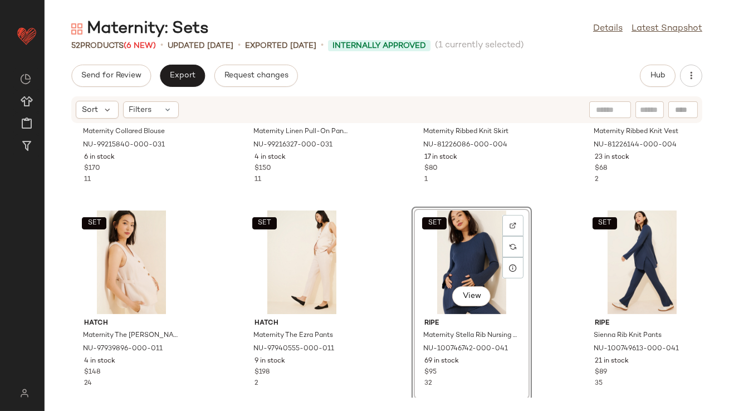
click at [539, 248] on div "SET Maison Amory Maternity Collared Blouse NU-99215840-000-031 6 in stock $170 …" at bounding box center [387, 261] width 685 height 274
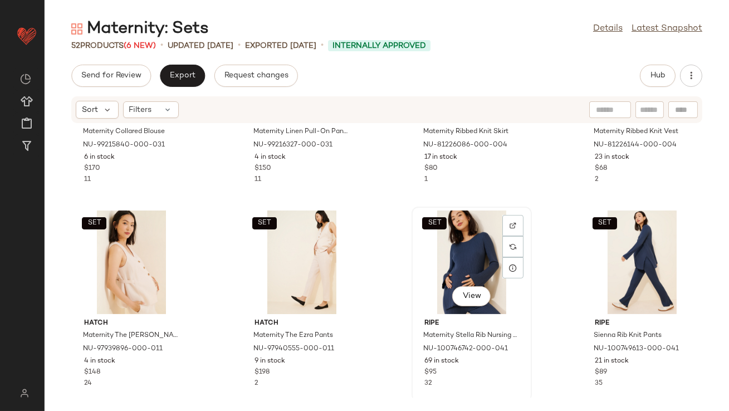
click at [478, 263] on div "SET View" at bounding box center [472, 263] width 113 height 104
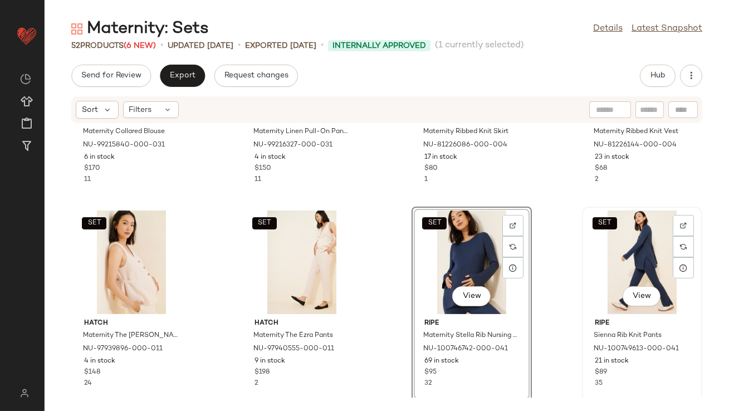
click at [629, 262] on div "SET View" at bounding box center [642, 263] width 113 height 104
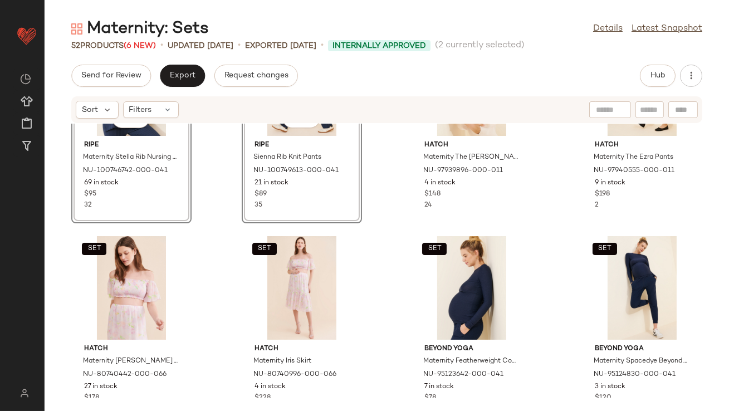
click at [224, 232] on div "SET View ripe Maternity Stella Rib Nursing Knit Top NU-100746742-000-041 69 in …" at bounding box center [387, 261] width 685 height 274
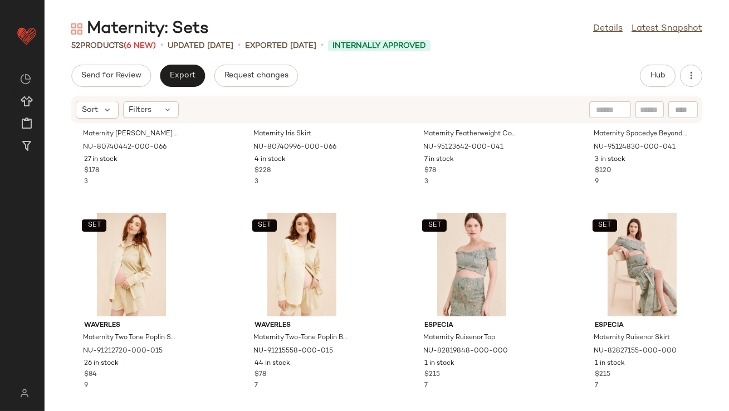
scroll to position [1211, 0]
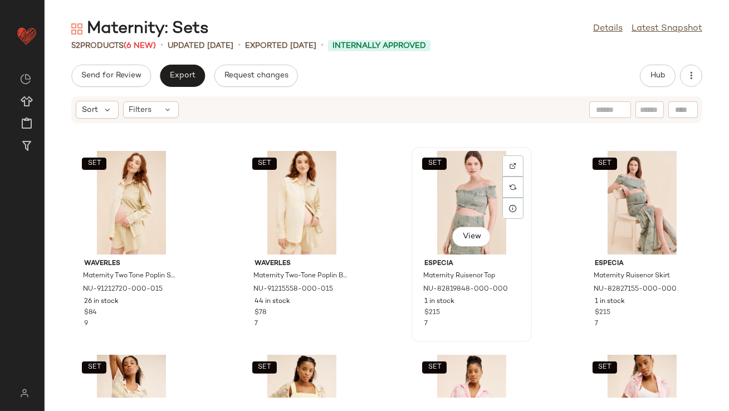
click at [485, 181] on div "SET View" at bounding box center [472, 203] width 113 height 104
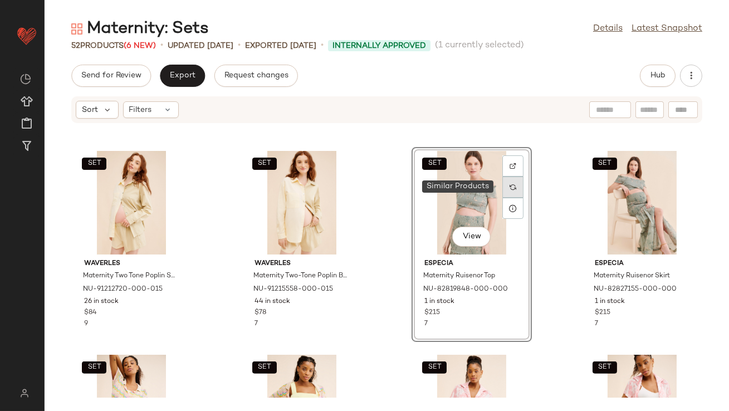
click at [516, 185] on div at bounding box center [513, 187] width 21 height 21
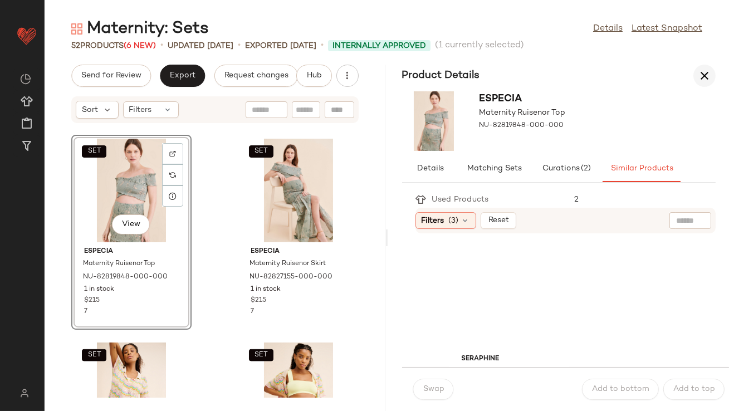
click at [698, 70] on icon "button" at bounding box center [704, 75] width 13 height 13
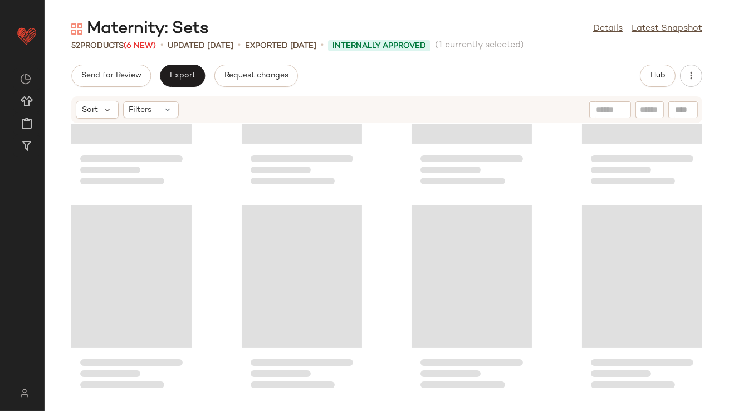
scroll to position [1223, 0]
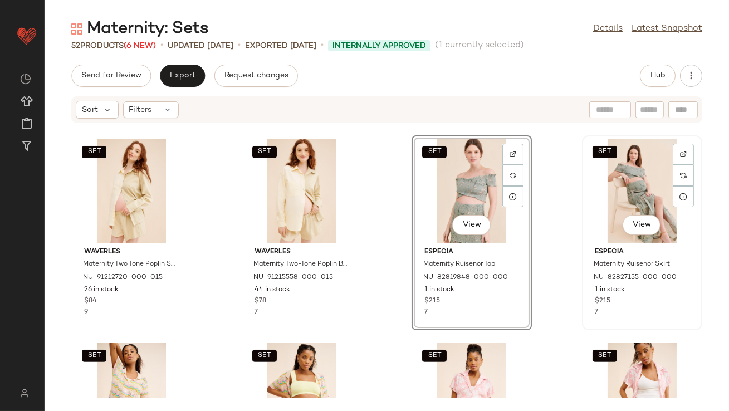
click at [616, 181] on div "SET View" at bounding box center [642, 191] width 113 height 104
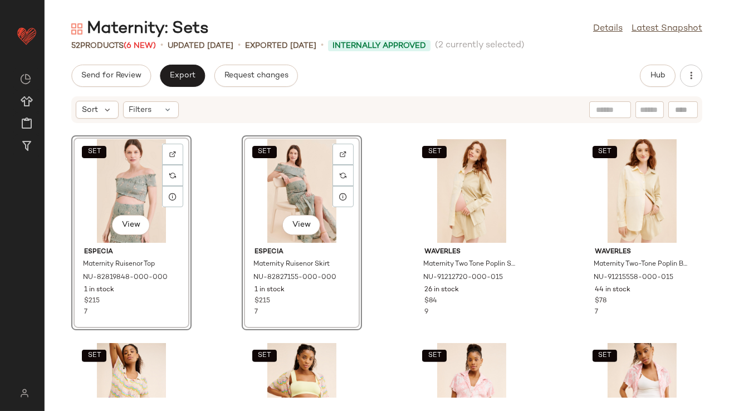
click at [391, 258] on div "SET View Especia Maternity Ruisenor Top NU-82819848-000-000 1 in stock $215 7 S…" at bounding box center [387, 261] width 685 height 274
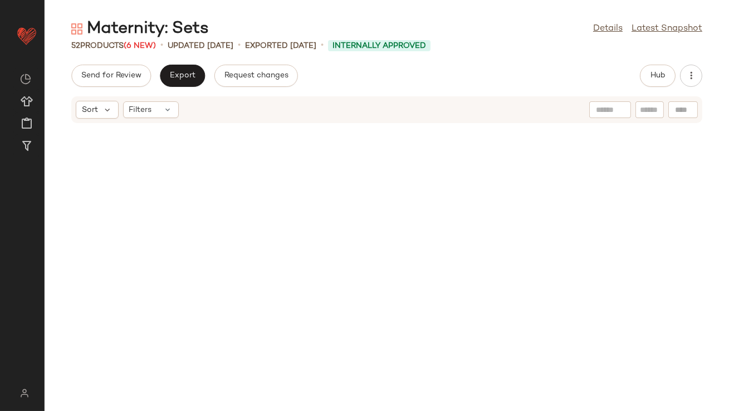
scroll to position [2378, 0]
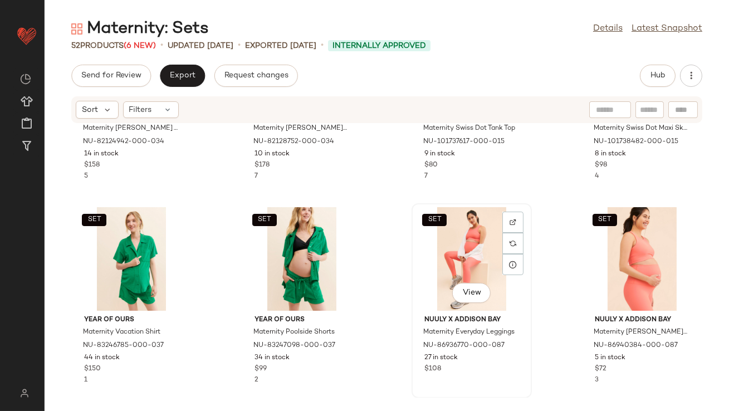
click at [463, 256] on div "SET View" at bounding box center [472, 259] width 113 height 104
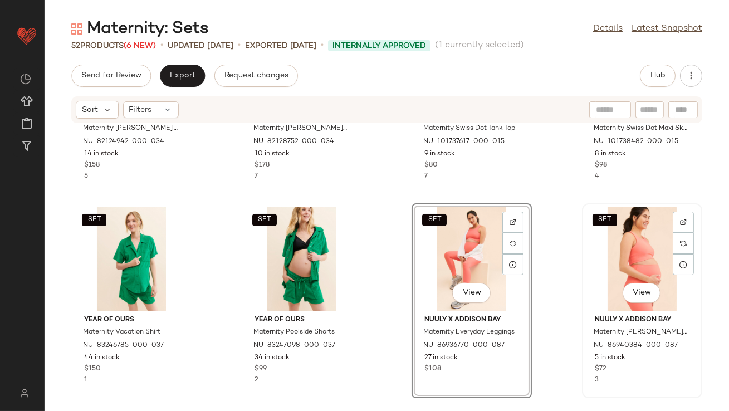
click at [646, 237] on div "SET View" at bounding box center [642, 259] width 113 height 104
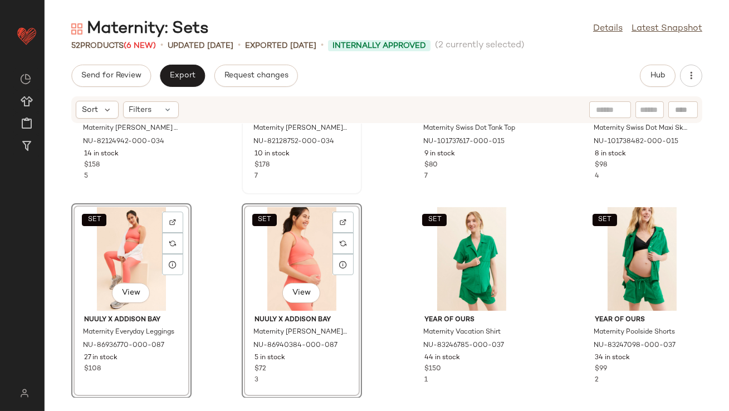
click at [344, 188] on div "SET Hatch Maternity Tanner Pants NU-82128752-000-034 10 in stock $178 7" at bounding box center [302, 97] width 118 height 193
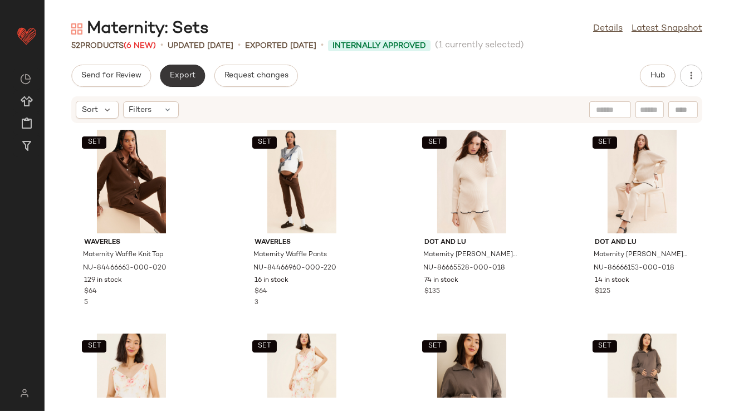
click at [173, 70] on button "Export" at bounding box center [182, 76] width 45 height 22
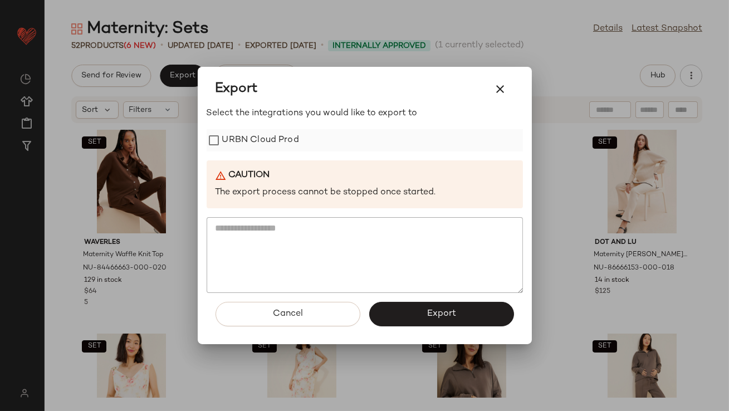
click at [265, 138] on label "URBN Cloud Prod" at bounding box center [260, 140] width 77 height 22
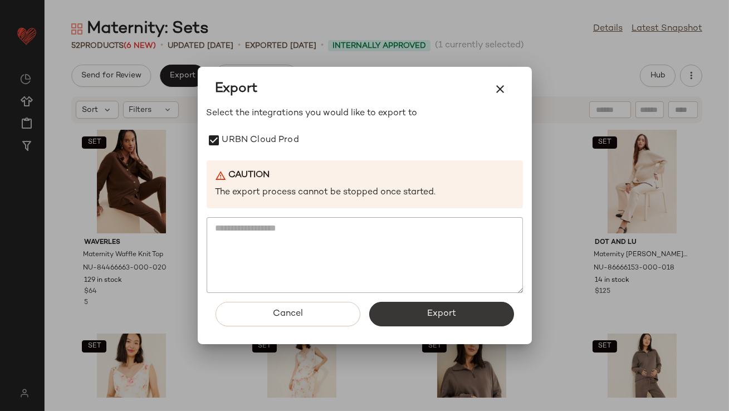
click at [453, 304] on button "Export" at bounding box center [441, 314] width 145 height 25
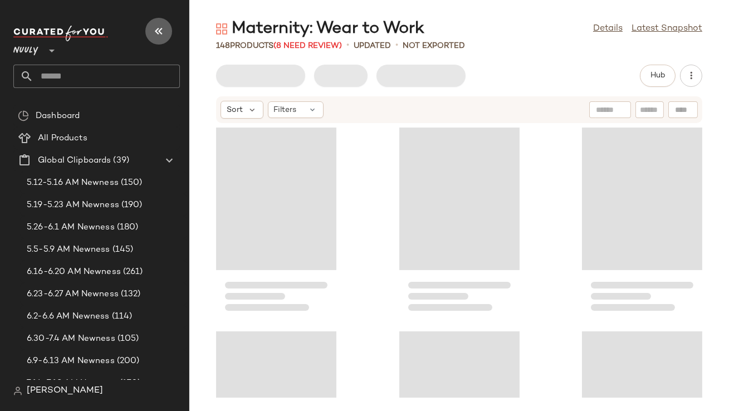
click at [160, 26] on icon "button" at bounding box center [158, 31] width 13 height 13
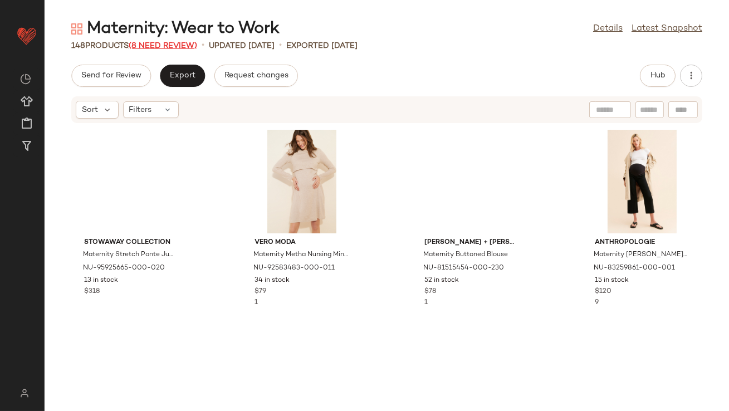
click at [159, 47] on span "(8 Need Review)" at bounding box center [163, 46] width 69 height 8
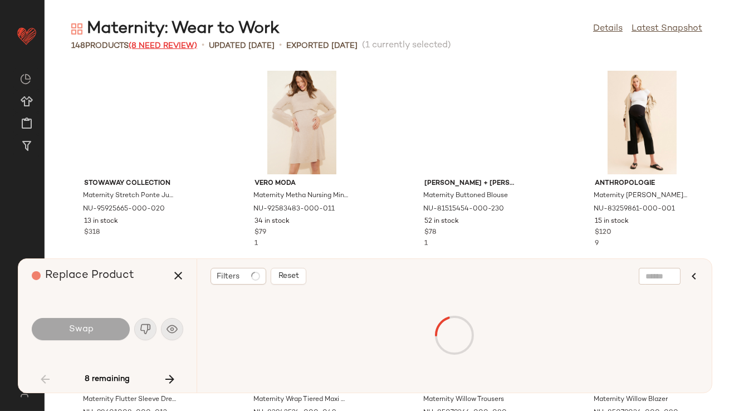
scroll to position [416, 0]
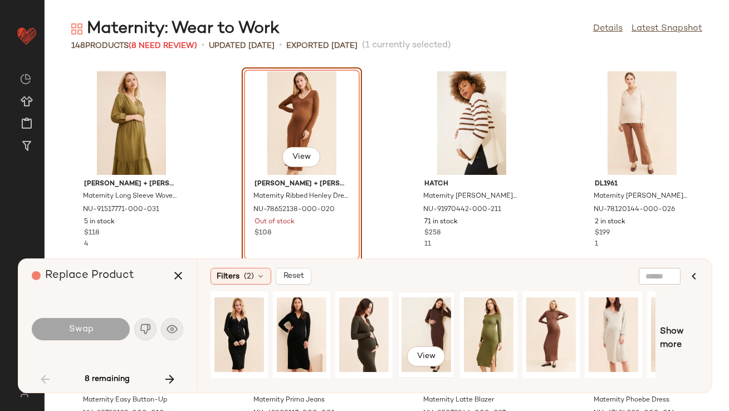
click at [438, 325] on div "View" at bounding box center [427, 334] width 50 height 79
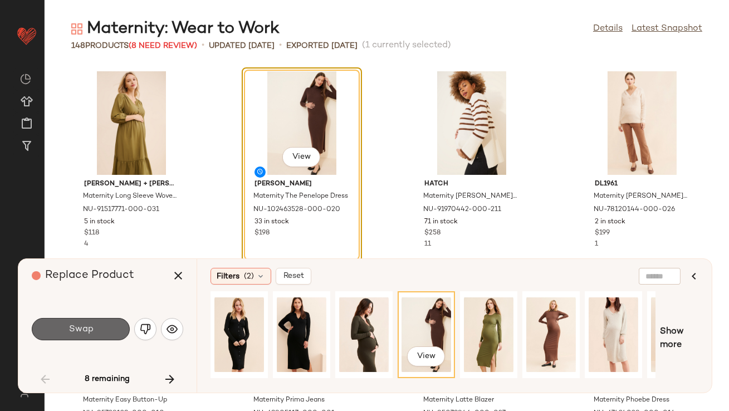
click at [110, 338] on button "Swap" at bounding box center [81, 329] width 98 height 22
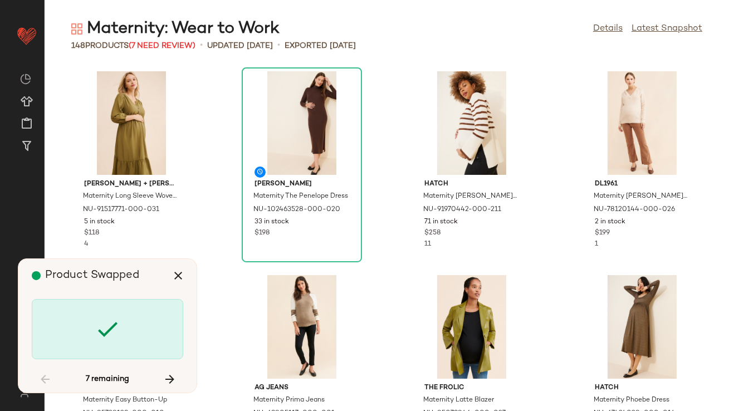
scroll to position [816, 0]
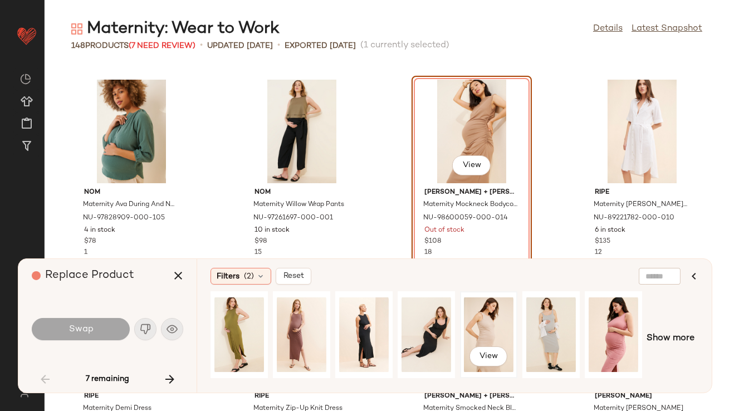
click at [488, 323] on div "View" at bounding box center [489, 334] width 50 height 79
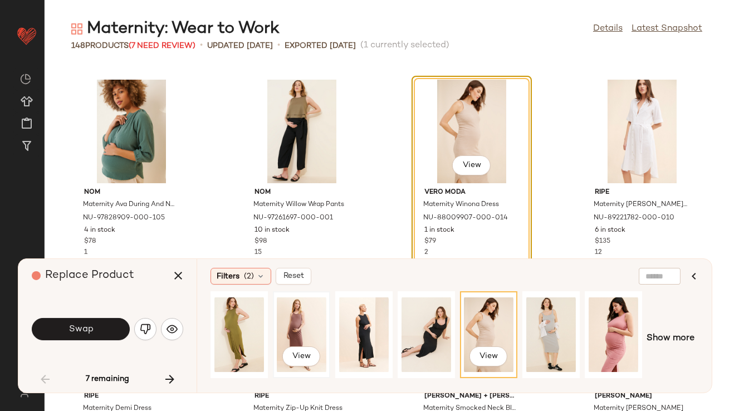
click at [284, 320] on div "View" at bounding box center [302, 334] width 50 height 79
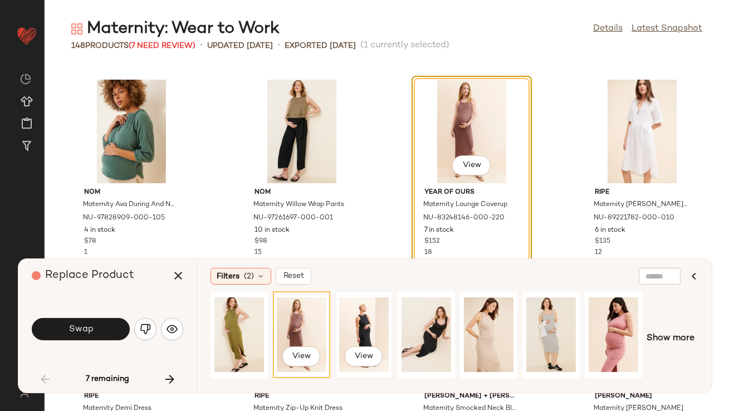
click at [351, 330] on div "View" at bounding box center [364, 334] width 50 height 79
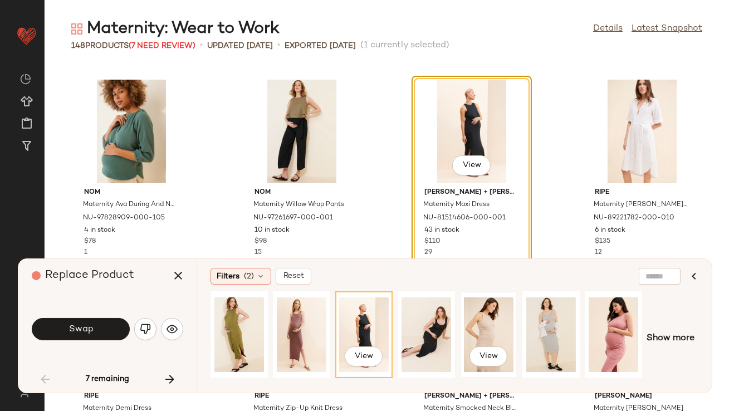
click at [491, 318] on div "View" at bounding box center [489, 334] width 50 height 79
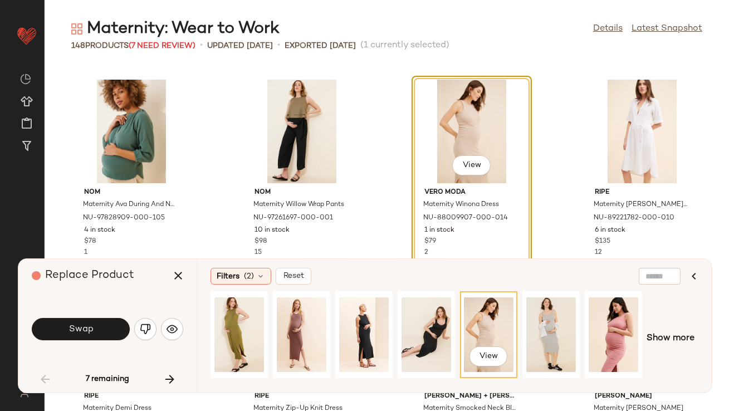
click at [54, 333] on button "Swap" at bounding box center [81, 329] width 98 height 22
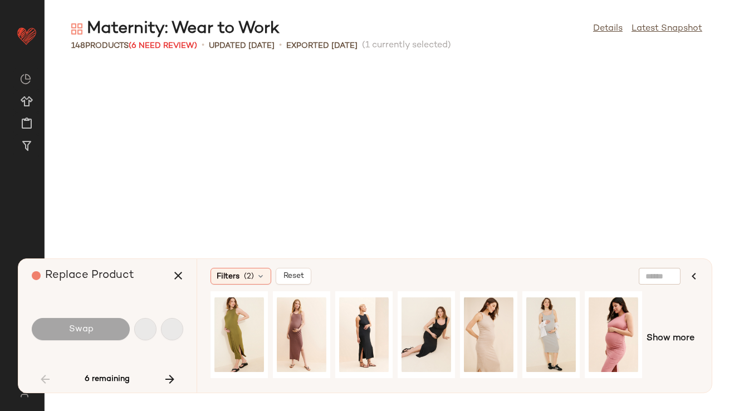
scroll to position [2651, 0]
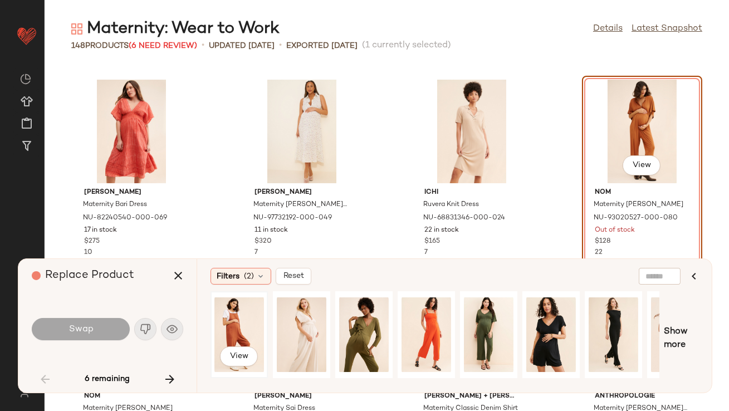
click at [223, 326] on div "View" at bounding box center [240, 334] width 50 height 79
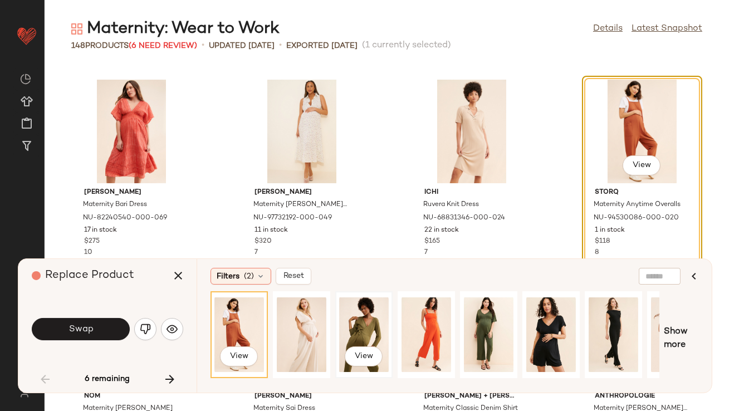
click at [357, 332] on div "View" at bounding box center [364, 334] width 50 height 79
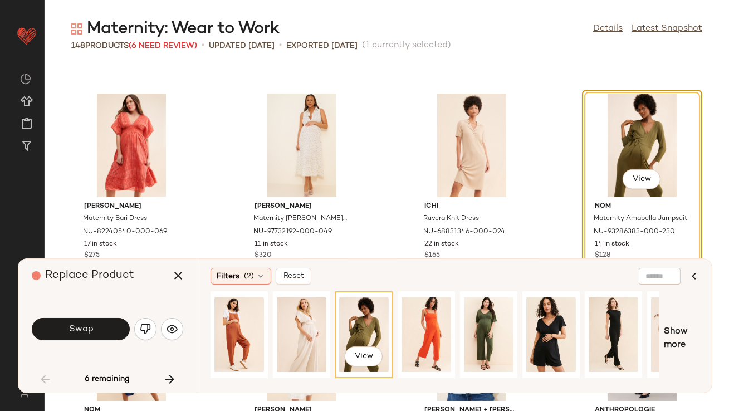
scroll to position [2663, 0]
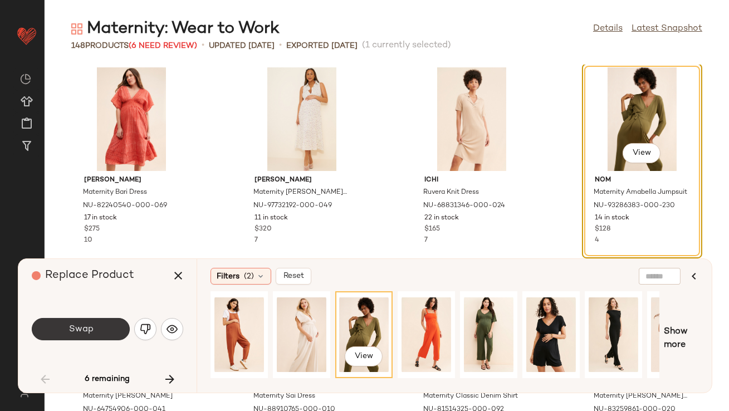
click at [94, 329] on button "Swap" at bounding box center [81, 329] width 98 height 22
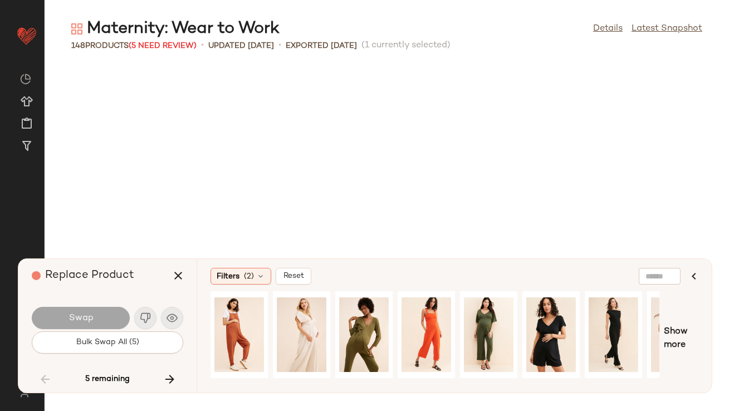
scroll to position [3671, 0]
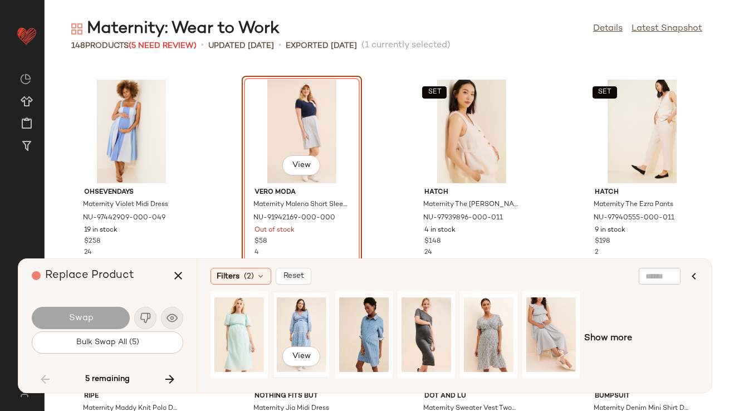
click at [301, 317] on div "View" at bounding box center [302, 334] width 50 height 79
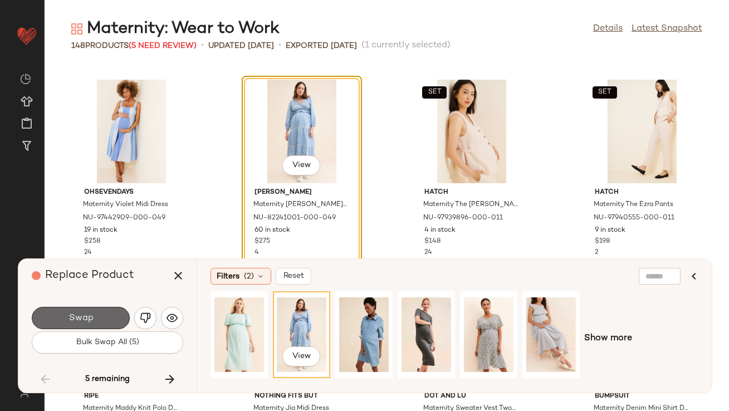
click at [111, 309] on button "Swap" at bounding box center [81, 318] width 98 height 22
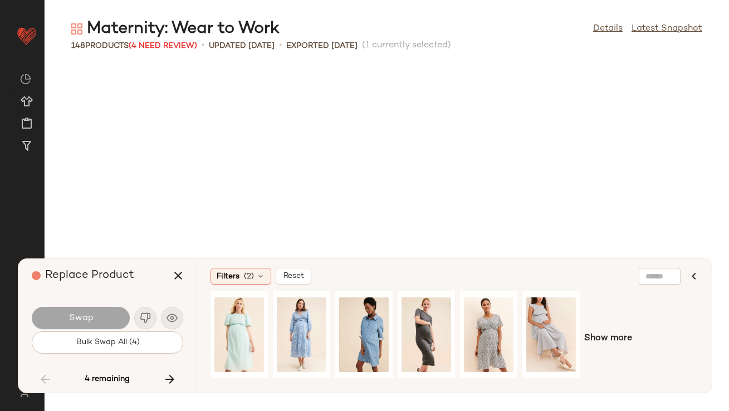
scroll to position [4486, 0]
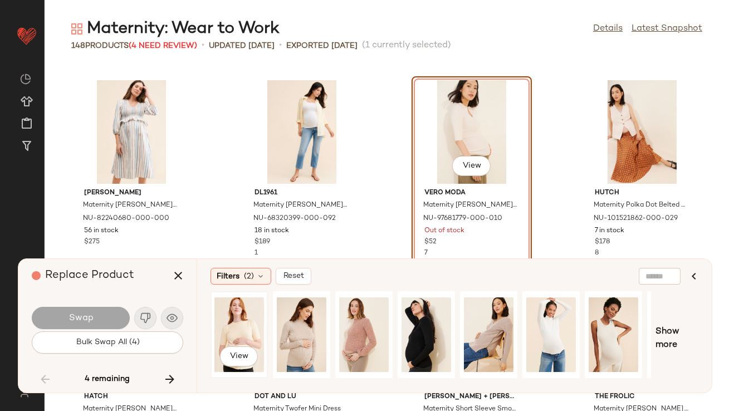
click at [246, 324] on div "View" at bounding box center [240, 334] width 50 height 79
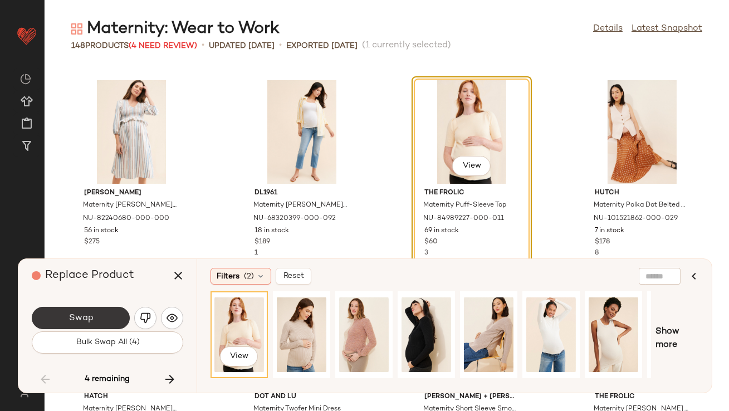
click at [105, 309] on button "Swap" at bounding box center [81, 318] width 98 height 22
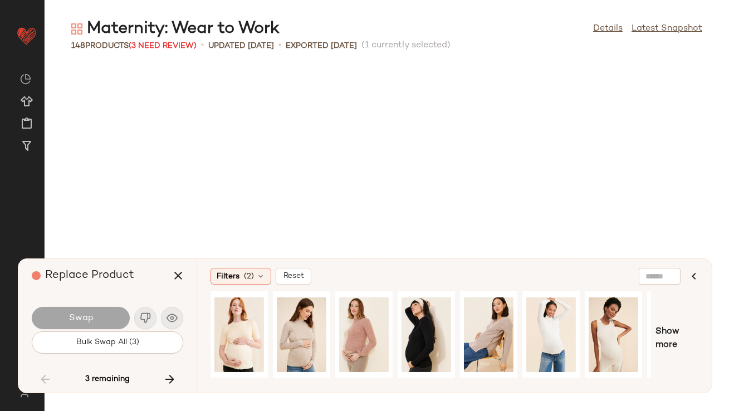
scroll to position [4894, 0]
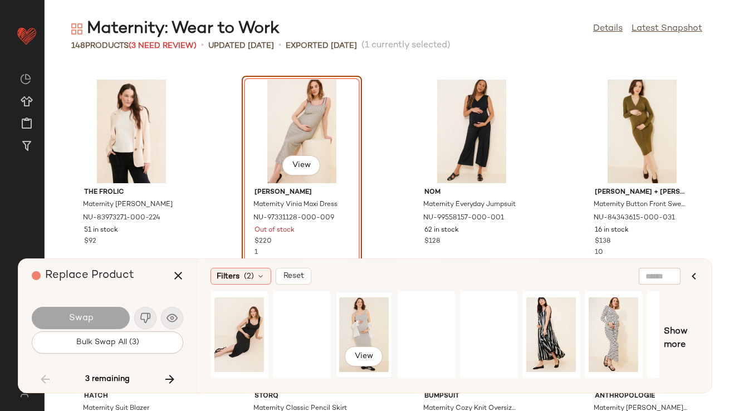
click at [367, 317] on div "View" at bounding box center [364, 334] width 50 height 79
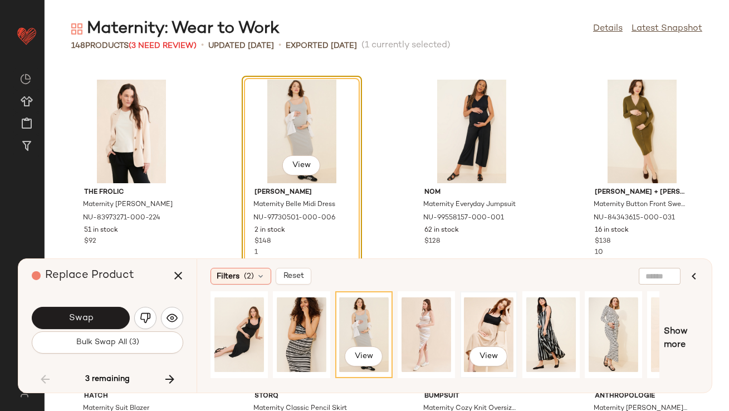
click at [495, 316] on div "View" at bounding box center [489, 334] width 50 height 79
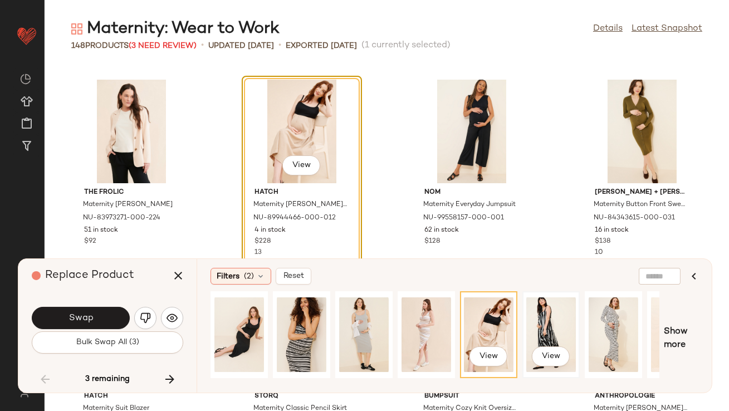
click at [547, 324] on div "View" at bounding box center [552, 334] width 50 height 79
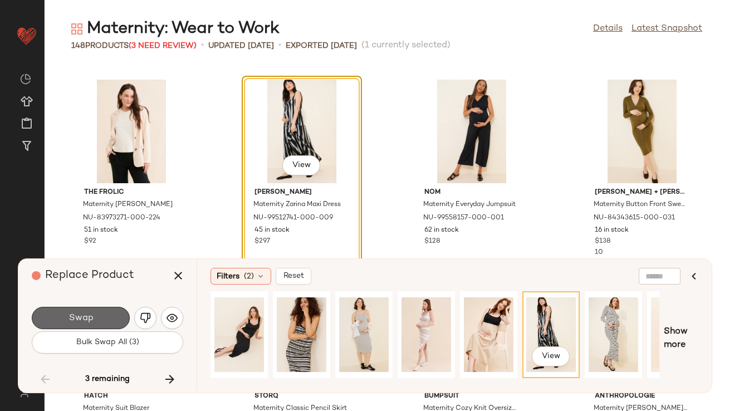
click at [96, 317] on button "Swap" at bounding box center [81, 318] width 98 height 22
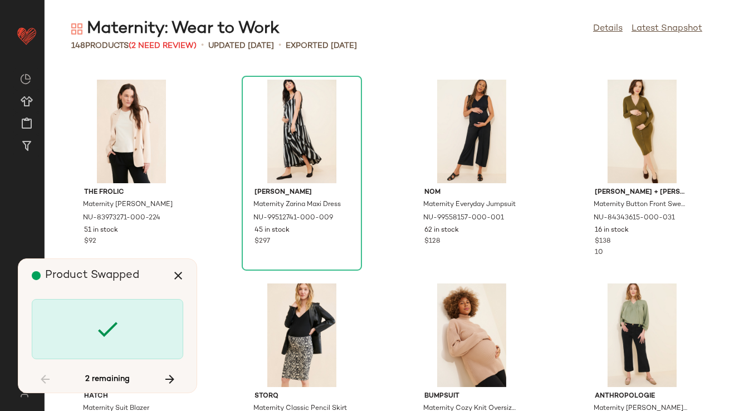
scroll to position [5301, 0]
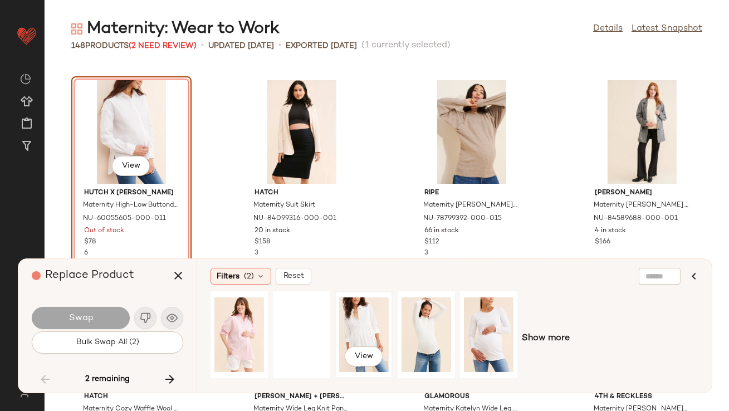
click at [356, 324] on div "View" at bounding box center [364, 334] width 50 height 79
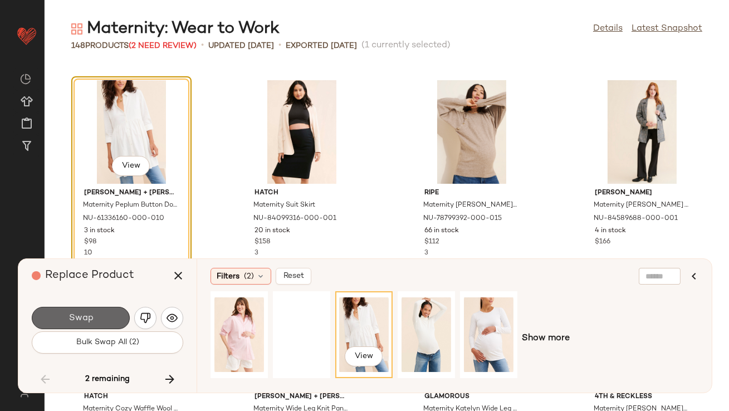
click at [109, 313] on button "Swap" at bounding box center [81, 318] width 98 height 22
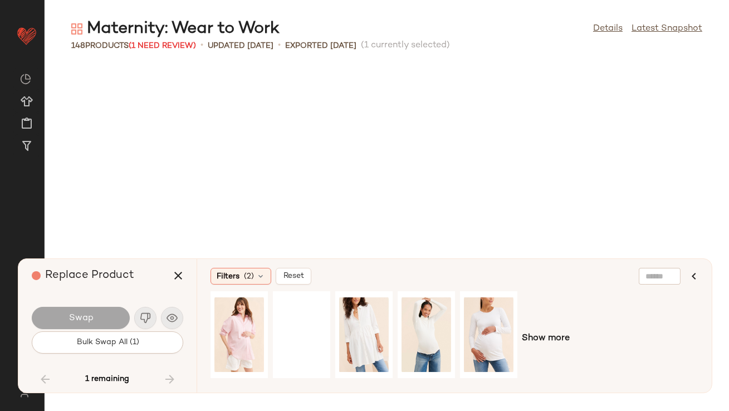
scroll to position [5914, 0]
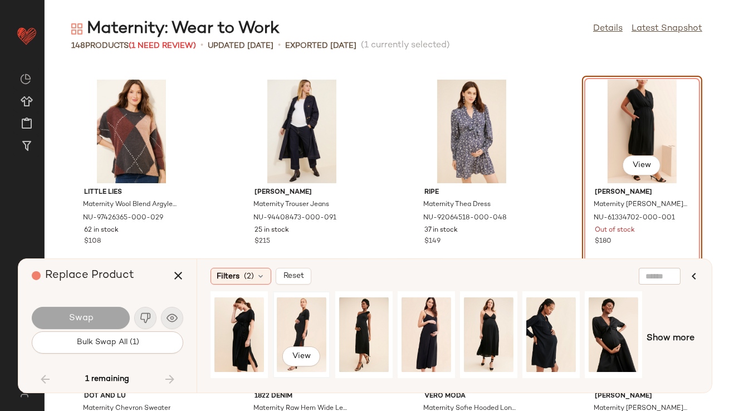
click at [291, 316] on div "View" at bounding box center [302, 334] width 50 height 79
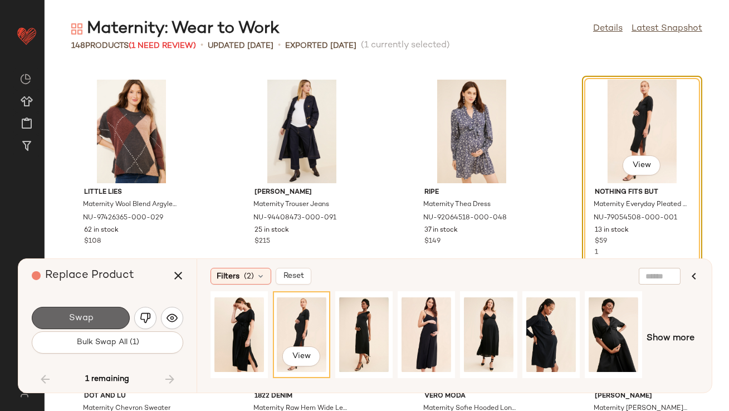
click at [110, 314] on button "Swap" at bounding box center [81, 318] width 98 height 22
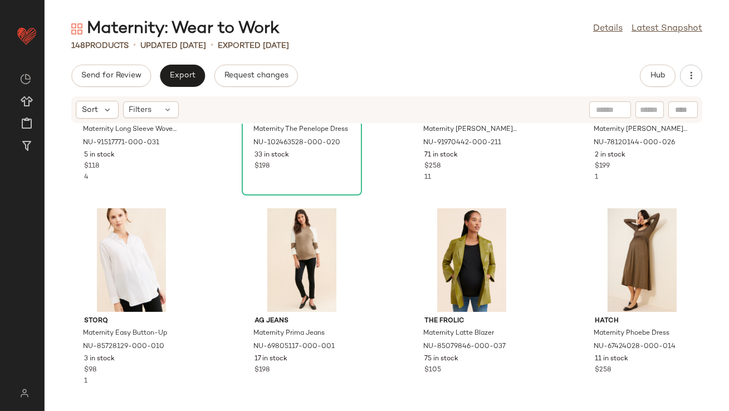
scroll to position [555, 0]
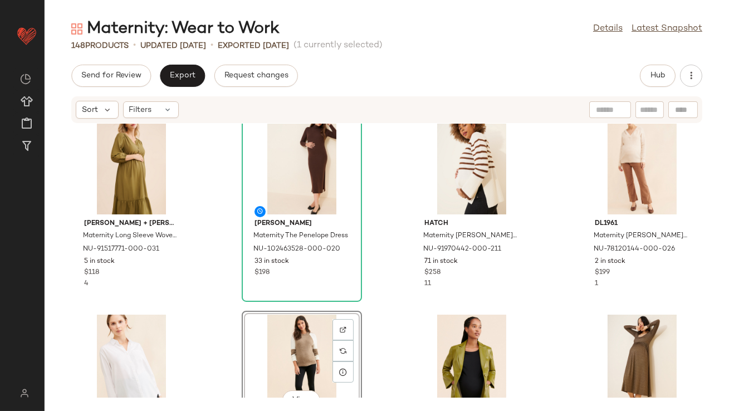
scroll to position [437, 0]
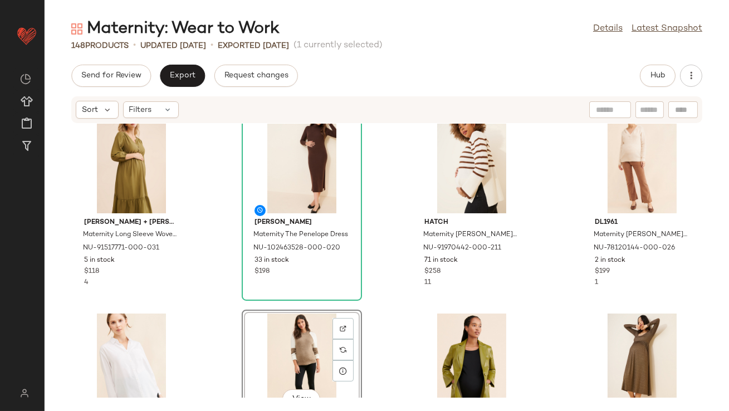
click at [378, 299] on div "Ingrid + Isabel Maternity Long Sleeve Woven Dress NU-91517771-000-031 5 in stoc…" at bounding box center [387, 261] width 685 height 274
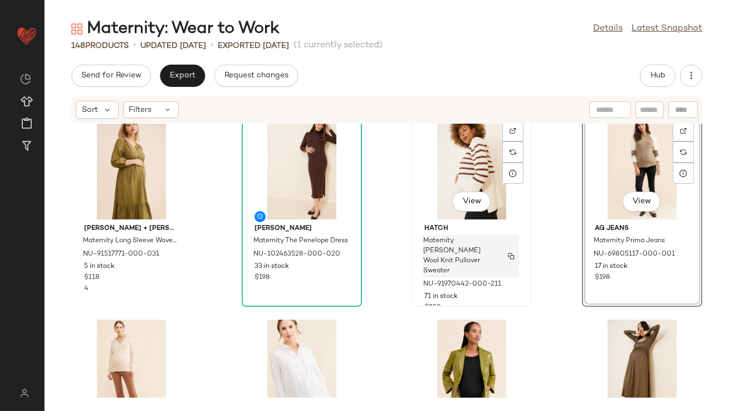
scroll to position [527, 0]
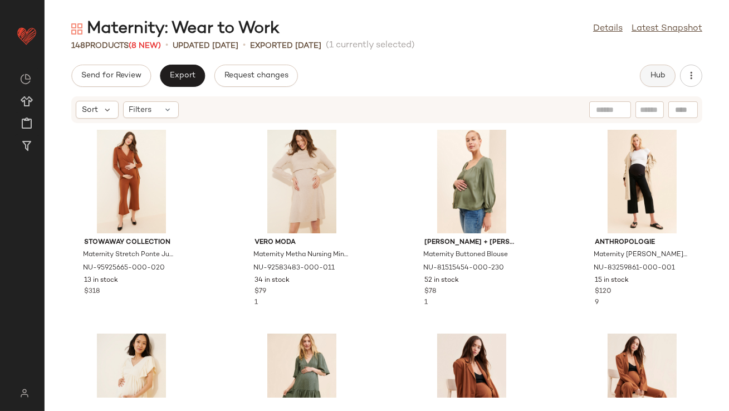
click at [661, 74] on span "Hub" at bounding box center [658, 75] width 16 height 9
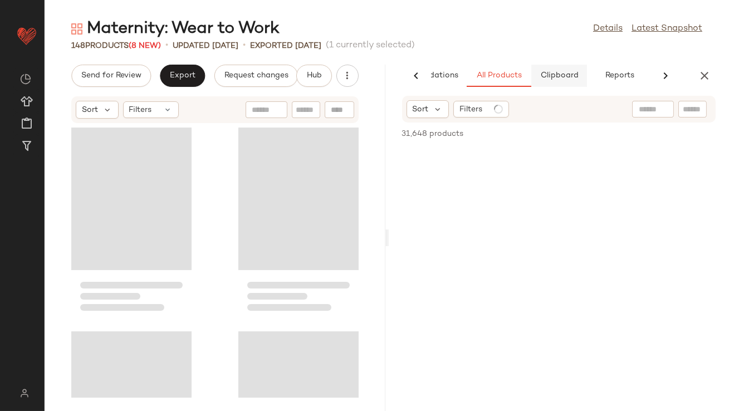
scroll to position [0, 62]
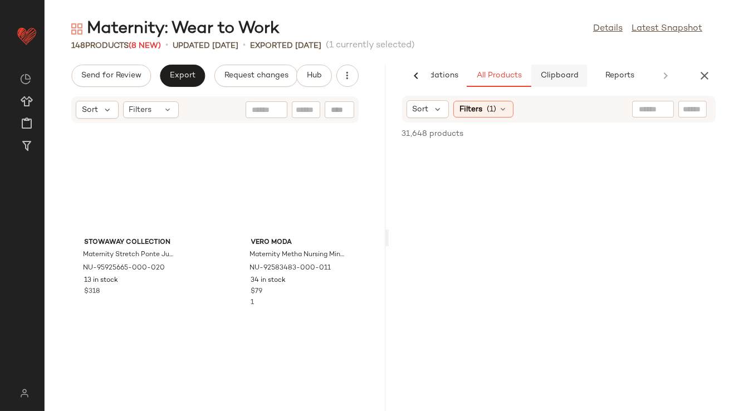
click at [568, 71] on span "Clipboard" at bounding box center [559, 75] width 38 height 9
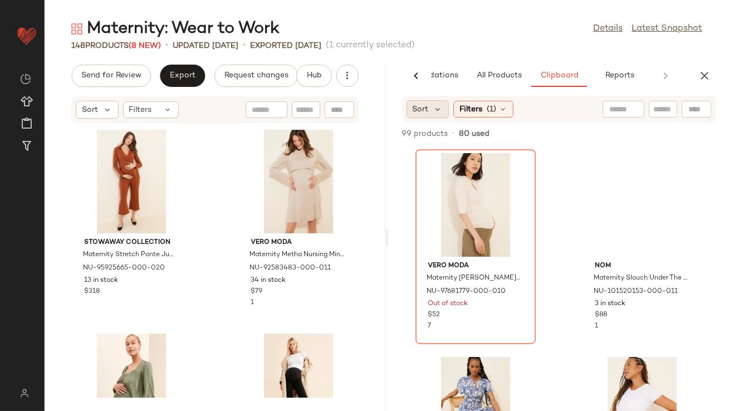
click at [442, 109] on div "Sort" at bounding box center [428, 109] width 43 height 18
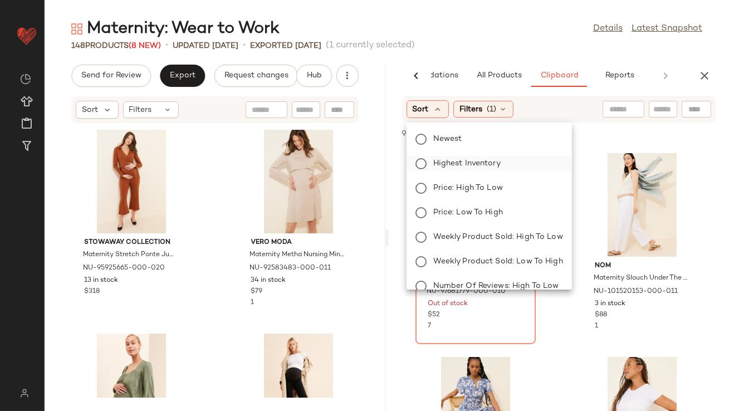
click at [452, 165] on span "Highest Inventory" at bounding box center [466, 164] width 67 height 12
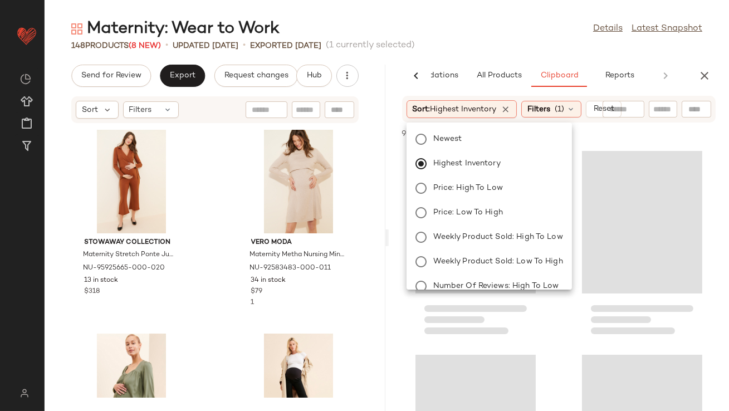
click at [508, 15] on main "Maternity: Wear to Work Details Latest Snapshot 148 Products (8 New) • updated …" at bounding box center [364, 205] width 729 height 411
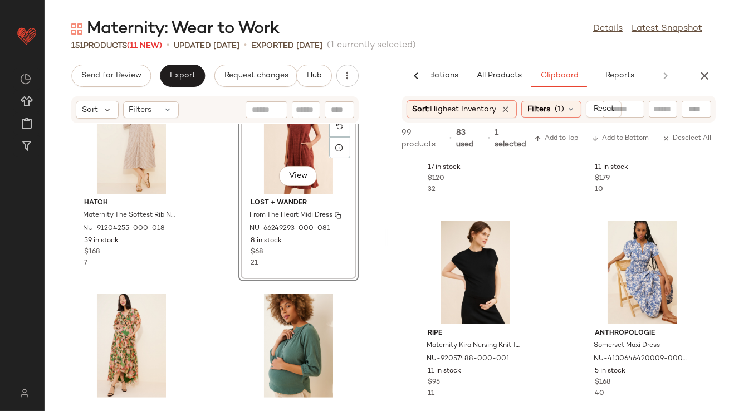
scroll to position [1735, 0]
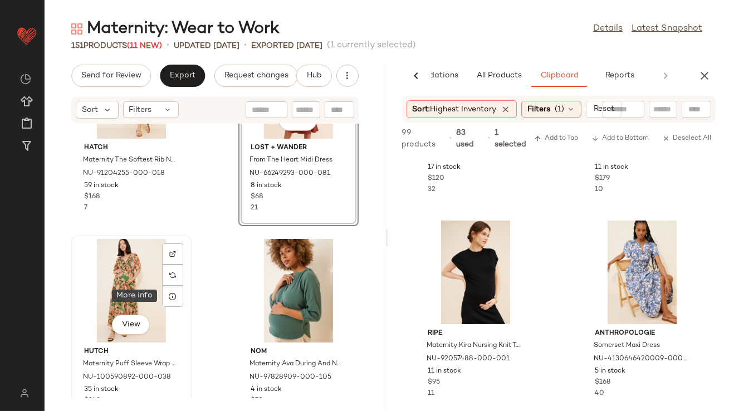
click at [135, 295] on div "View" at bounding box center [131, 291] width 113 height 104
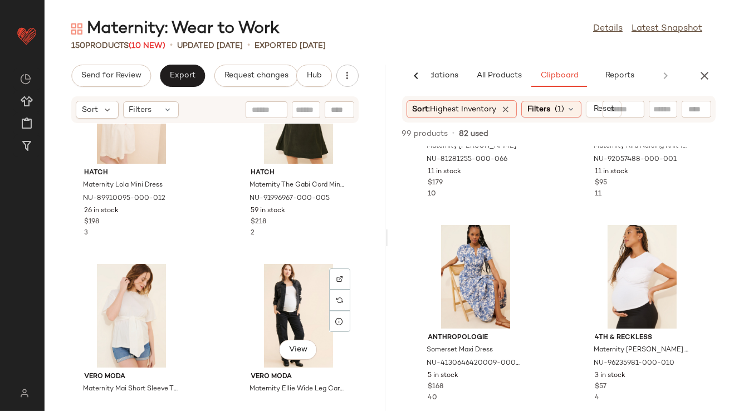
scroll to position [6909, 0]
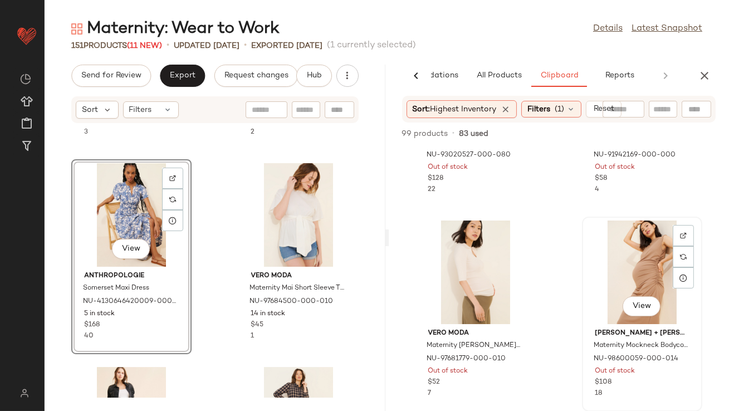
scroll to position [1379, 0]
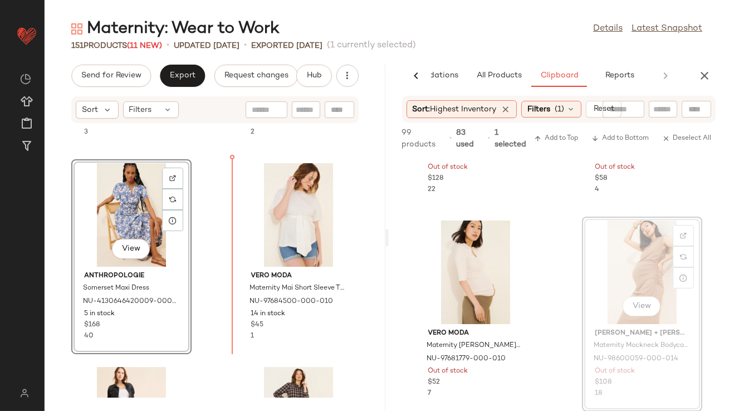
drag, startPoint x: 619, startPoint y: 247, endPoint x: 612, endPoint y: 247, distance: 7.2
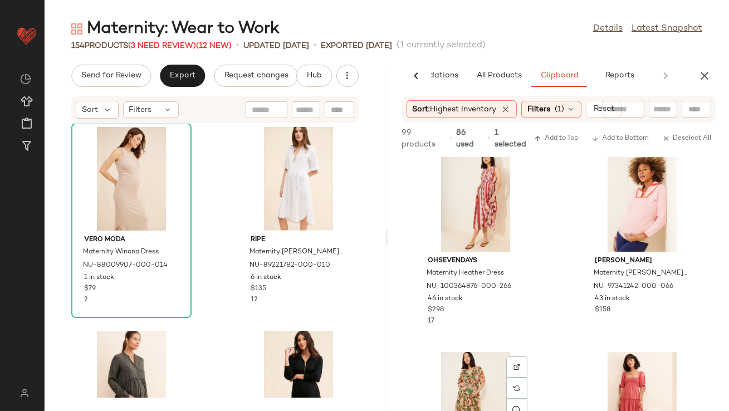
scroll to position [0, 0]
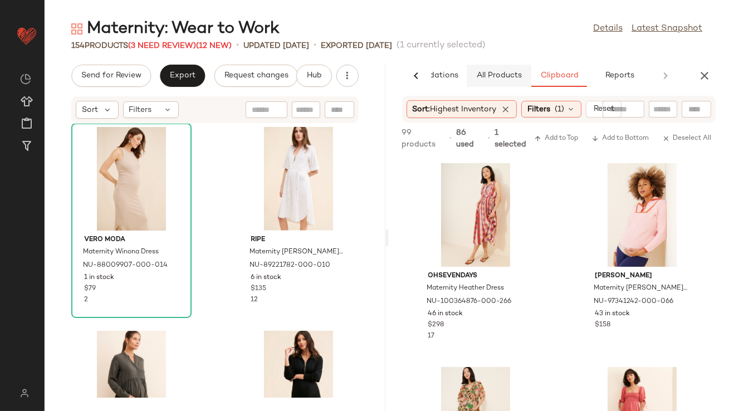
click at [489, 64] on div "Maternity: Wear to Work Details Latest Snapshot 154 Products (3 Need Review) (1…" at bounding box center [387, 214] width 685 height 393
click at [490, 77] on span "All Products" at bounding box center [499, 75] width 46 height 9
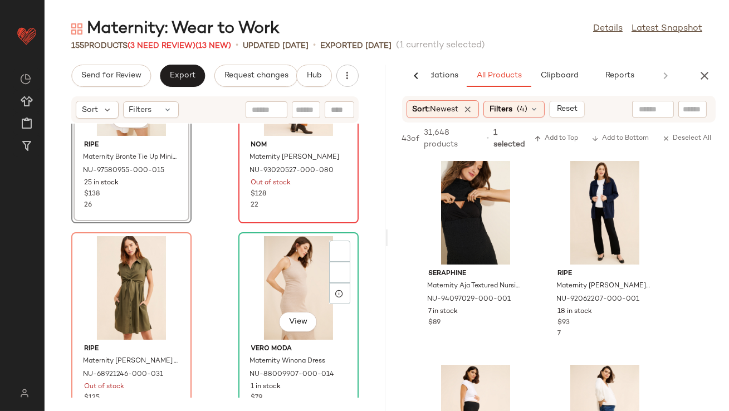
scroll to position [2167, 0]
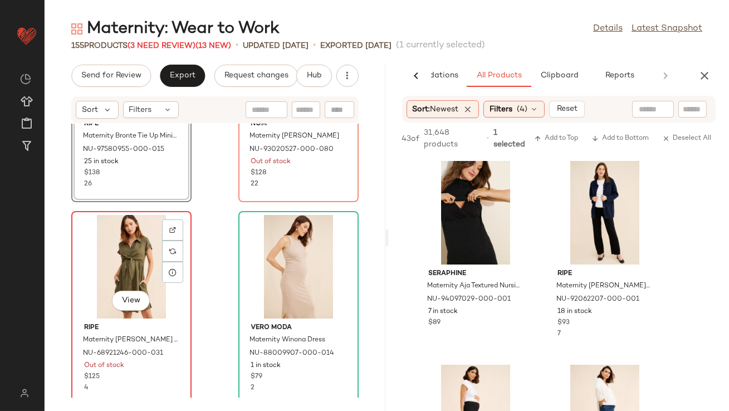
click at [152, 260] on div "View" at bounding box center [131, 267] width 113 height 104
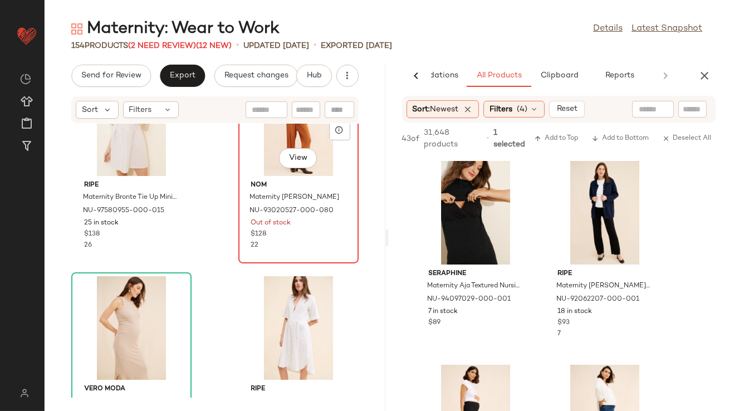
scroll to position [2068, 0]
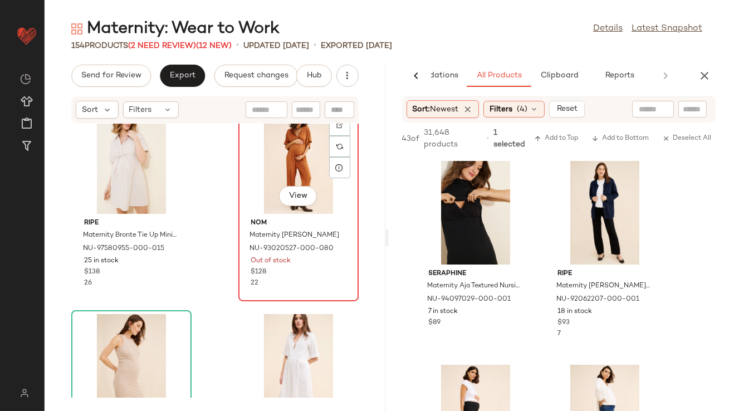
click at [292, 165] on div "View" at bounding box center [298, 162] width 113 height 104
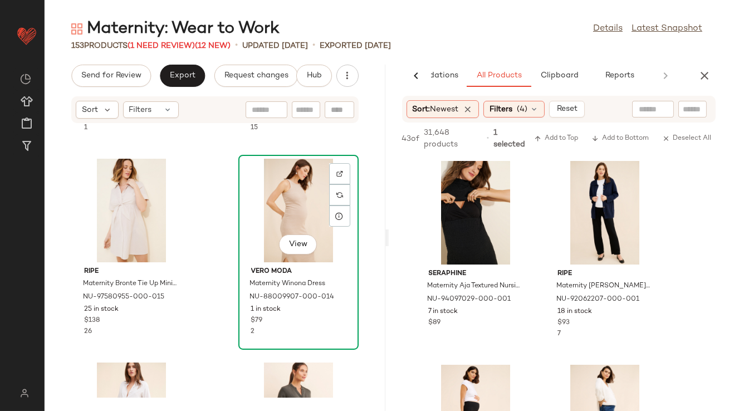
scroll to position [1953, 0]
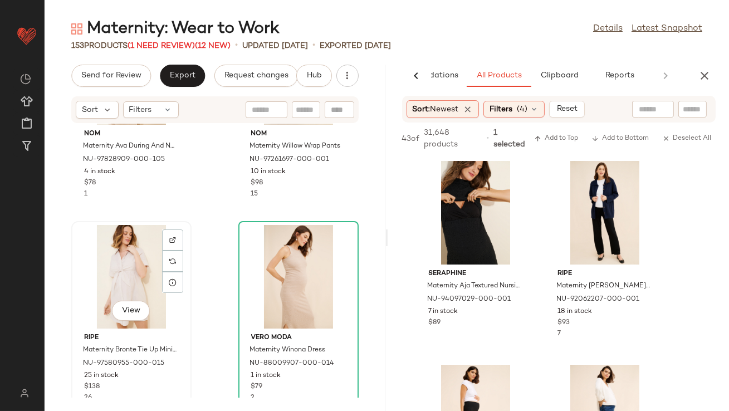
click at [120, 241] on div "View" at bounding box center [131, 277] width 113 height 104
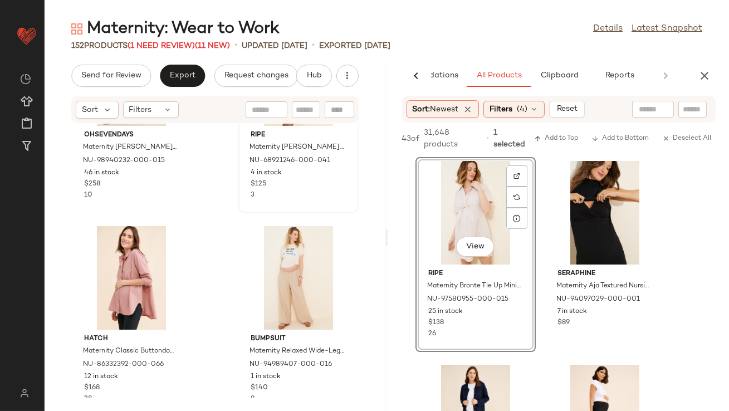
scroll to position [2982, 0]
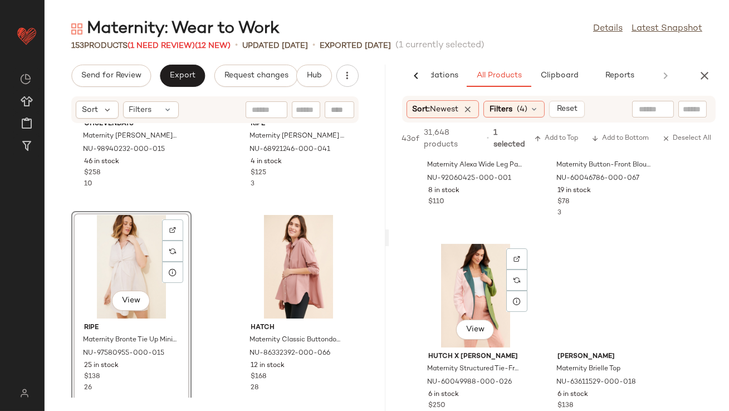
scroll to position [540, 0]
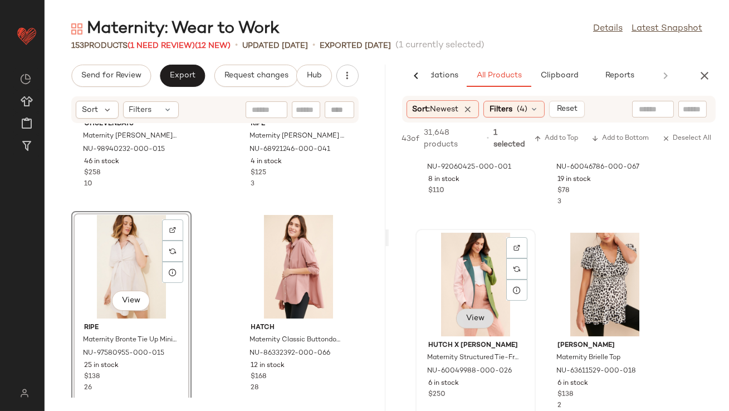
click at [477, 319] on div "View" at bounding box center [475, 320] width 38 height 22
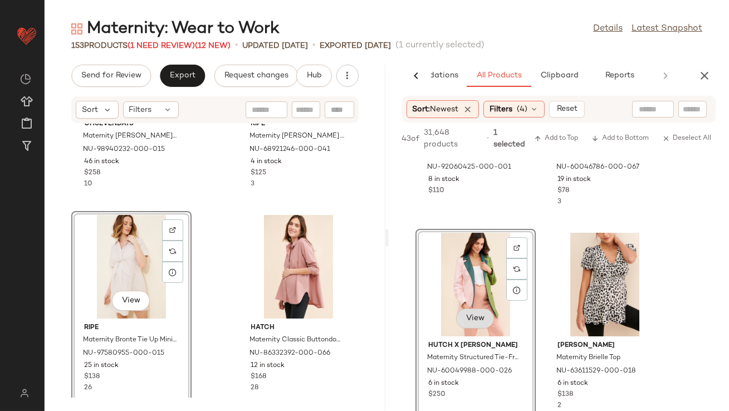
click at [472, 317] on span "View" at bounding box center [475, 318] width 19 height 9
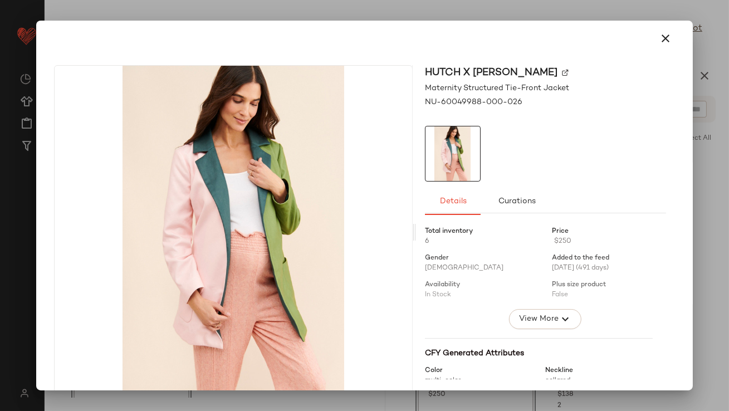
click at [670, 48] on div at bounding box center [365, 38] width 630 height 27
click at [664, 39] on icon "button" at bounding box center [666, 38] width 13 height 13
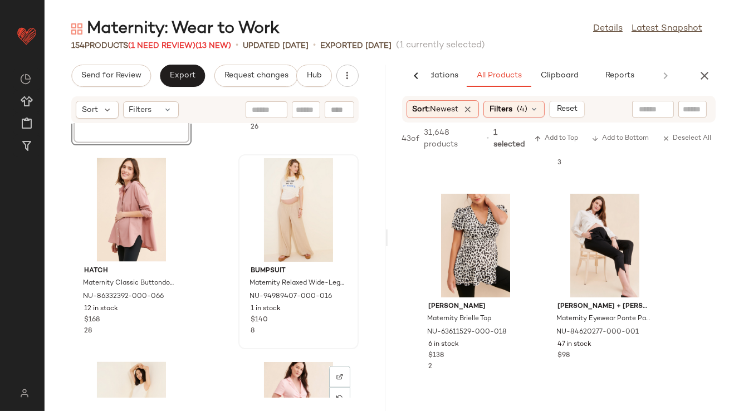
scroll to position [3410, 0]
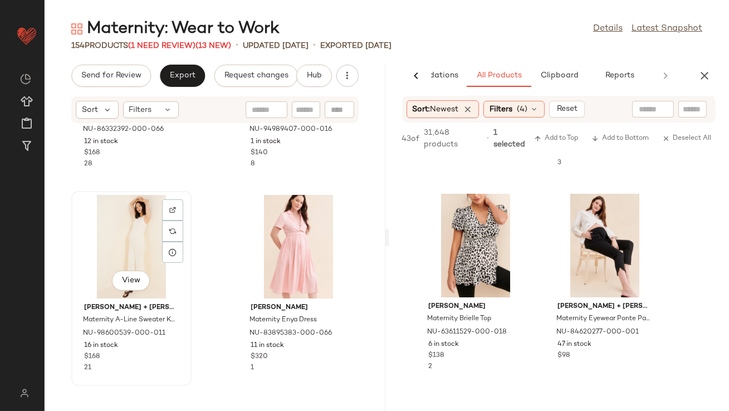
click at [138, 245] on div "View" at bounding box center [131, 247] width 113 height 104
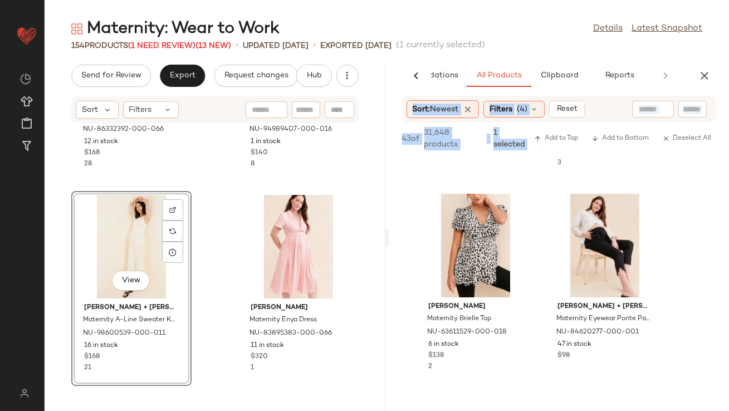
click at [192, 247] on div "Hatch Maternity Classic Buttondown Shirt NU-86332392-000-066 12 in stock $168 2…" at bounding box center [215, 261] width 341 height 274
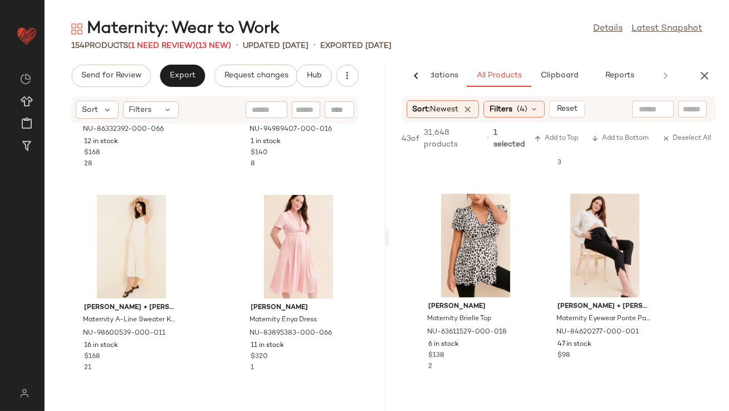
click at [197, 223] on div "Hatch Maternity Classic Buttondown Shirt NU-86332392-000-066 12 in stock $168 2…" at bounding box center [215, 261] width 341 height 274
click at [141, 225] on div "View" at bounding box center [131, 247] width 113 height 104
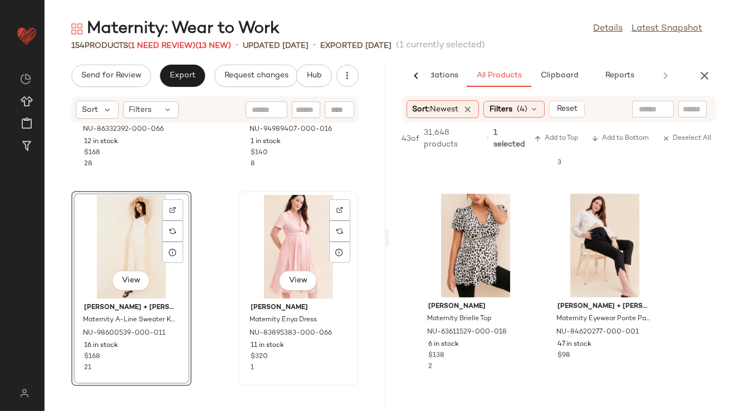
click at [290, 244] on div "View" at bounding box center [298, 247] width 113 height 104
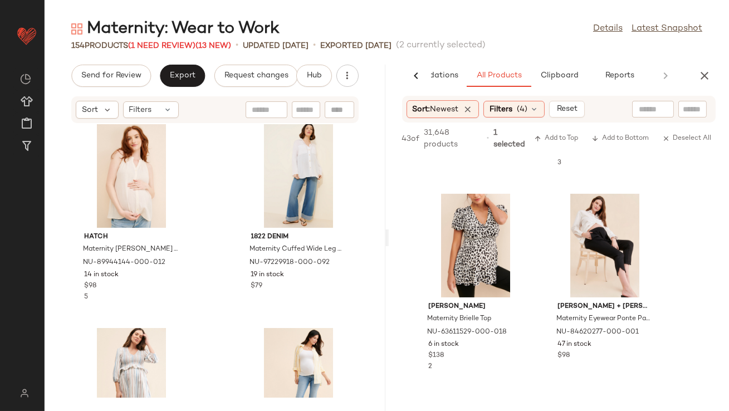
scroll to position [9287, 0]
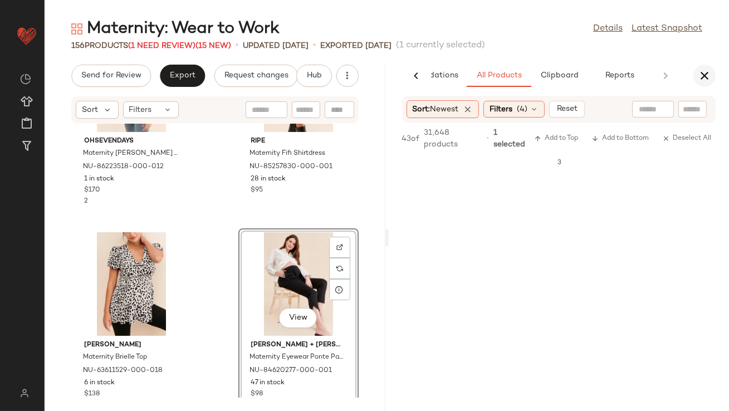
click at [714, 79] on button "button" at bounding box center [705, 76] width 22 height 22
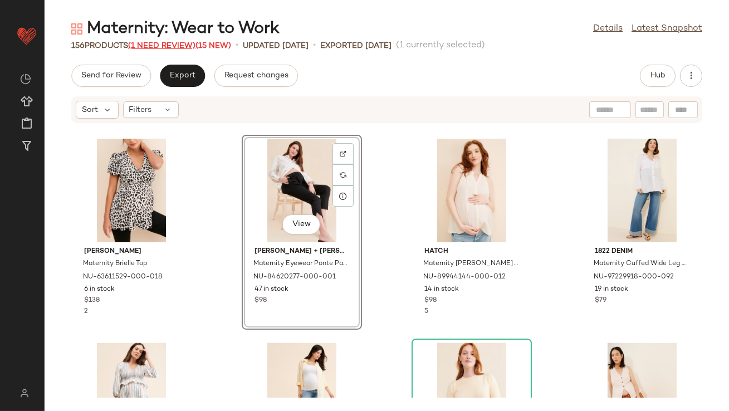
click at [162, 45] on span "(1 Need Review)" at bounding box center [161, 46] width 67 height 8
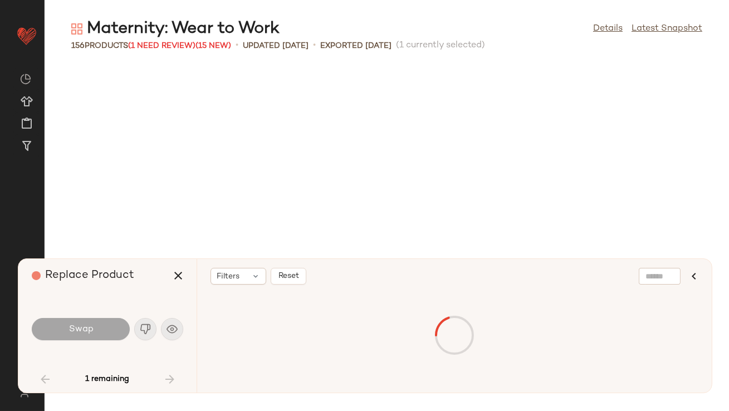
scroll to position [3466, 0]
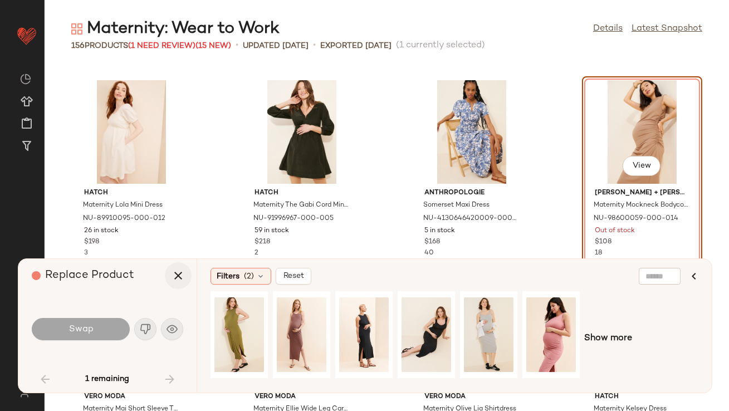
click at [178, 275] on icon "button" at bounding box center [178, 275] width 13 height 13
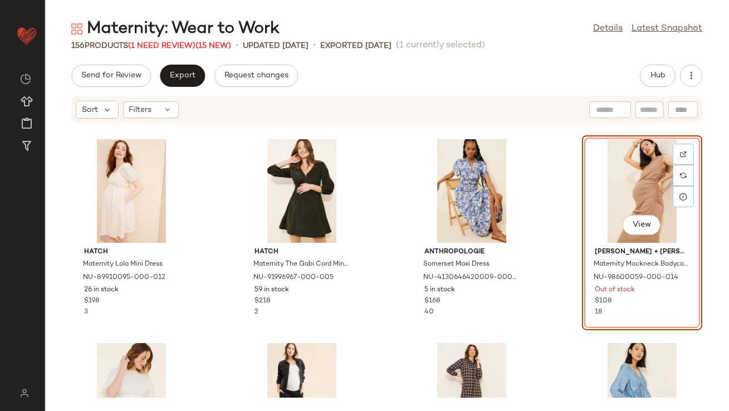
click at [603, 196] on div "View" at bounding box center [642, 191] width 113 height 104
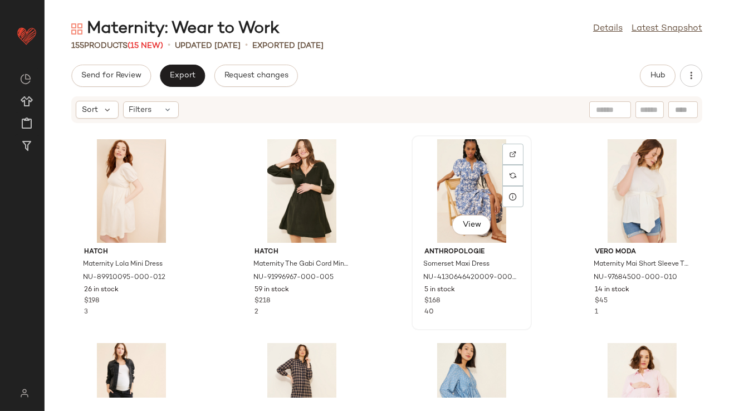
click at [458, 188] on div "View" at bounding box center [472, 191] width 113 height 104
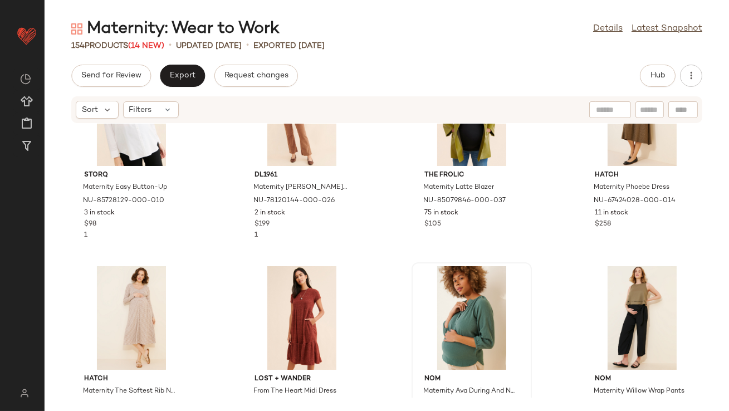
scroll to position [700, 0]
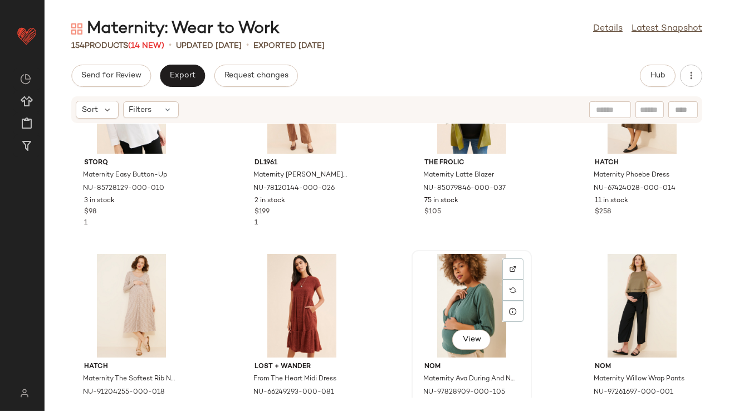
click at [462, 290] on div "View" at bounding box center [472, 306] width 113 height 104
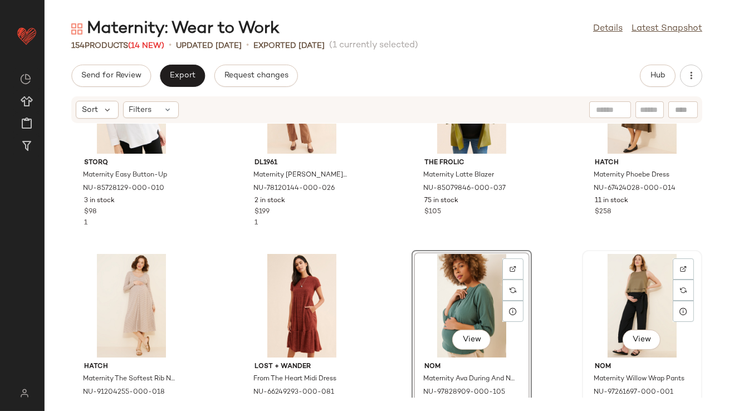
click at [607, 290] on div "View" at bounding box center [642, 306] width 113 height 104
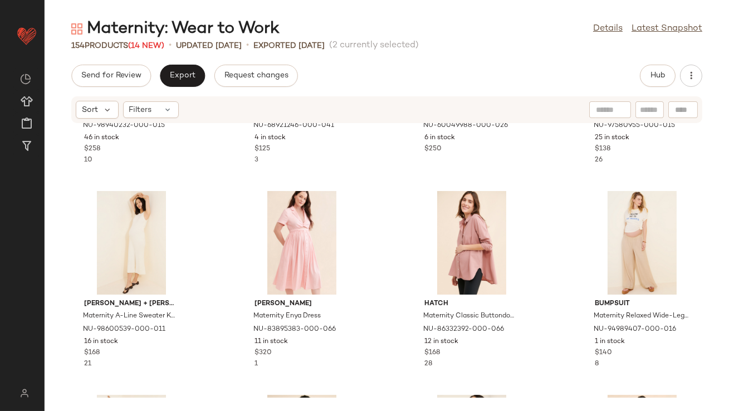
scroll to position [1600, 0]
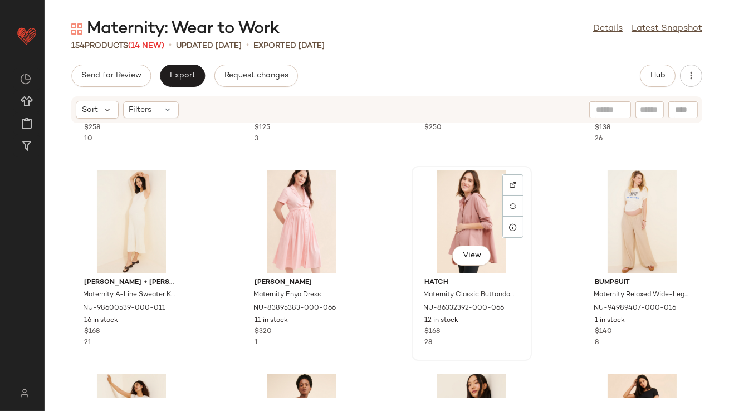
click at [437, 200] on div "View" at bounding box center [472, 222] width 113 height 104
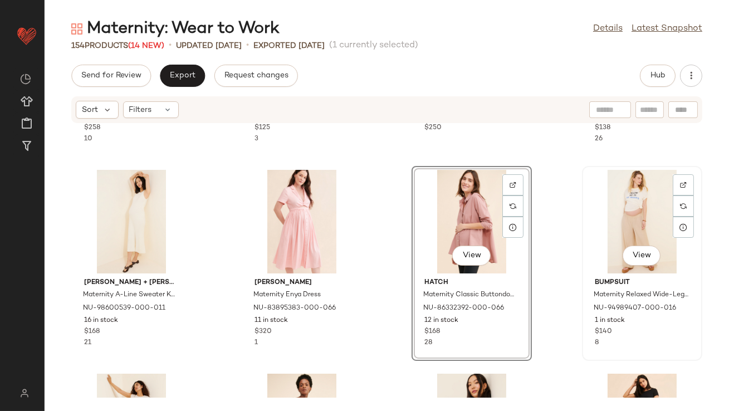
click at [656, 212] on div "View" at bounding box center [642, 222] width 113 height 104
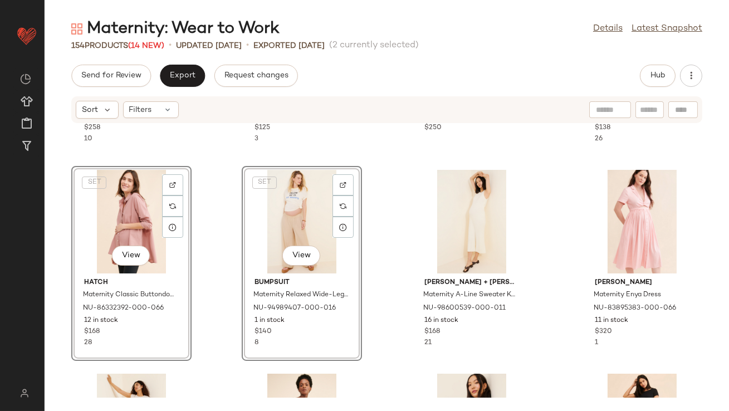
click at [205, 212] on div "OhSevenDays Maternity Martha Embroidered Jumpsuit NU-98940232-000-015 46 in sto…" at bounding box center [387, 261] width 685 height 274
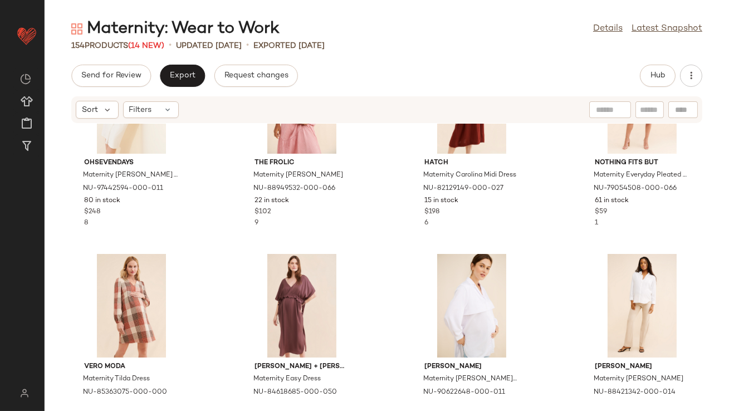
scroll to position [2339, 0]
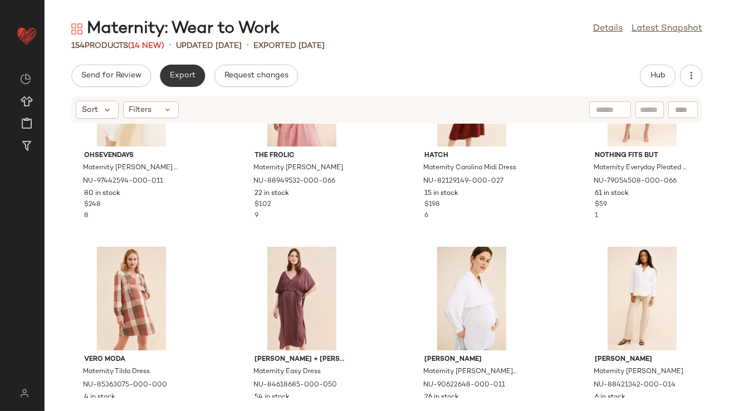
click at [177, 78] on span "Export" at bounding box center [182, 75] width 26 height 9
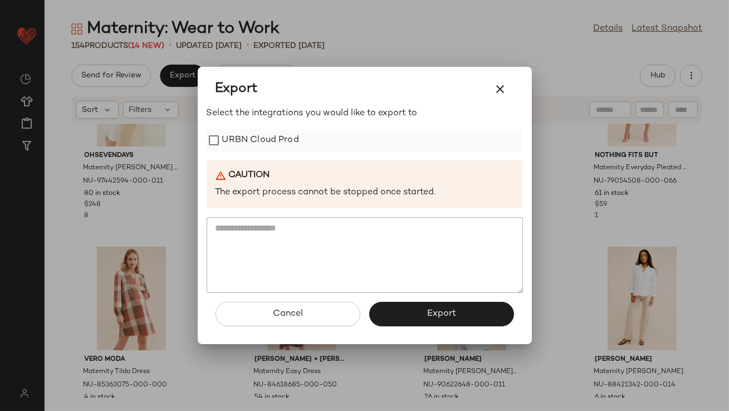
click at [266, 139] on label "URBN Cloud Prod" at bounding box center [260, 140] width 77 height 22
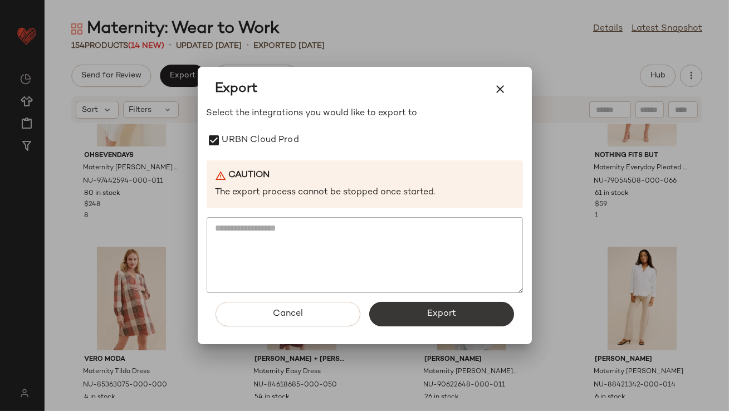
click at [408, 314] on button "Export" at bounding box center [441, 314] width 145 height 25
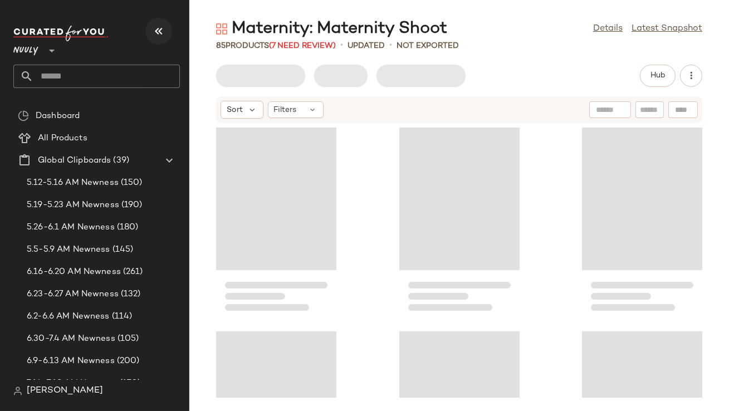
click at [152, 35] on icon "button" at bounding box center [158, 31] width 13 height 13
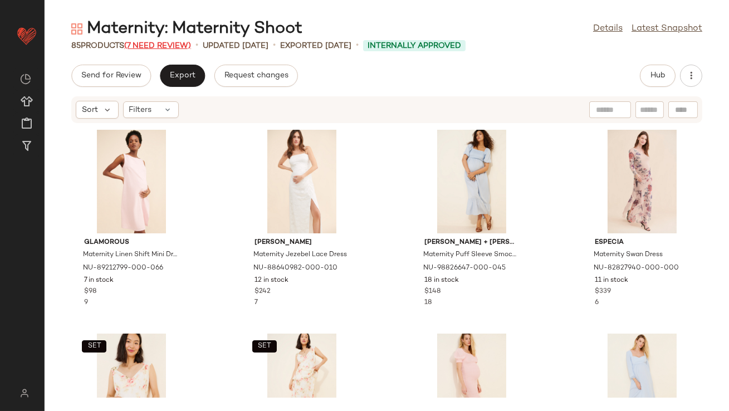
click at [171, 42] on span "(7 Need Review)" at bounding box center [157, 46] width 67 height 8
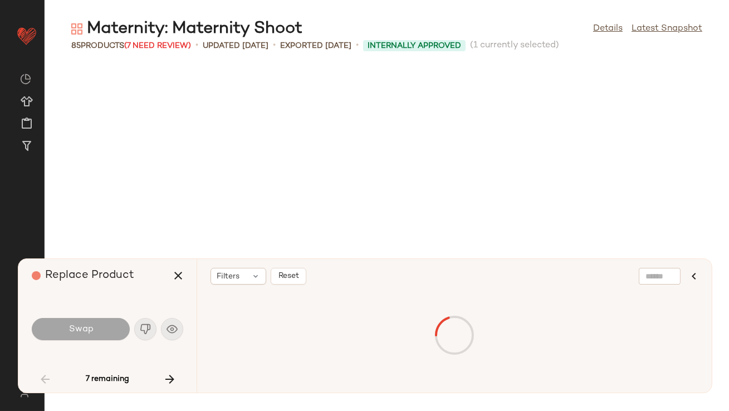
scroll to position [416, 0]
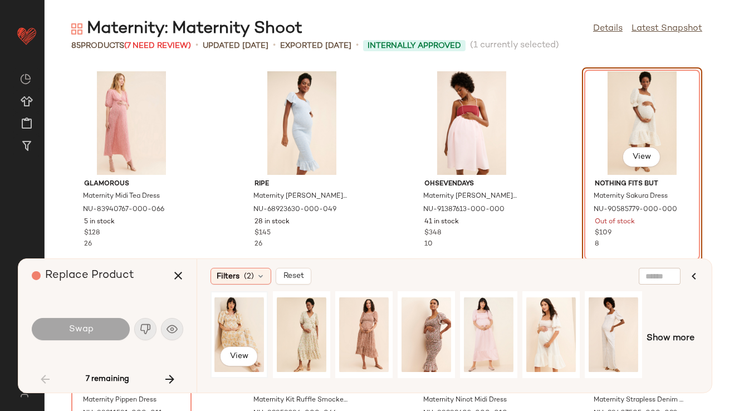
click at [238, 317] on div "View" at bounding box center [240, 334] width 50 height 79
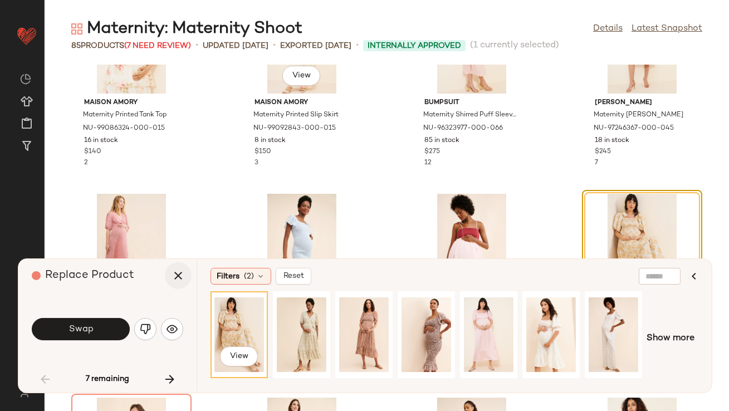
scroll to position [327, 0]
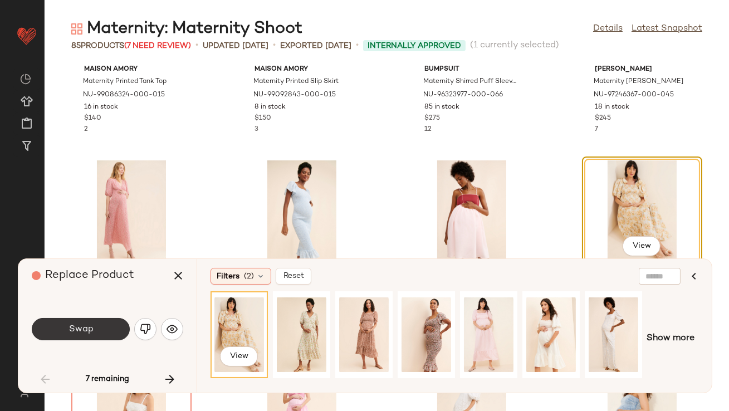
click at [97, 330] on button "Swap" at bounding box center [81, 329] width 98 height 22
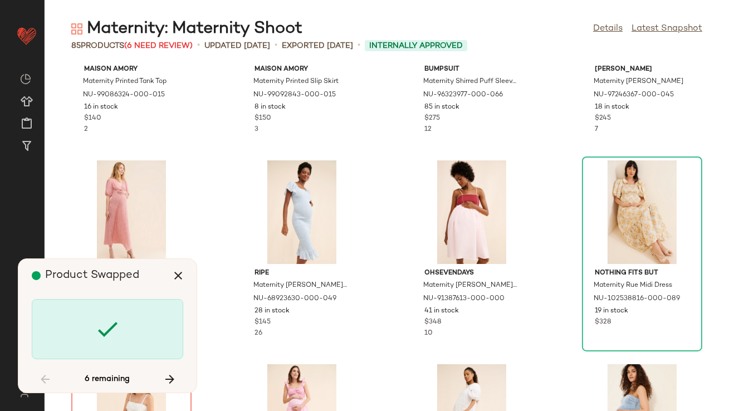
scroll to position [612, 0]
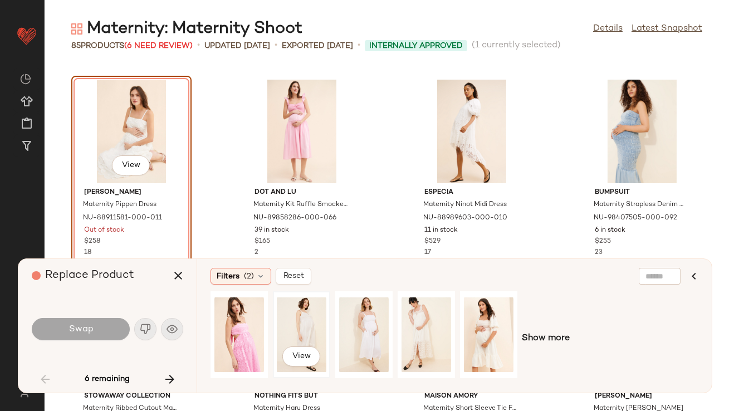
click at [311, 324] on div "View" at bounding box center [302, 334] width 50 height 79
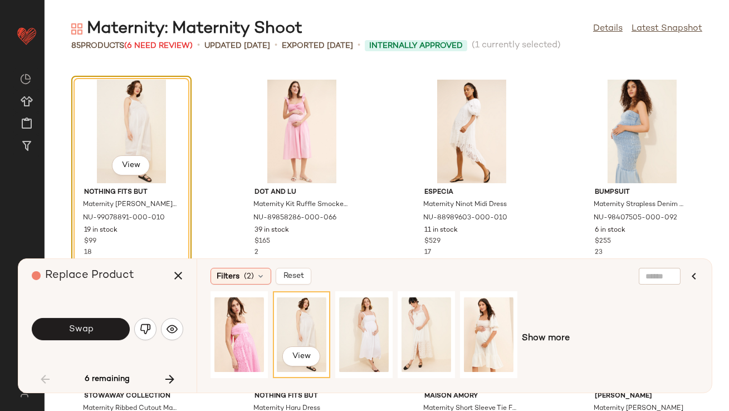
click at [45, 335] on button "Swap" at bounding box center [81, 329] width 98 height 22
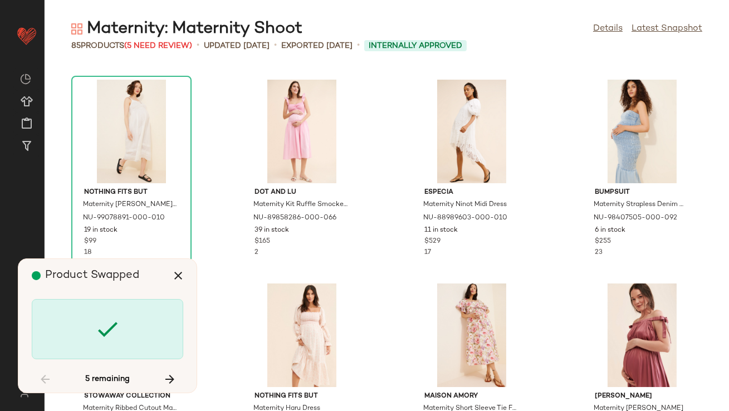
scroll to position [1427, 0]
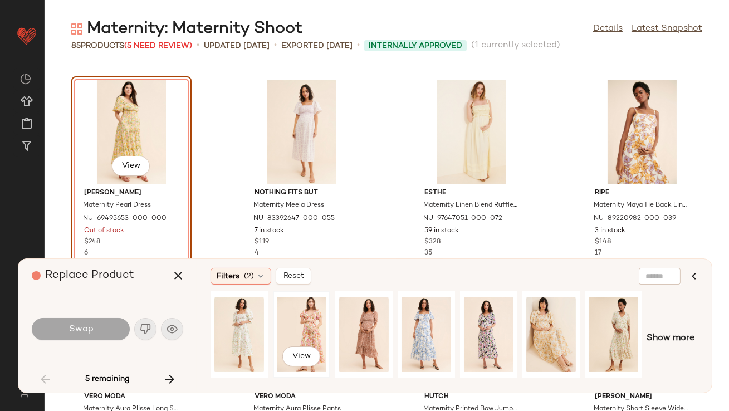
click at [319, 321] on div "View" at bounding box center [302, 334] width 50 height 79
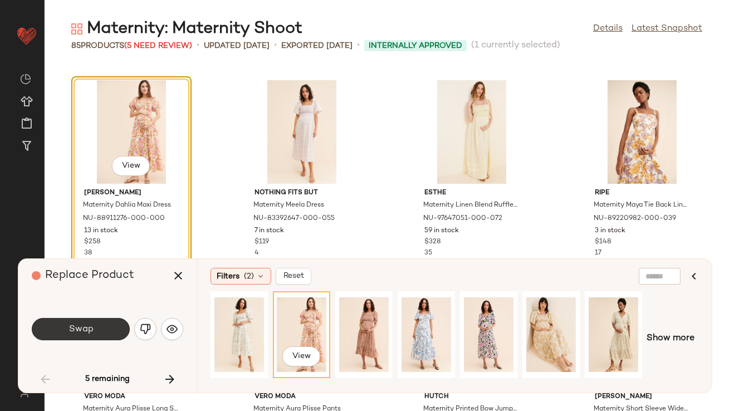
click at [50, 325] on button "Swap" at bounding box center [81, 329] width 98 height 22
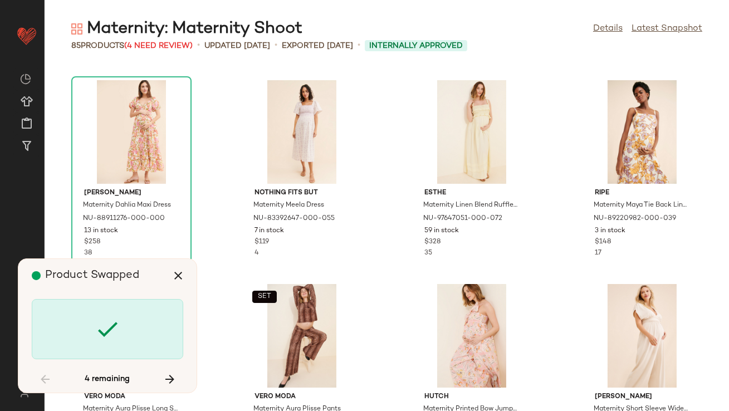
scroll to position [2039, 0]
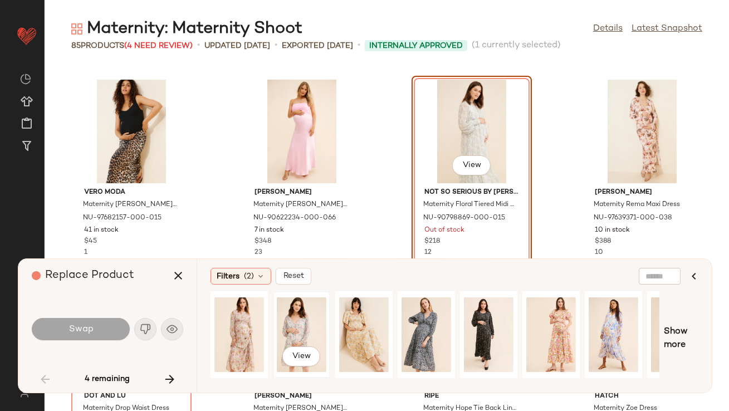
click at [299, 327] on div "View" at bounding box center [302, 334] width 50 height 79
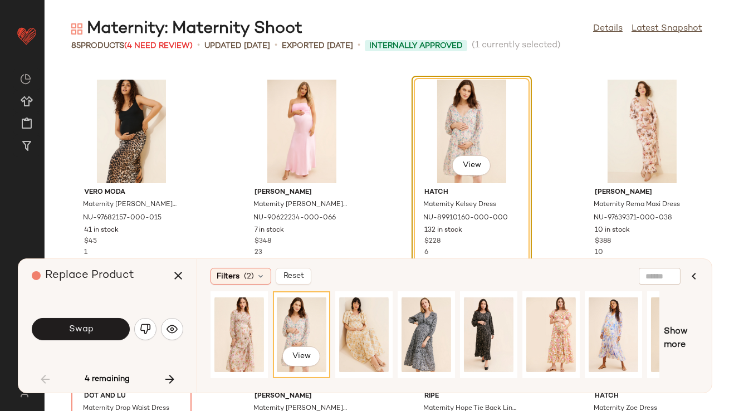
click at [103, 325] on button "Swap" at bounding box center [81, 329] width 98 height 22
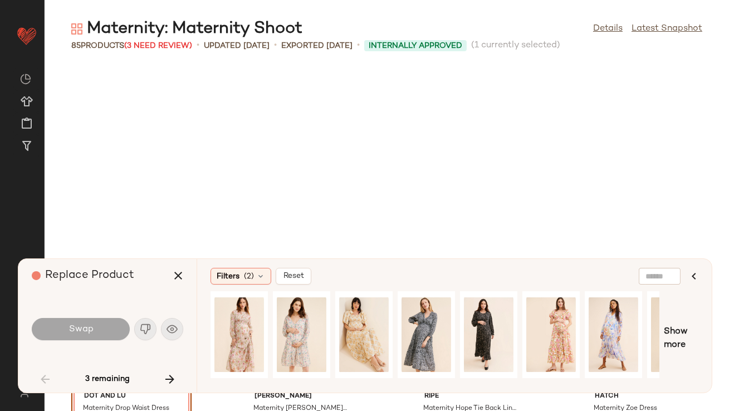
scroll to position [2243, 0]
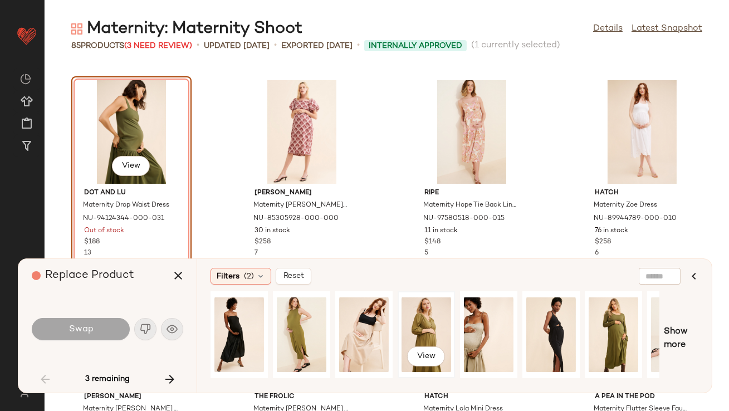
click at [437, 316] on div "View" at bounding box center [427, 334] width 50 height 79
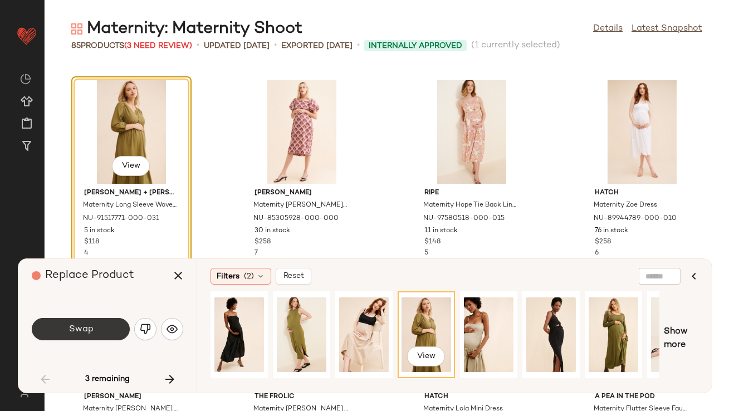
click at [68, 326] on button "Swap" at bounding box center [81, 329] width 98 height 22
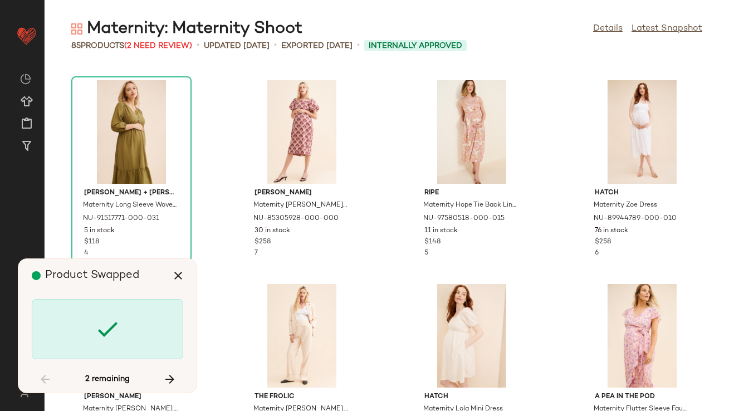
scroll to position [2651, 0]
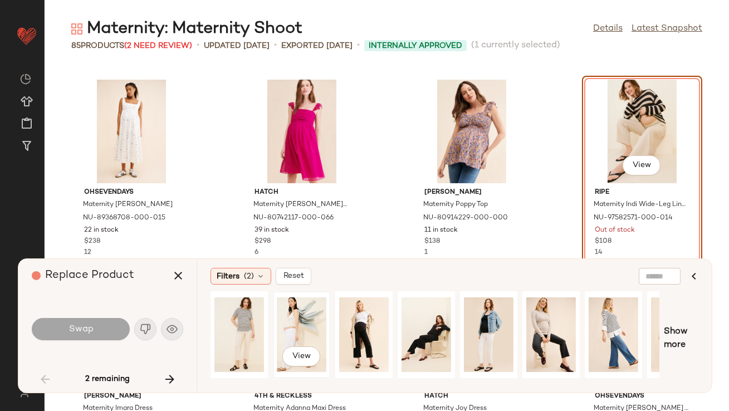
click at [297, 309] on div "View" at bounding box center [302, 334] width 50 height 79
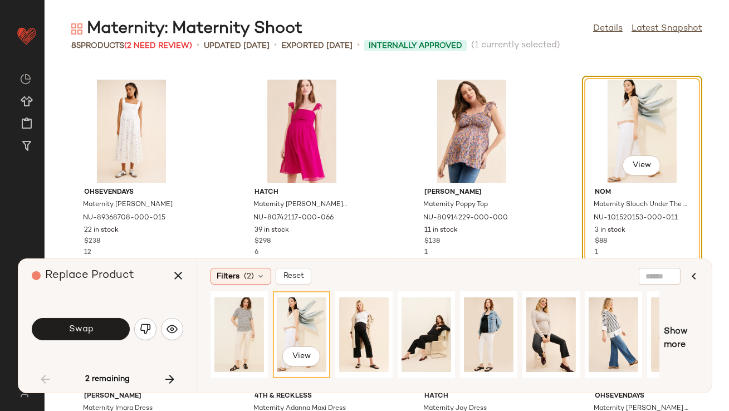
click at [97, 333] on button "Swap" at bounding box center [81, 329] width 98 height 22
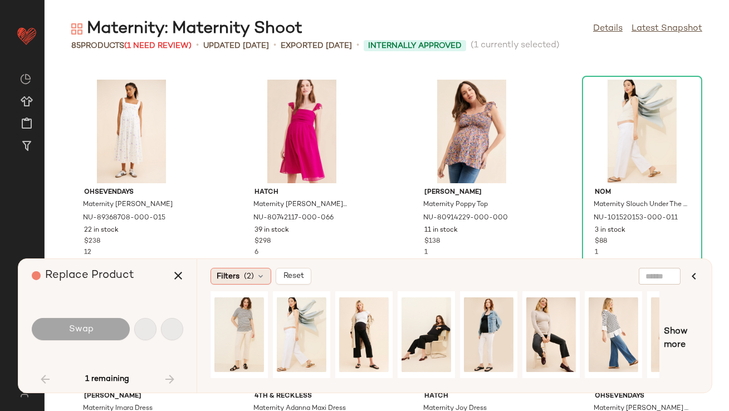
scroll to position [3466, 0]
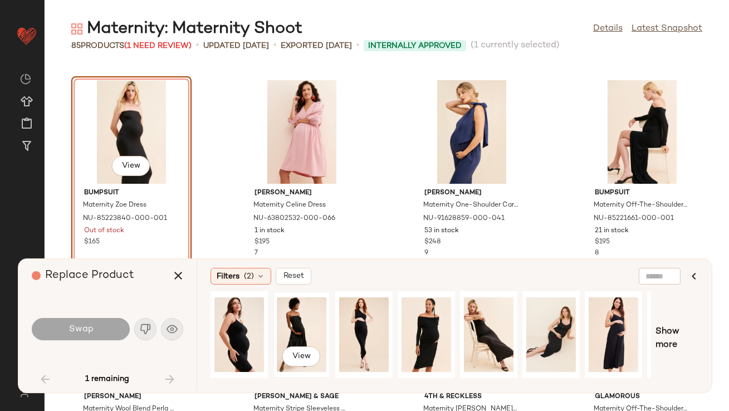
click at [303, 337] on div "View" at bounding box center [302, 334] width 50 height 79
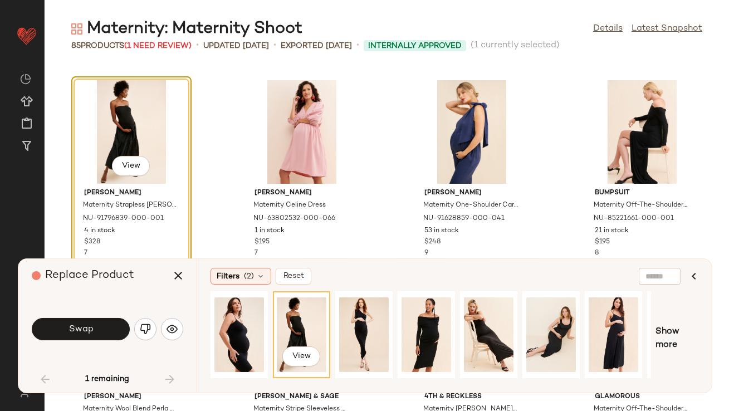
click at [65, 324] on button "Swap" at bounding box center [81, 329] width 98 height 22
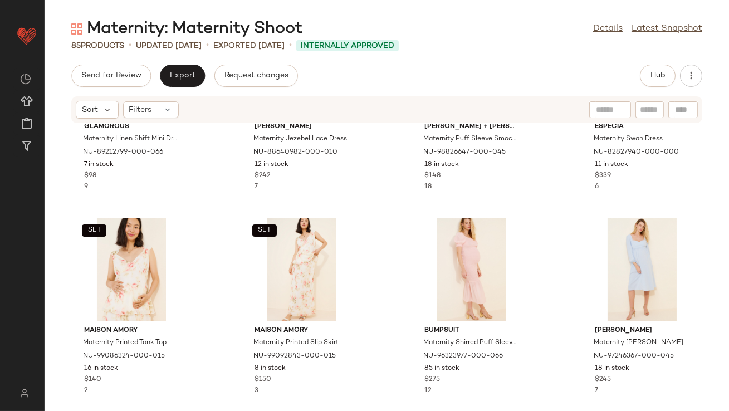
scroll to position [129, 0]
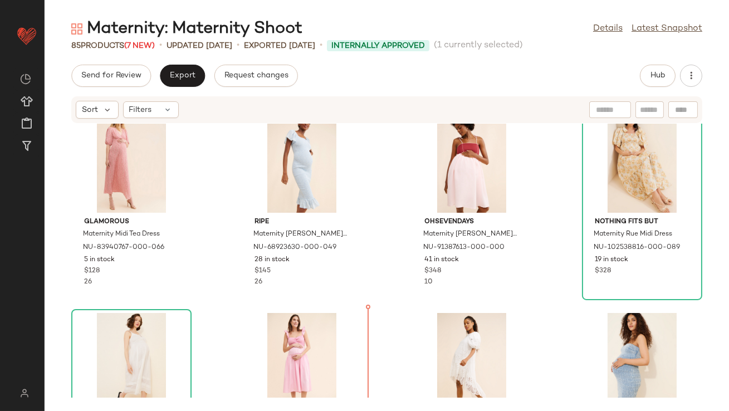
scroll to position [520, 0]
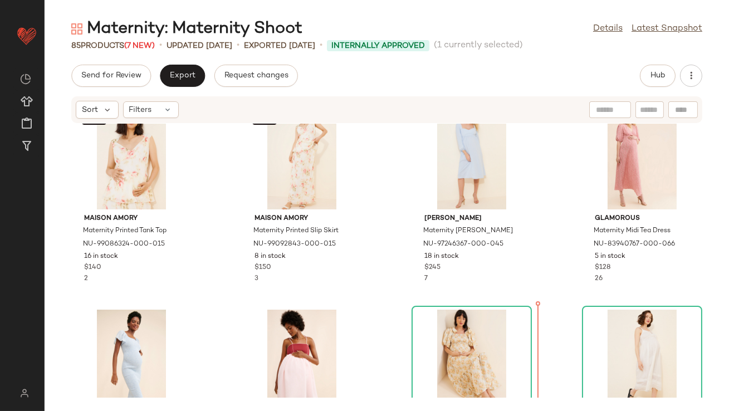
scroll to position [194, 0]
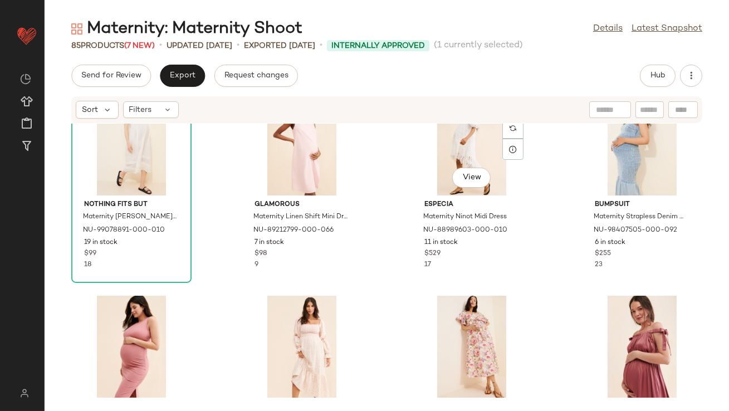
scroll to position [791, 0]
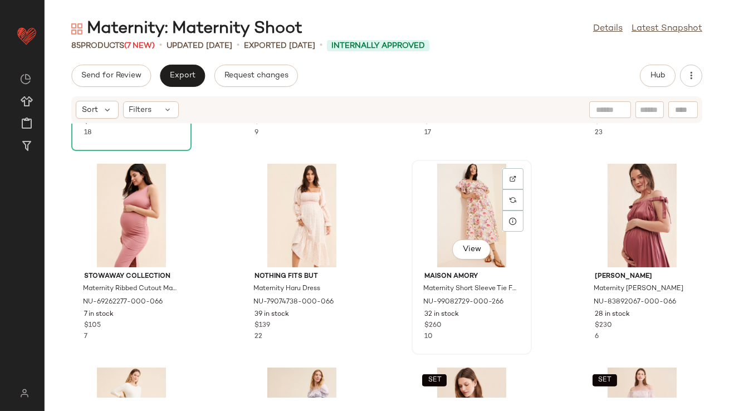
click at [450, 213] on div "View" at bounding box center [472, 216] width 113 height 104
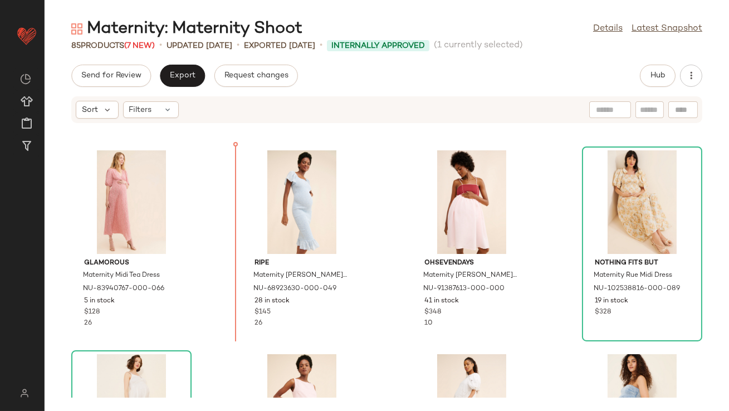
scroll to position [368, 0]
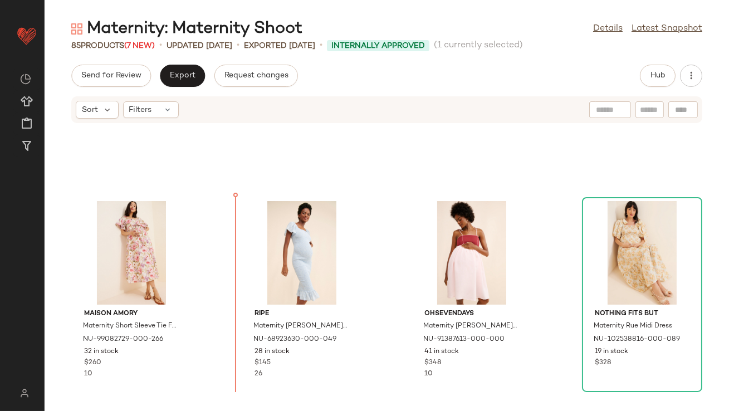
scroll to position [331, 0]
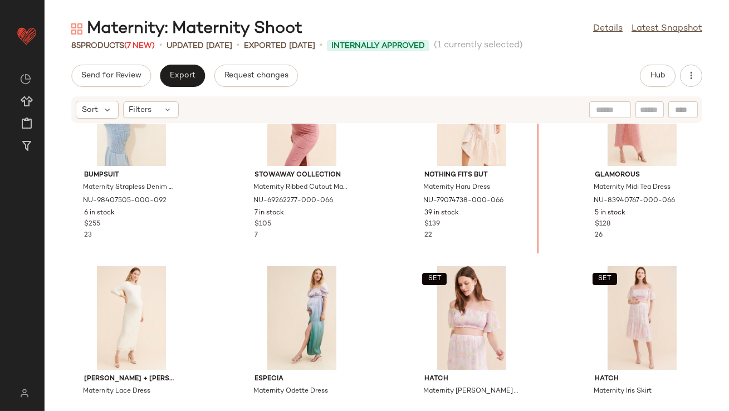
scroll to position [826, 0]
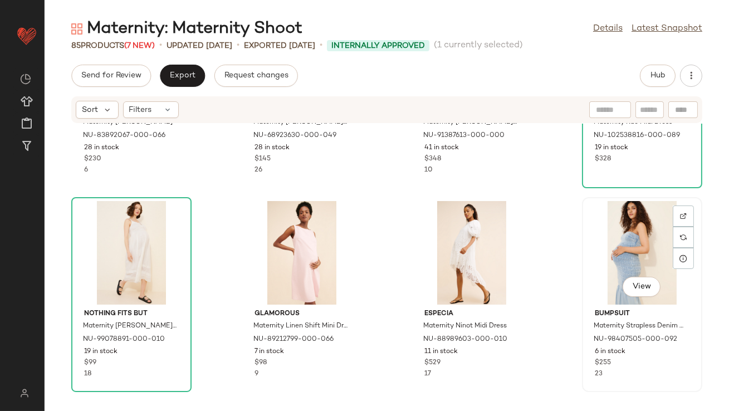
scroll to position [553, 0]
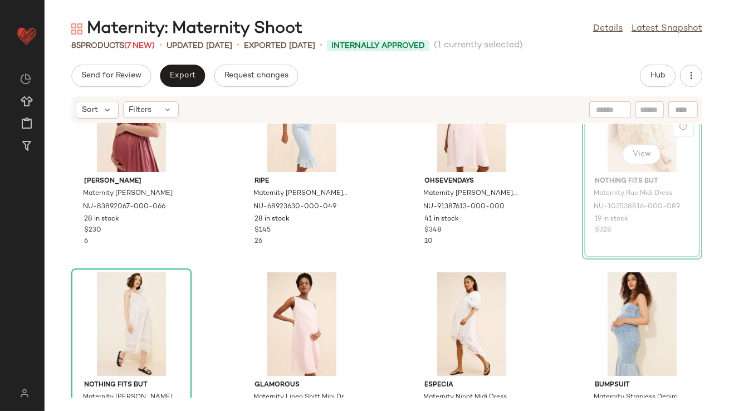
scroll to position [538, 0]
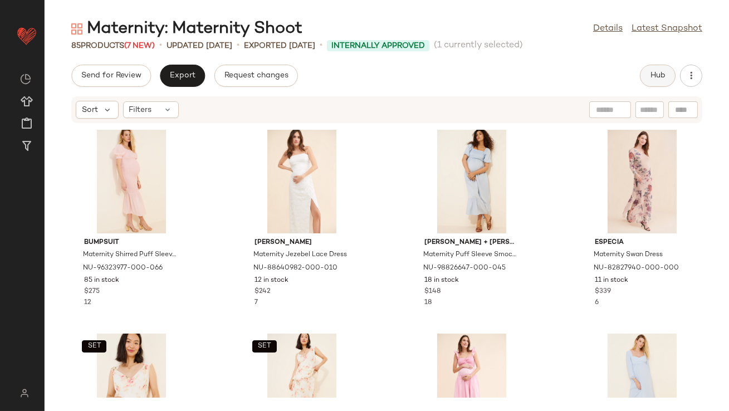
click at [657, 78] on span "Hub" at bounding box center [658, 75] width 16 height 9
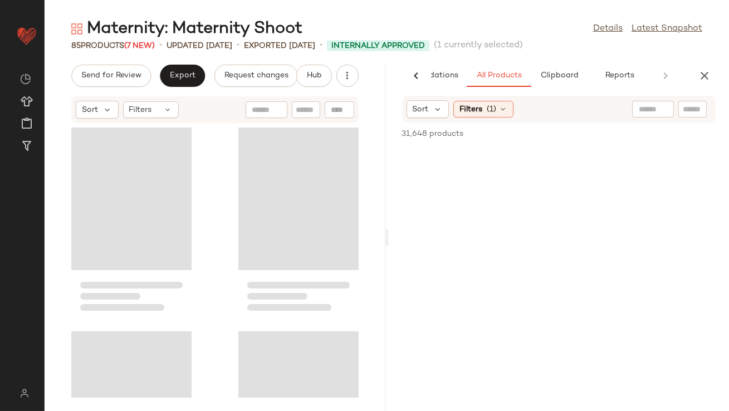
scroll to position [0, 62]
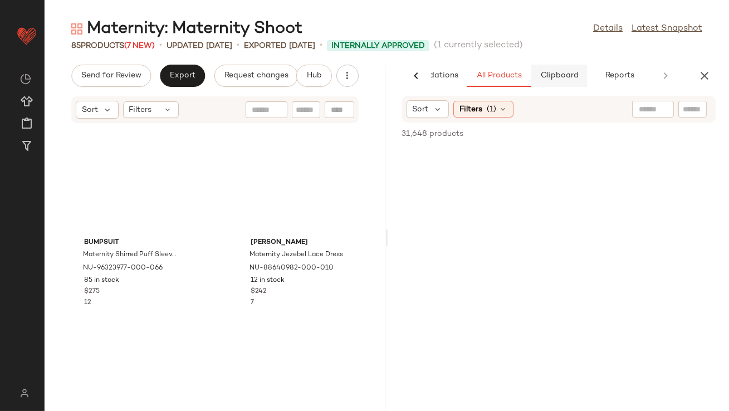
click at [563, 82] on button "Clipboard" at bounding box center [560, 76] width 56 height 22
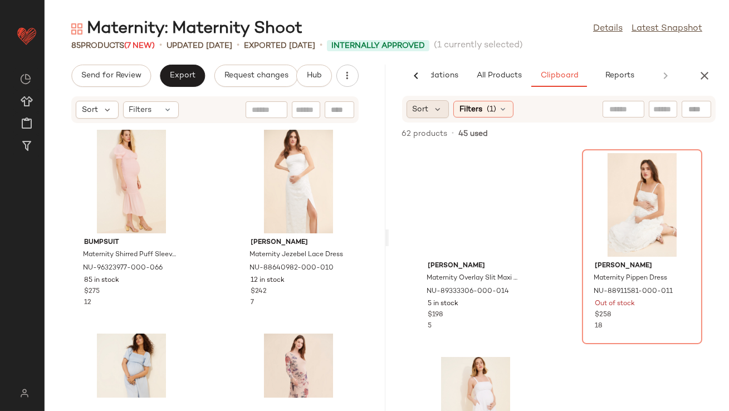
click at [443, 111] on div "Sort" at bounding box center [428, 109] width 43 height 18
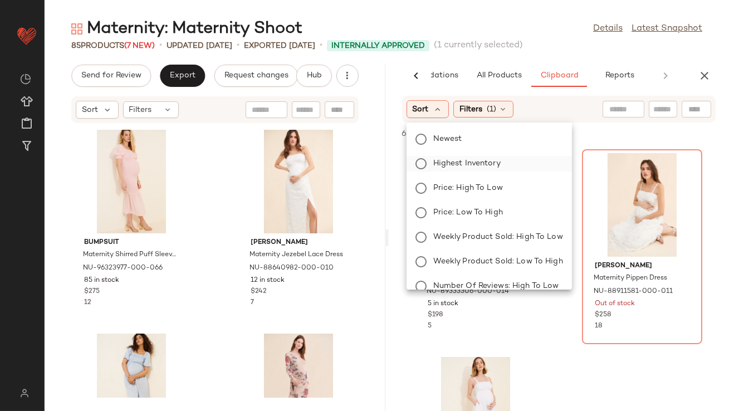
click at [445, 161] on span "Highest Inventory" at bounding box center [466, 164] width 67 height 12
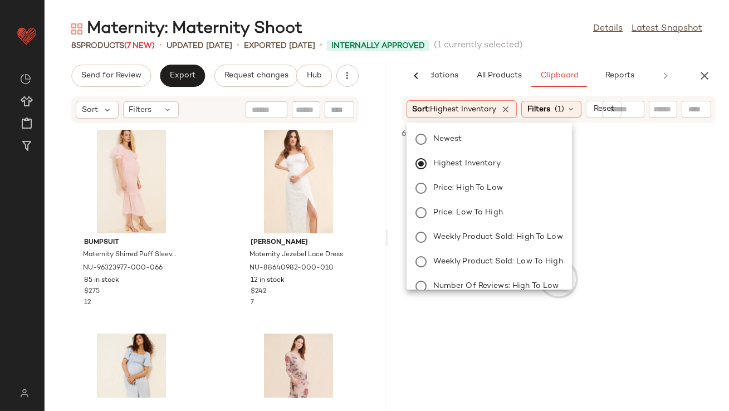
click at [509, 9] on main "Maternity: Maternity Shoot Details Latest Snapshot 85 Products (7 New) • update…" at bounding box center [364, 205] width 729 height 411
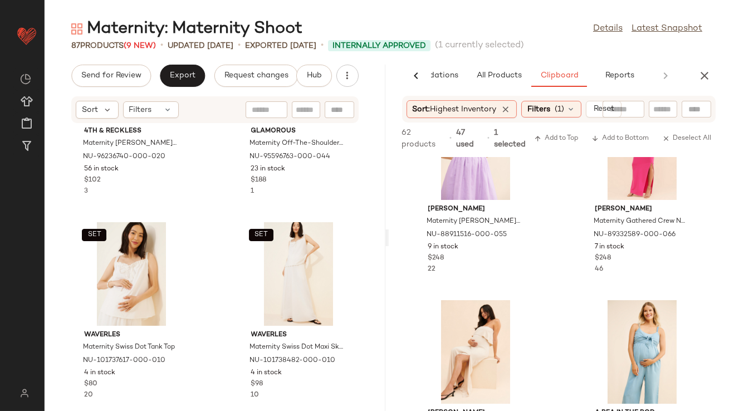
scroll to position [143, 0]
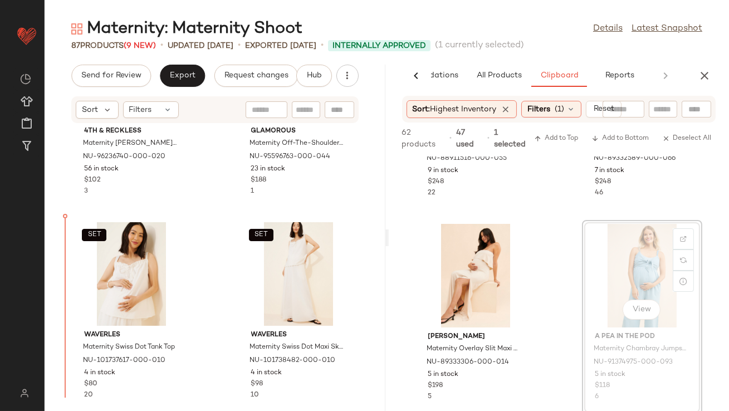
drag, startPoint x: 640, startPoint y: 253, endPoint x: 618, endPoint y: 253, distance: 22.3
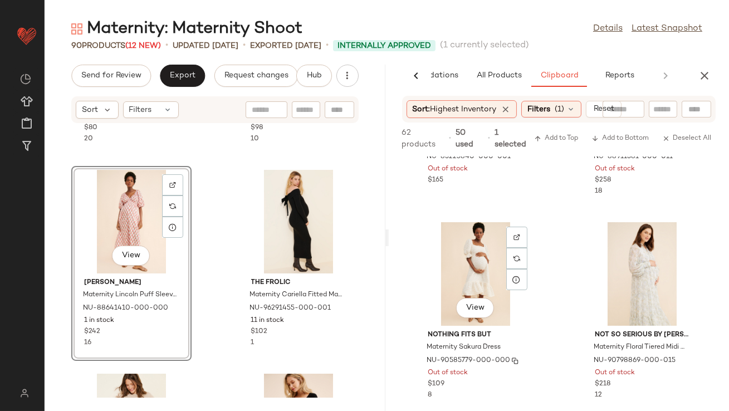
scroll to position [795, 0]
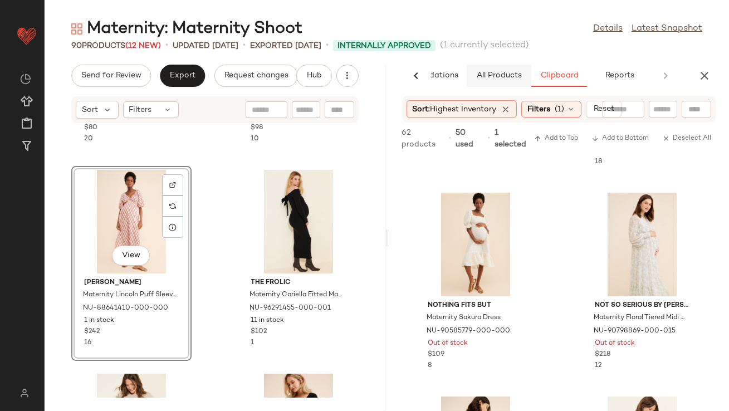
click at [500, 81] on button "All Products" at bounding box center [499, 76] width 65 height 22
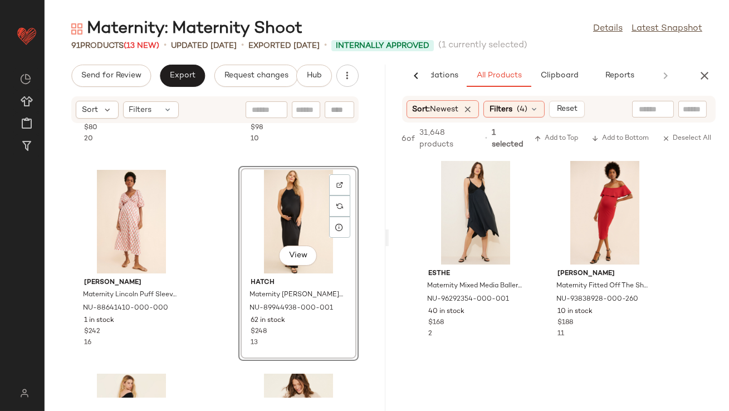
scroll to position [8495, 0]
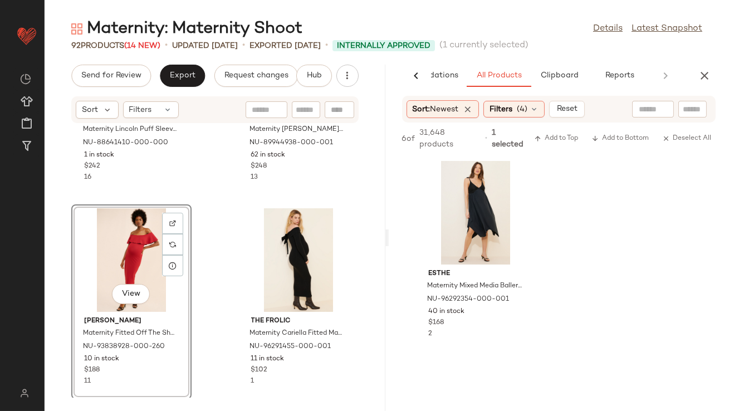
click at [724, 71] on div "AI Recommendations All Products Clipboard Reports" at bounding box center [559, 76] width 341 height 22
click at [713, 71] on button "button" at bounding box center [705, 76] width 22 height 22
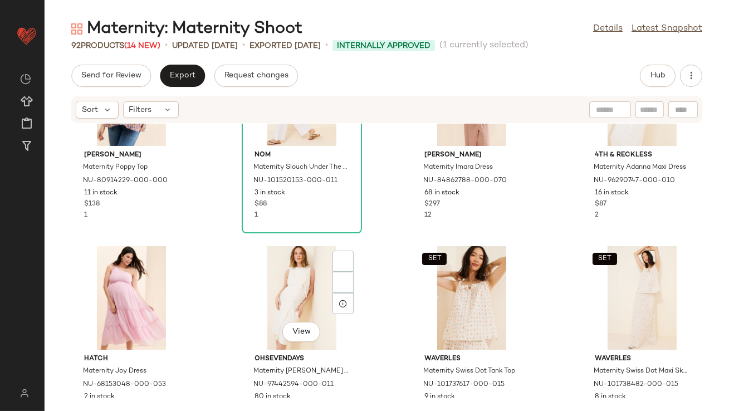
scroll to position [2960, 0]
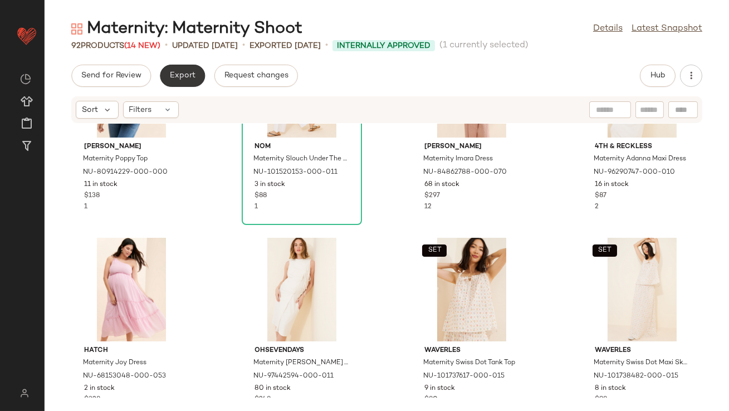
click at [176, 72] on span "Export" at bounding box center [182, 75] width 26 height 9
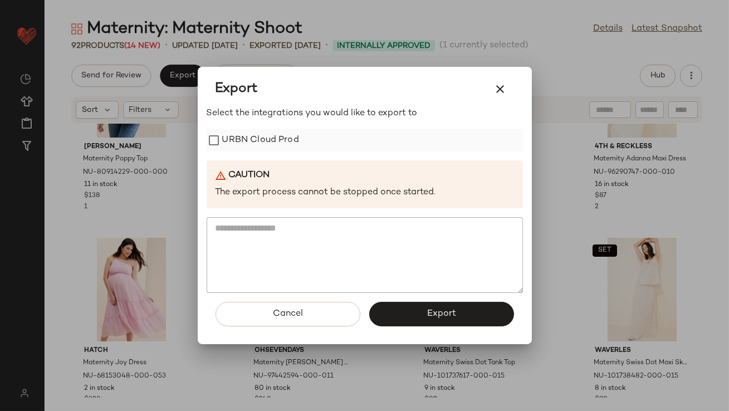
click at [232, 140] on label "URBN Cloud Prod" at bounding box center [260, 140] width 77 height 22
click at [400, 306] on button "Export" at bounding box center [441, 314] width 145 height 25
